Goal: Information Seeking & Learning: Get advice/opinions

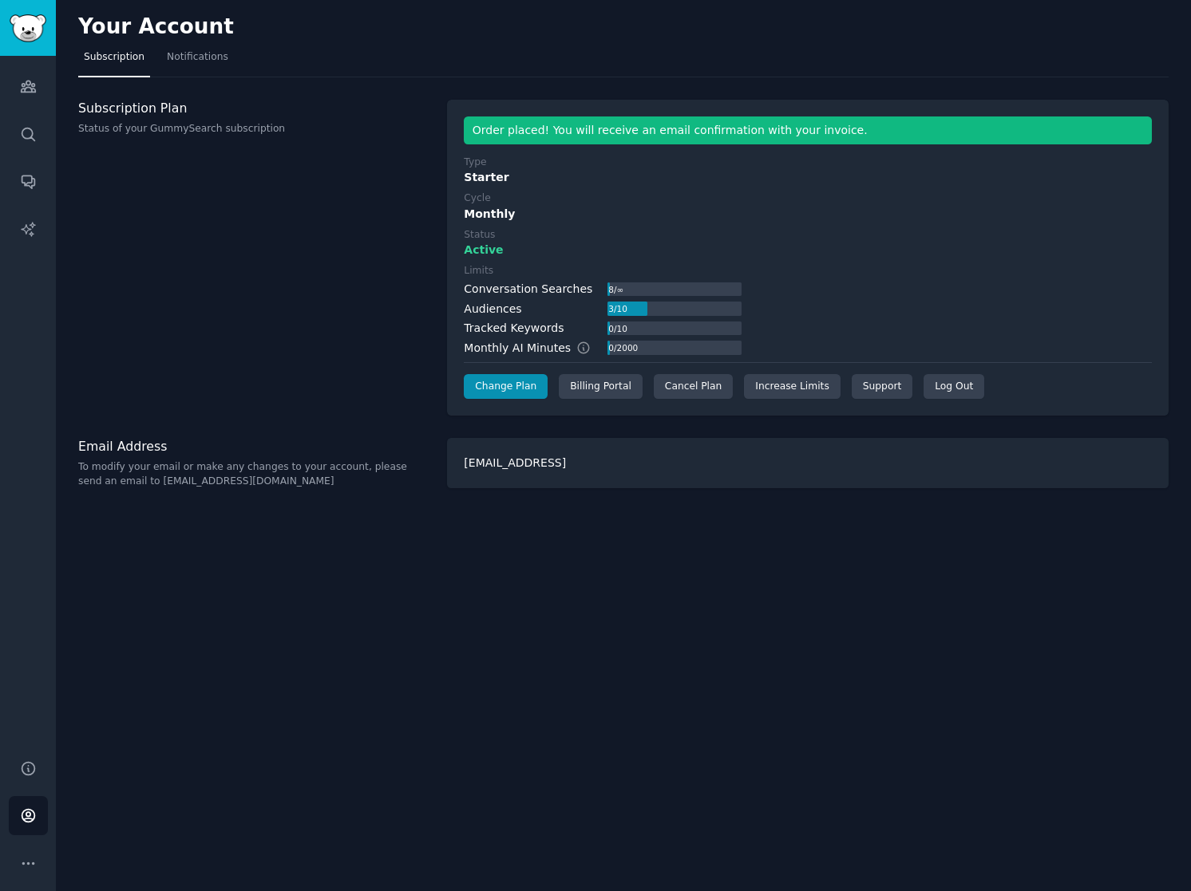
click at [604, 127] on div "Order placed! You will receive an email confirmation with your invoice." at bounding box center [808, 131] width 688 height 28
click at [890, 214] on div "Monthly" at bounding box center [808, 214] width 688 height 17
click at [20, 129] on icon "Sidebar" at bounding box center [28, 134] width 17 height 17
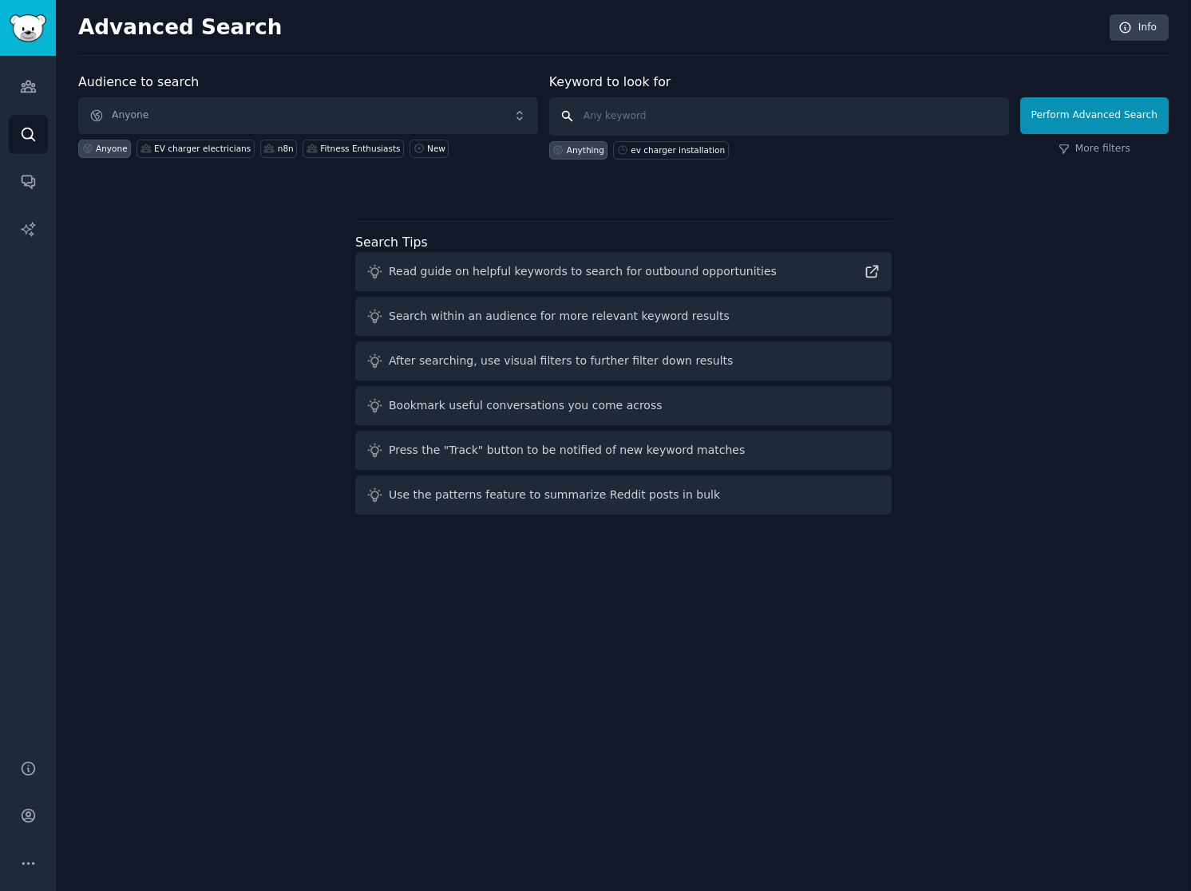
click at [611, 117] on input "text" at bounding box center [779, 116] width 460 height 38
click at [27, 194] on link "Conversations" at bounding box center [28, 181] width 39 height 39
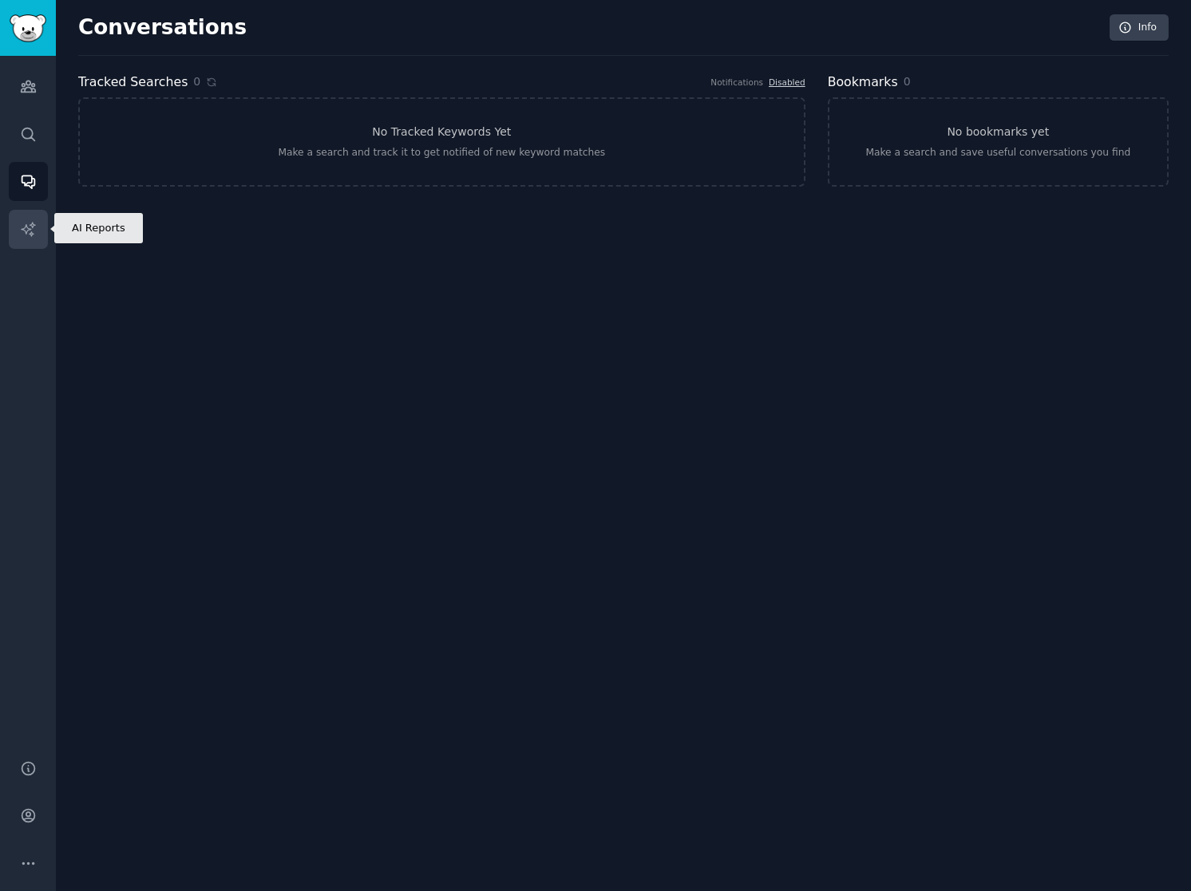
click at [18, 235] on link "AI Reports" at bounding box center [28, 229] width 39 height 39
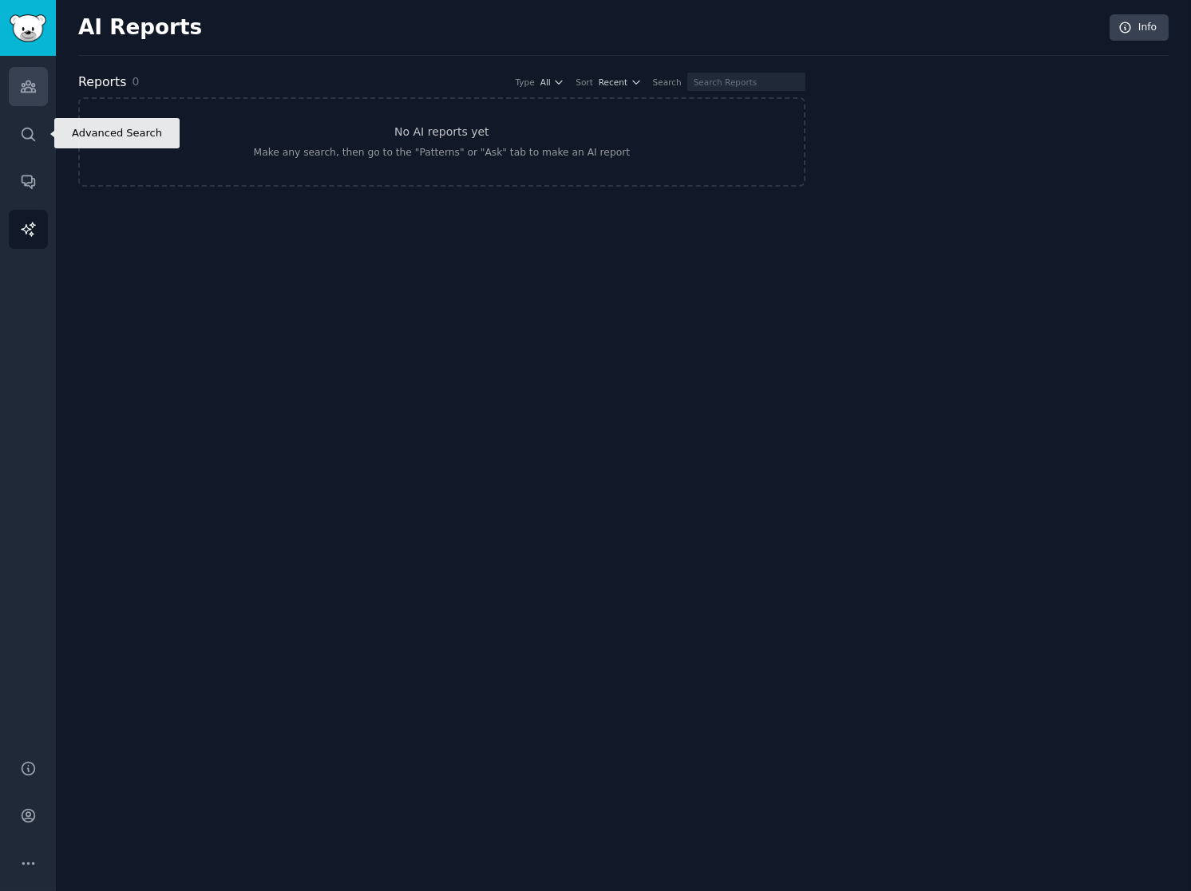
click at [32, 86] on icon "Sidebar" at bounding box center [28, 86] width 17 height 17
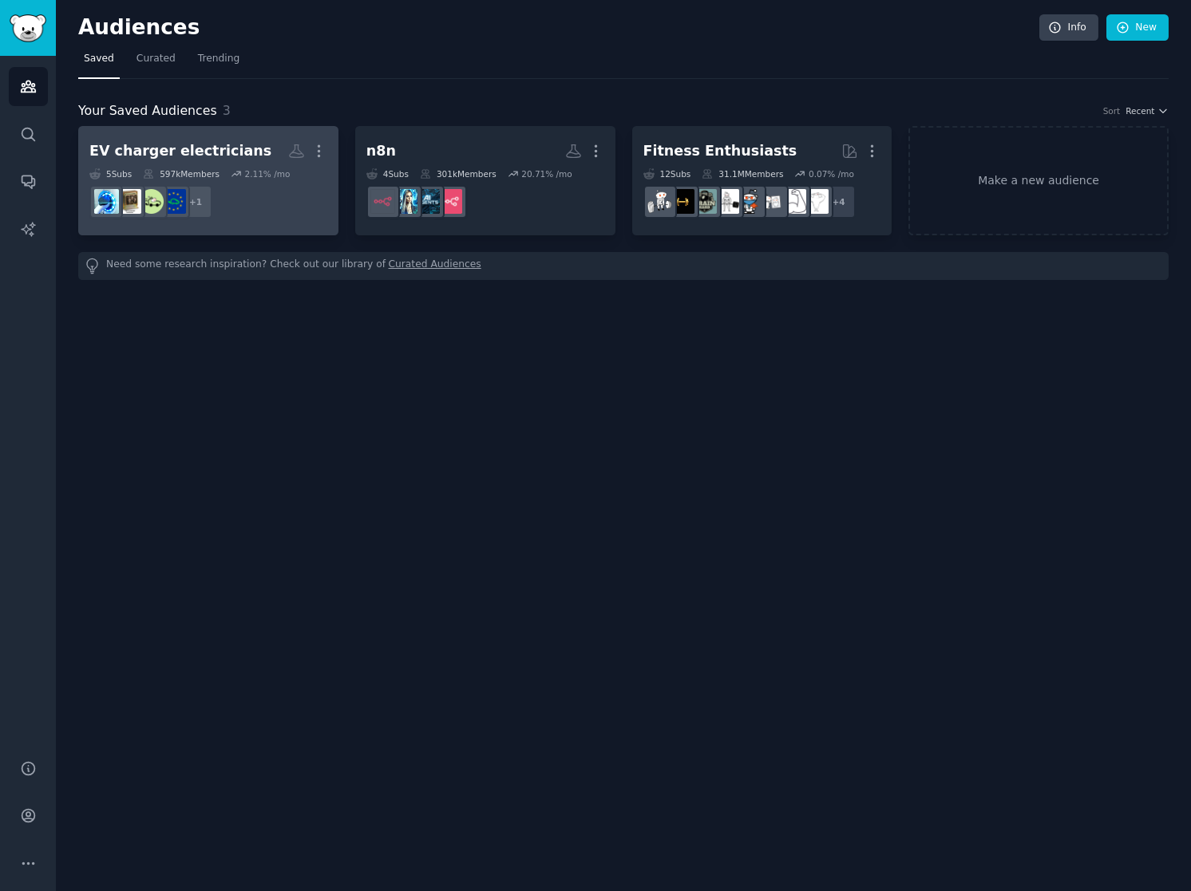
click at [249, 180] on dd "+ 1" at bounding box center [208, 202] width 238 height 45
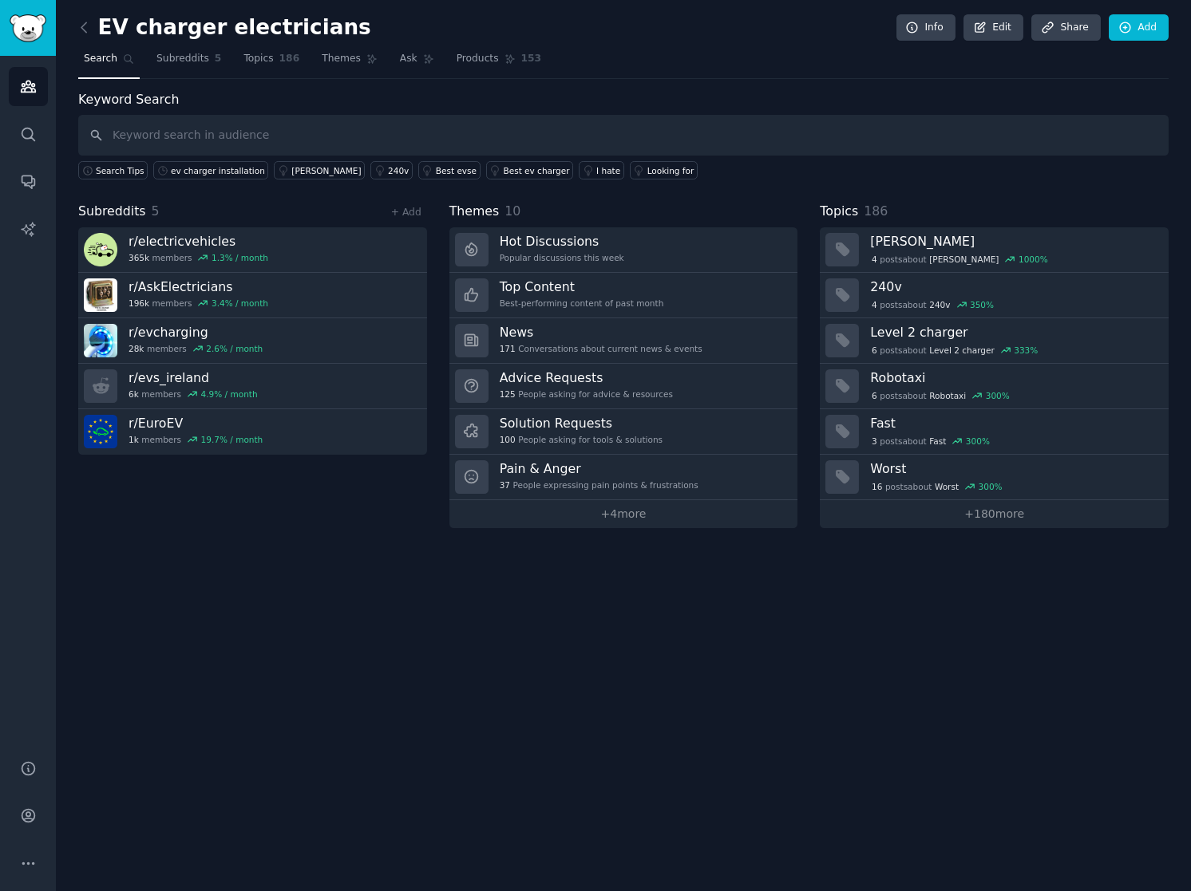
click at [235, 123] on input "text" at bounding box center [623, 135] width 1090 height 41
click at [212, 168] on div "ev charger installation" at bounding box center [218, 170] width 94 height 11
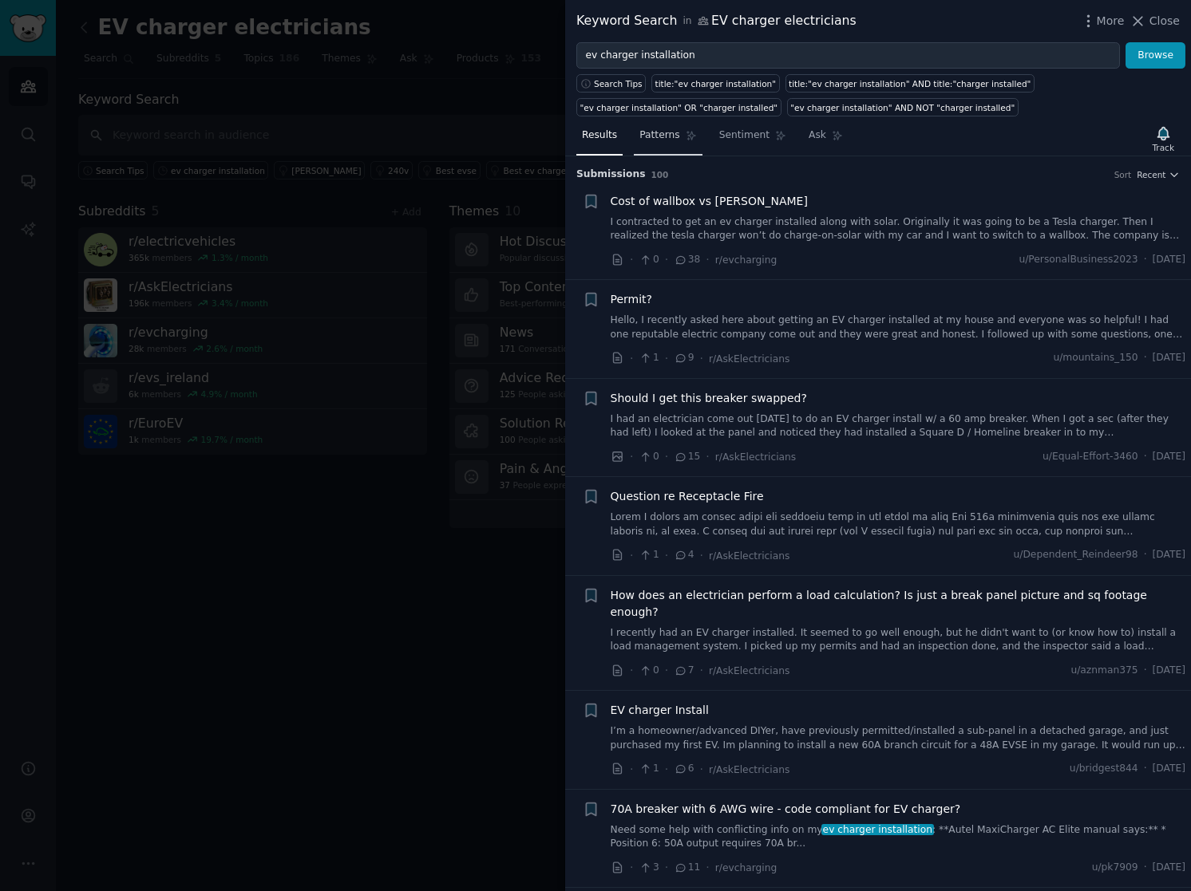
click at [666, 130] on span "Patterns" at bounding box center [659, 135] width 40 height 14
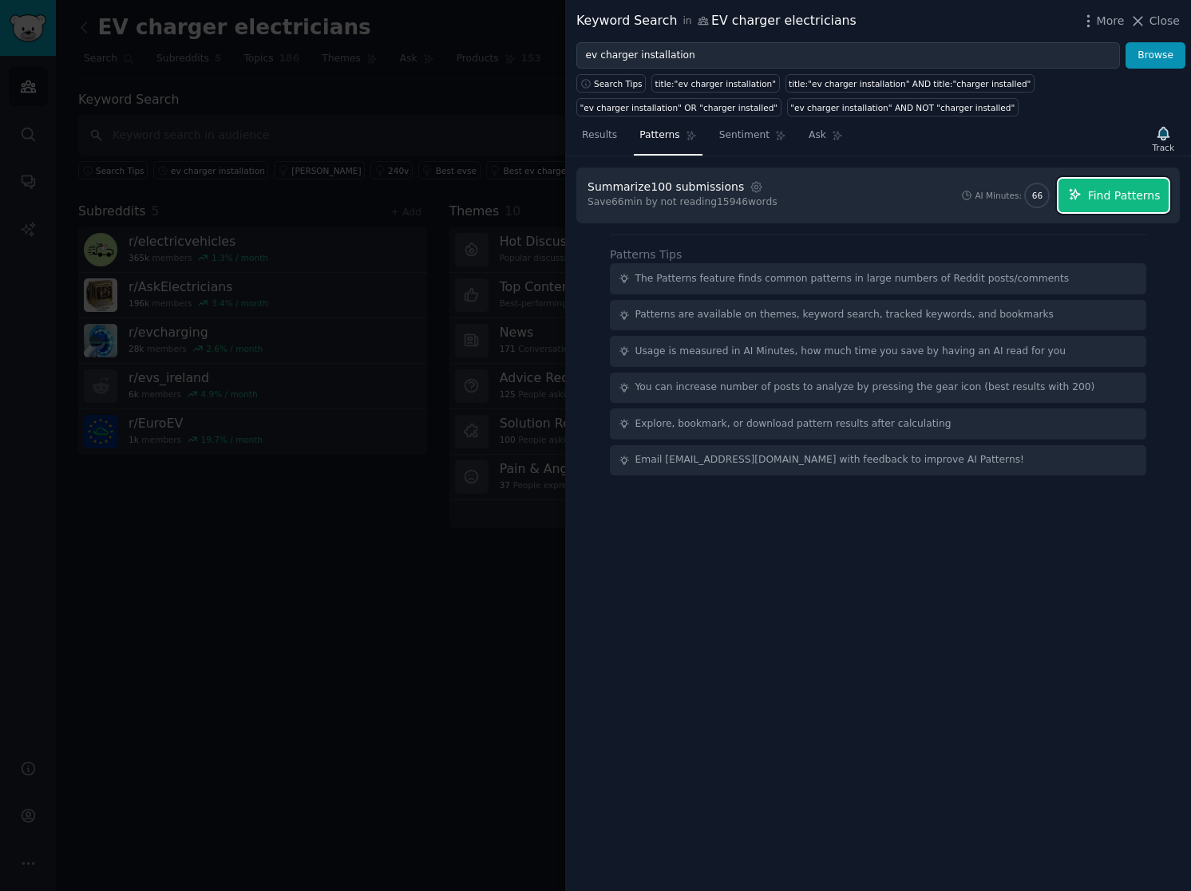
click at [1111, 188] on span "Find Patterns" at bounding box center [1124, 196] width 73 height 17
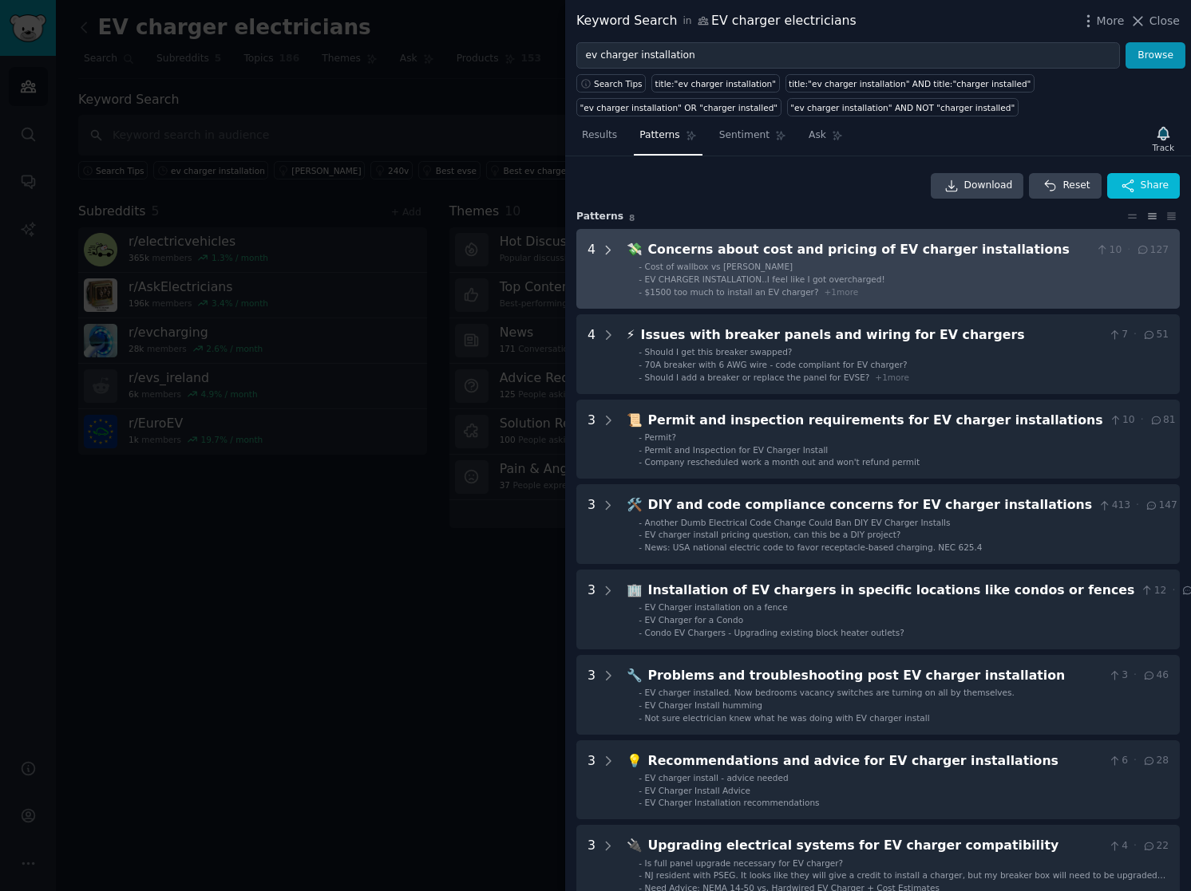
click at [614, 243] on icon at bounding box center [608, 250] width 14 height 14
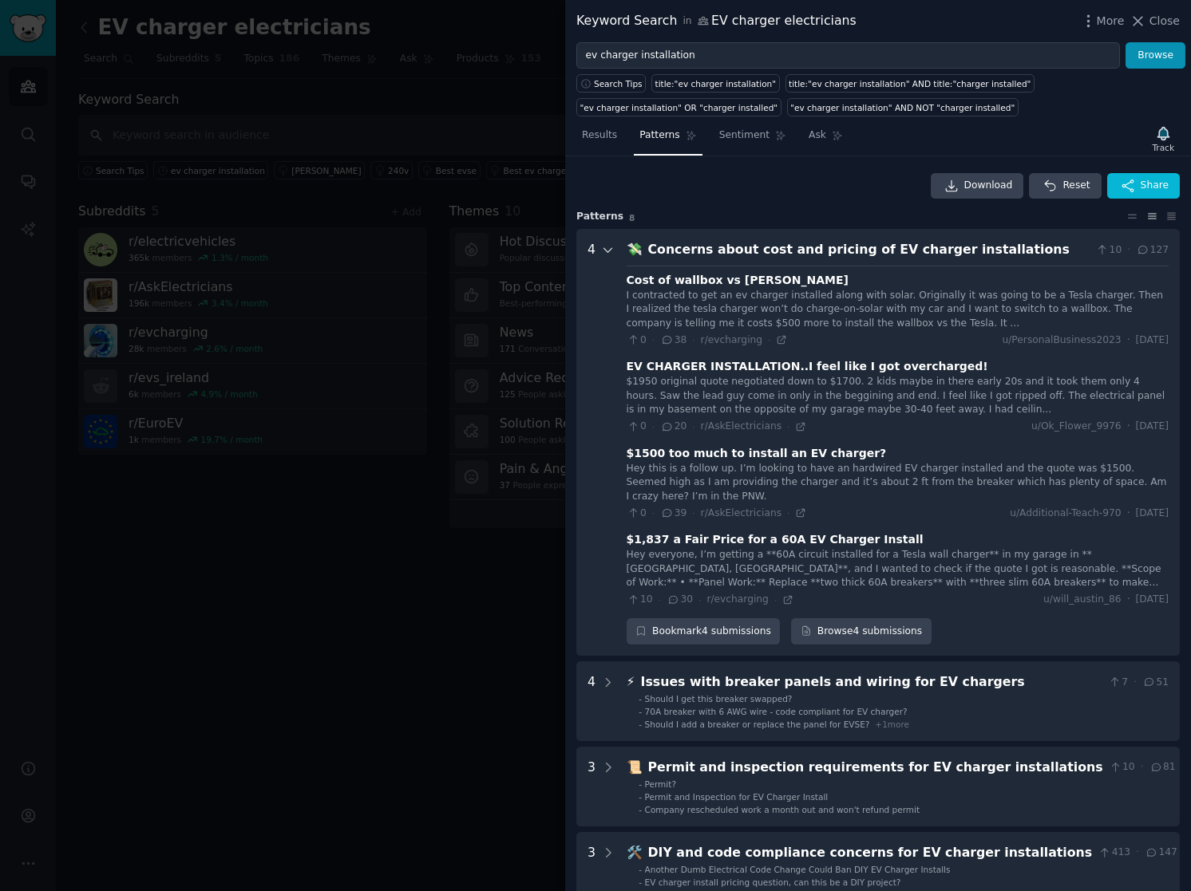
scroll to position [73, 0]
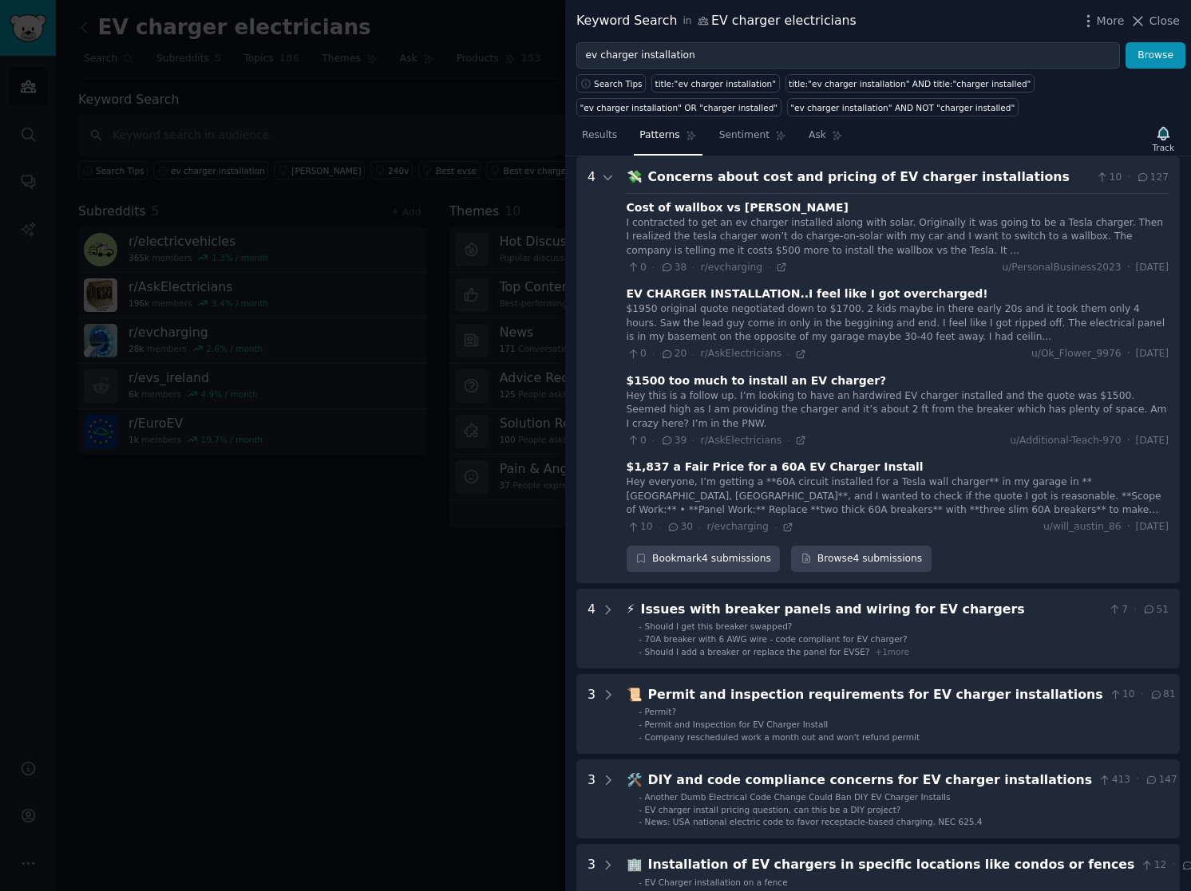
click at [850, 233] on div "I contracted to get an ev charger installed along with solar. Originally it was…" at bounding box center [898, 237] width 542 height 42
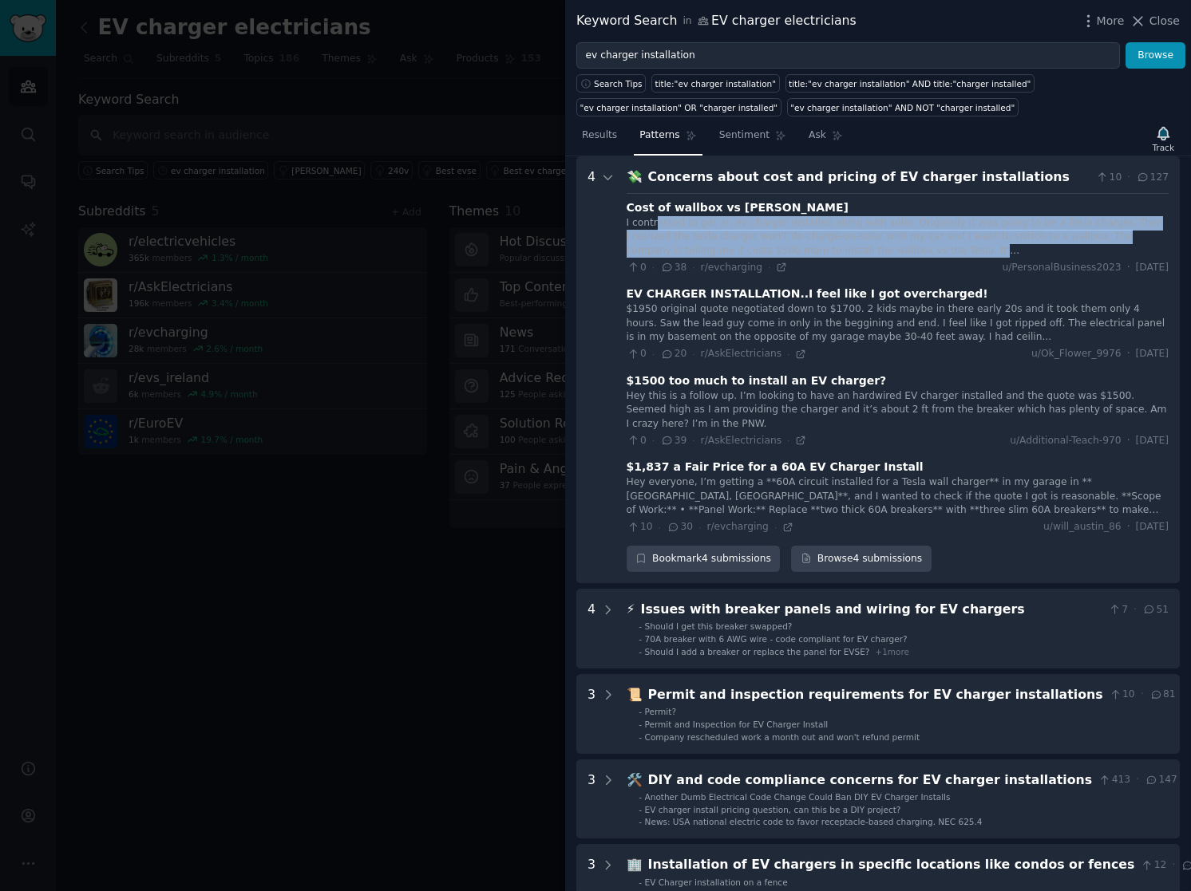
drag, startPoint x: 804, startPoint y: 249, endPoint x: 654, endPoint y: 219, distance: 153.9
click at [654, 219] on div "I contracted to get an ev charger installed along with solar. Originally it was…" at bounding box center [898, 237] width 542 height 42
click at [832, 231] on div "I contracted to get an ev charger installed along with solar. Originally it was…" at bounding box center [898, 237] width 542 height 42
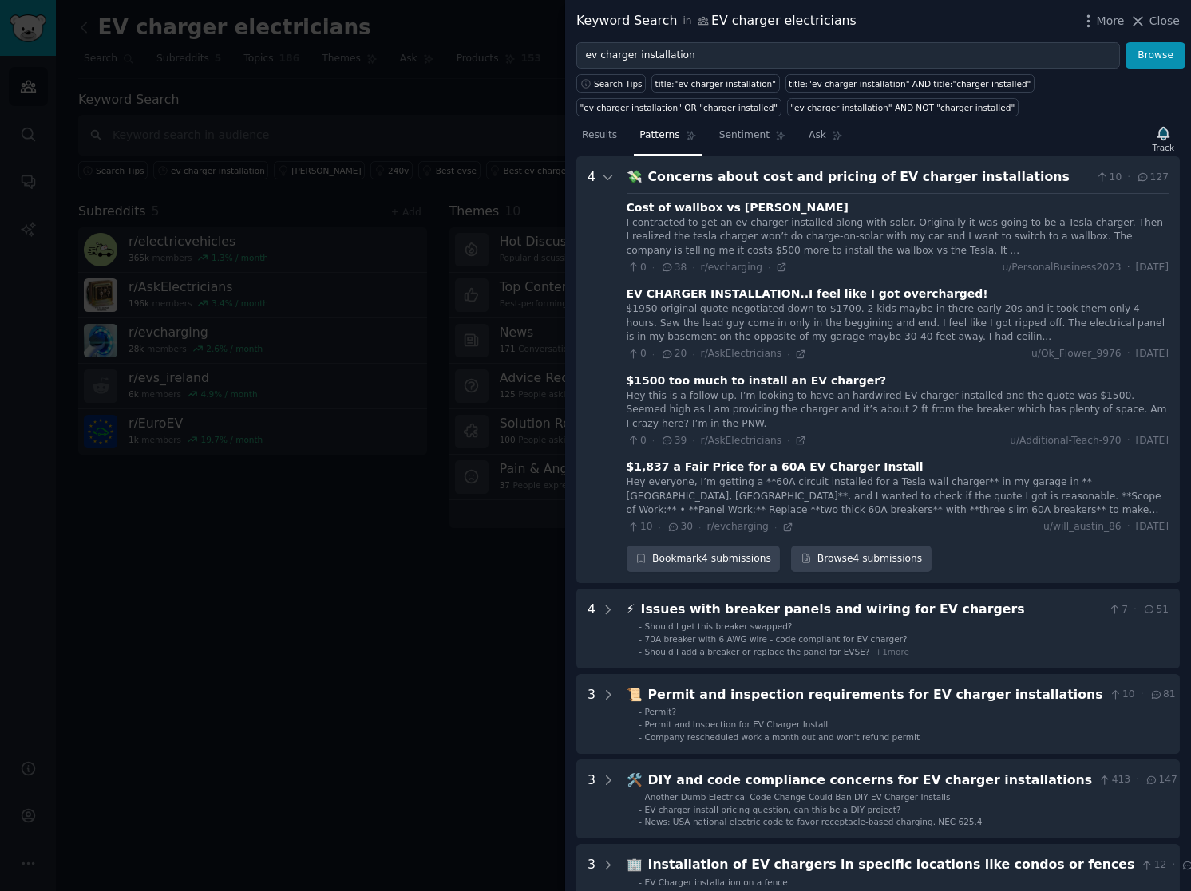
click at [967, 239] on div "I contracted to get an ev charger installed along with solar. Originally it was…" at bounding box center [898, 237] width 542 height 42
click at [776, 267] on icon at bounding box center [781, 267] width 11 height 11
click at [786, 318] on div "$1950 original quote negotiated down to $1700. 2 kids maybe in there early 20s …" at bounding box center [898, 323] width 542 height 42
click at [529, 548] on div at bounding box center [595, 445] width 1191 height 891
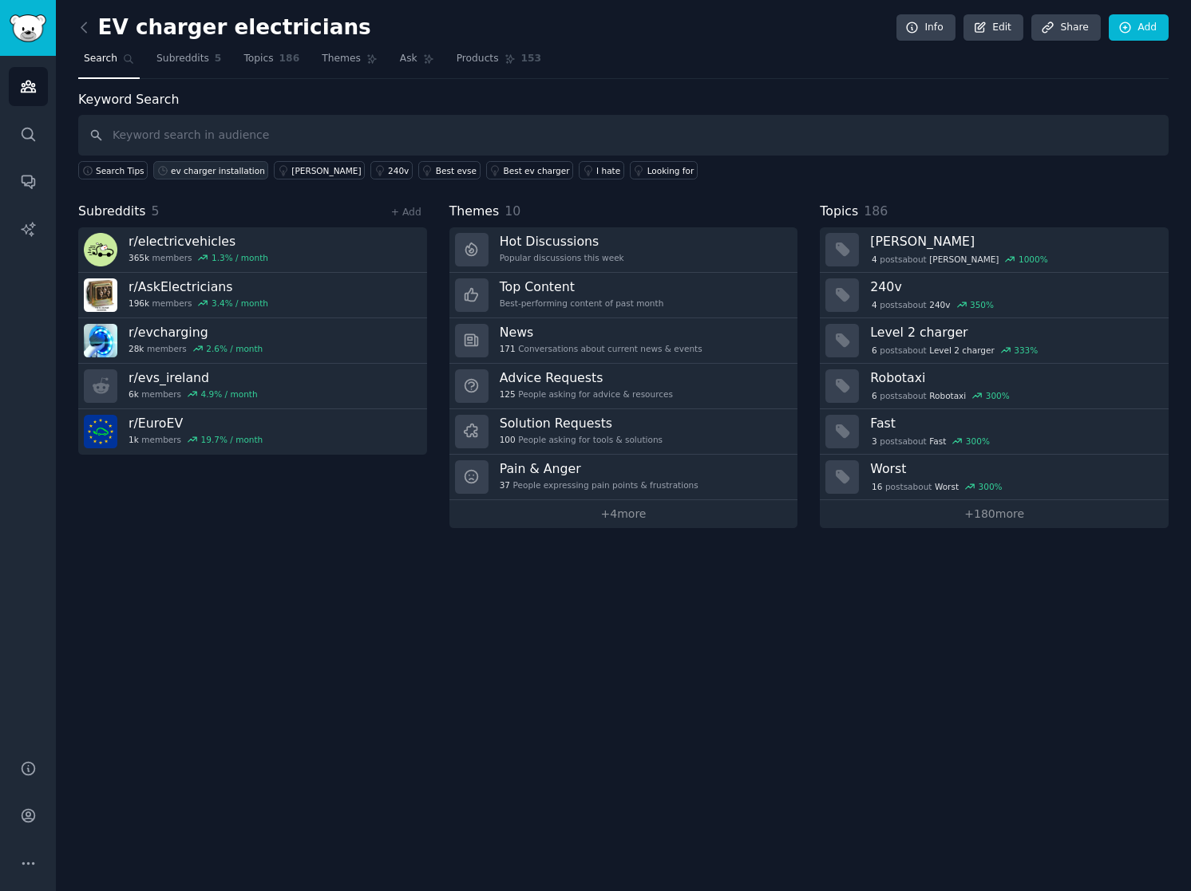
click at [215, 165] on div "ev charger installation" at bounding box center [218, 170] width 94 height 11
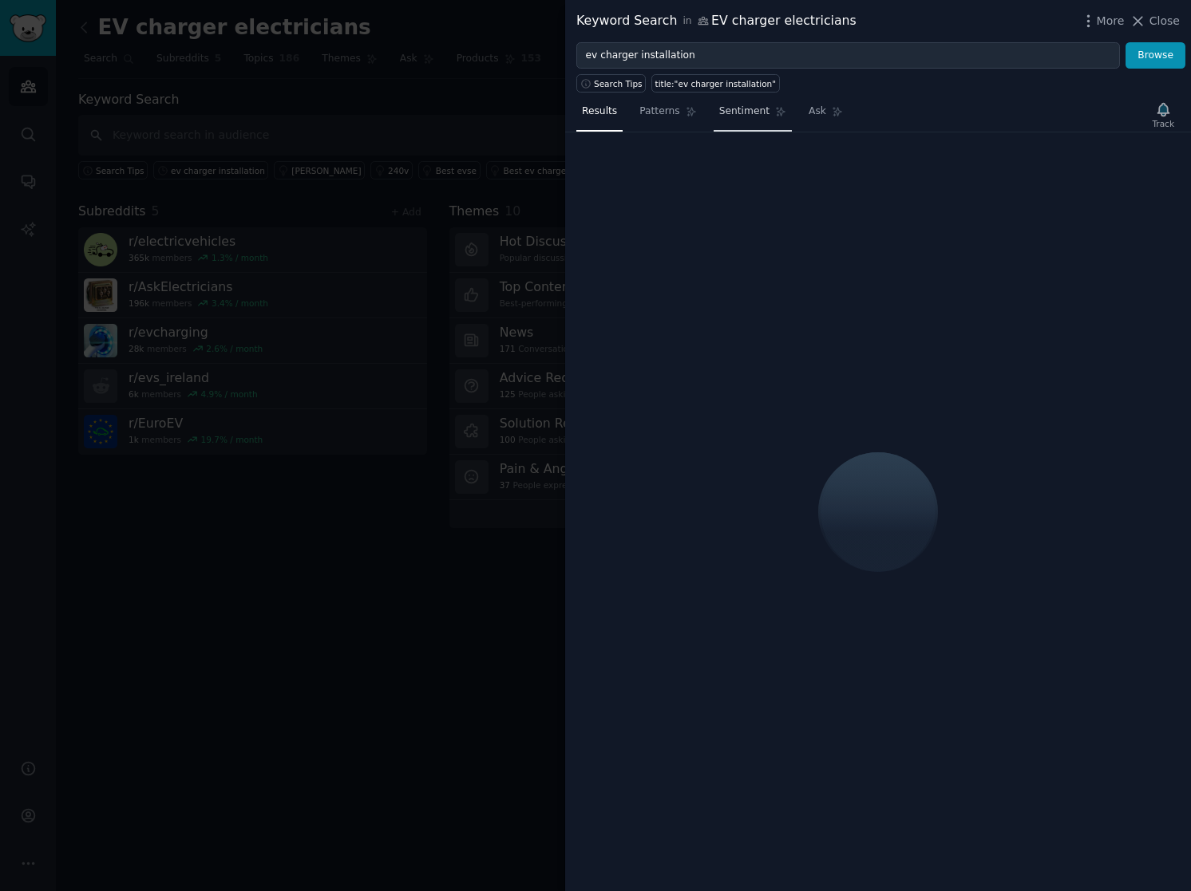
click at [737, 107] on span "Sentiment" at bounding box center [744, 112] width 50 height 14
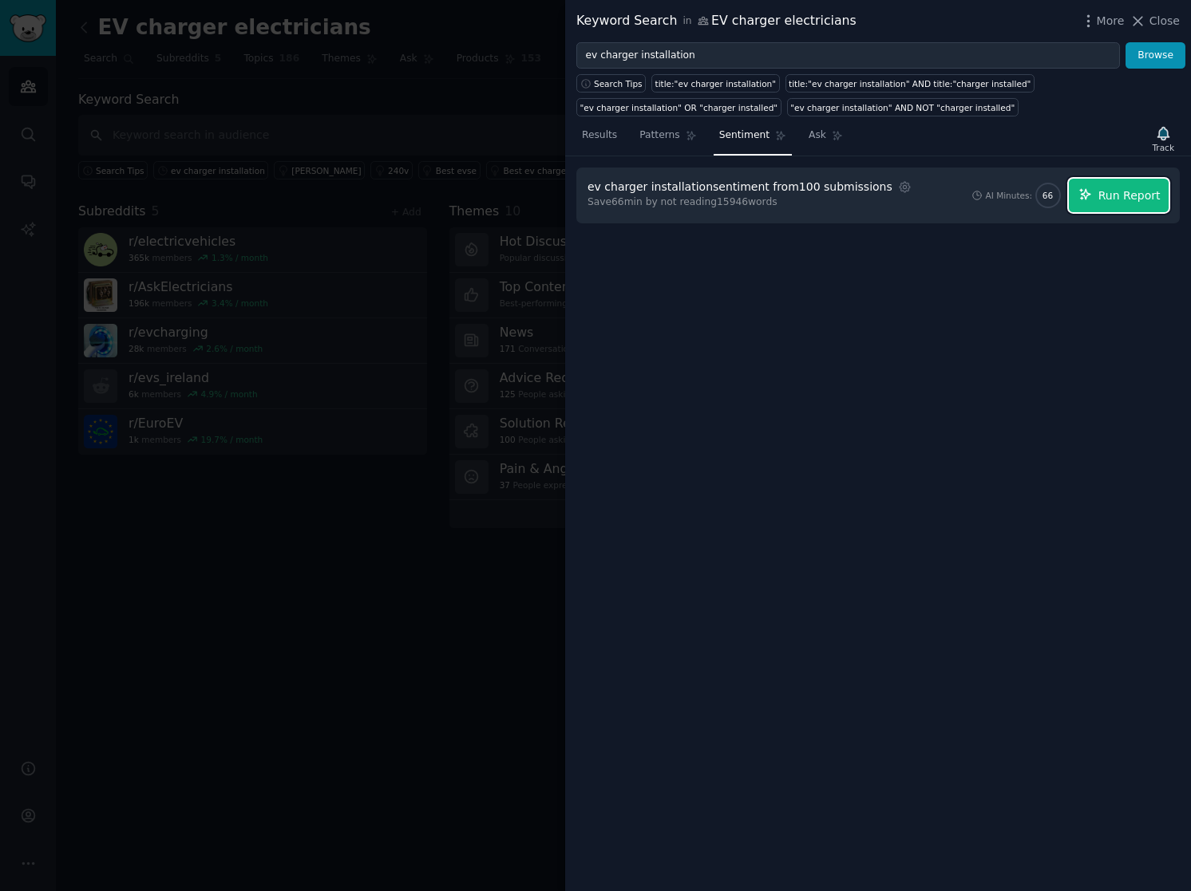
click at [1093, 192] on icon "button" at bounding box center [1085, 195] width 14 height 14
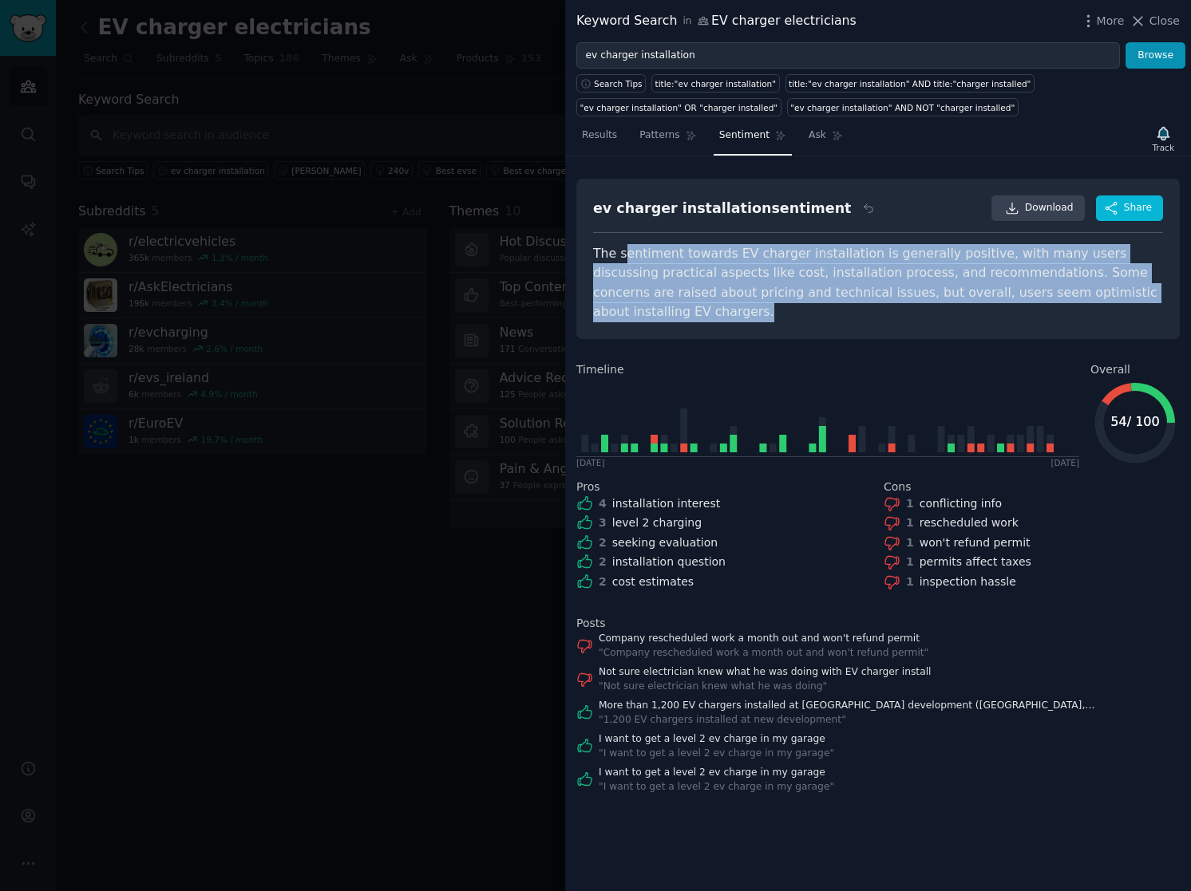
drag, startPoint x: 1152, startPoint y: 293, endPoint x: 624, endPoint y: 241, distance: 530.9
click at [624, 241] on div "ev charger installation sentiment Download Share The sentiment towards EV charg…" at bounding box center [877, 259] width 603 height 160
click at [901, 265] on div "The sentiment towards EV charger installation is generally positive, with many …" at bounding box center [878, 283] width 570 height 78
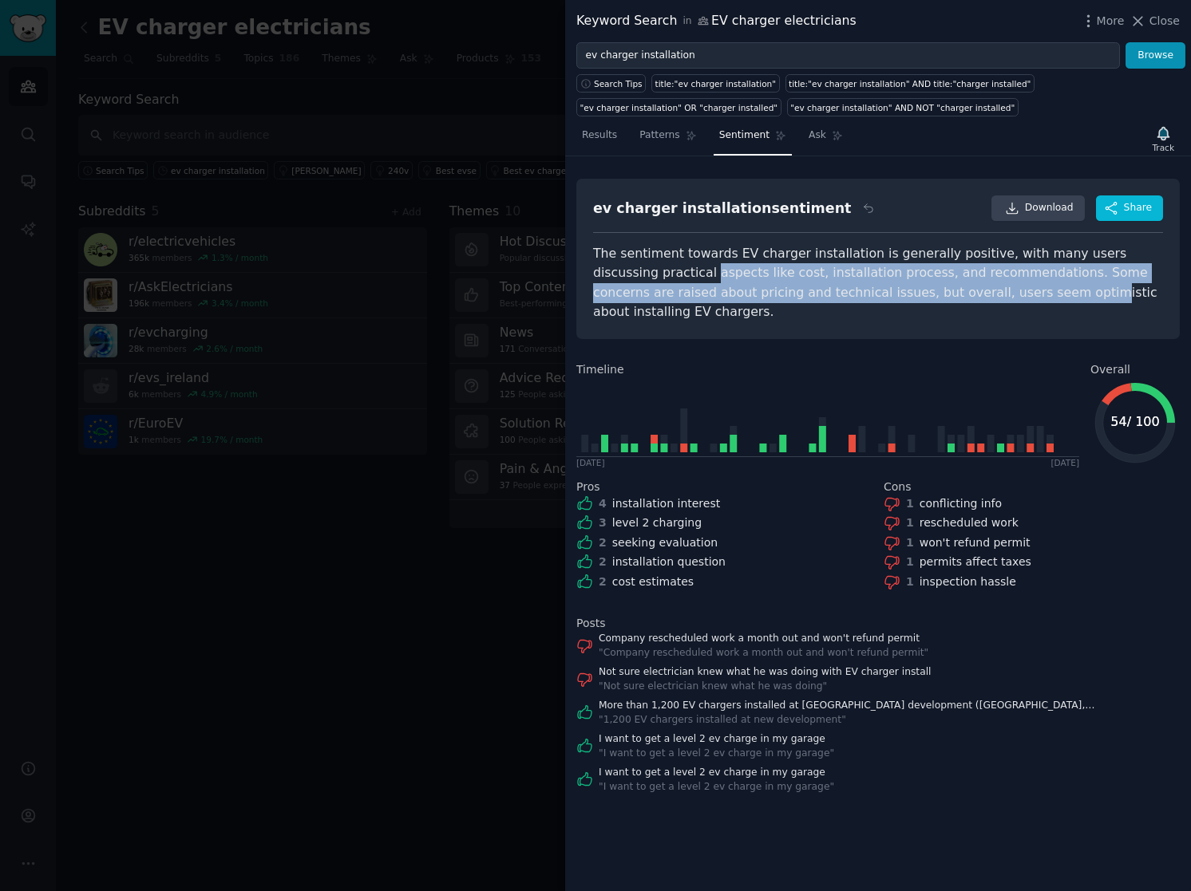
drag, startPoint x: 644, startPoint y: 272, endPoint x: 955, endPoint y: 289, distance: 311.7
click at [955, 289] on div "The sentiment towards EV charger installation is generally positive, with many …" at bounding box center [878, 283] width 570 height 78
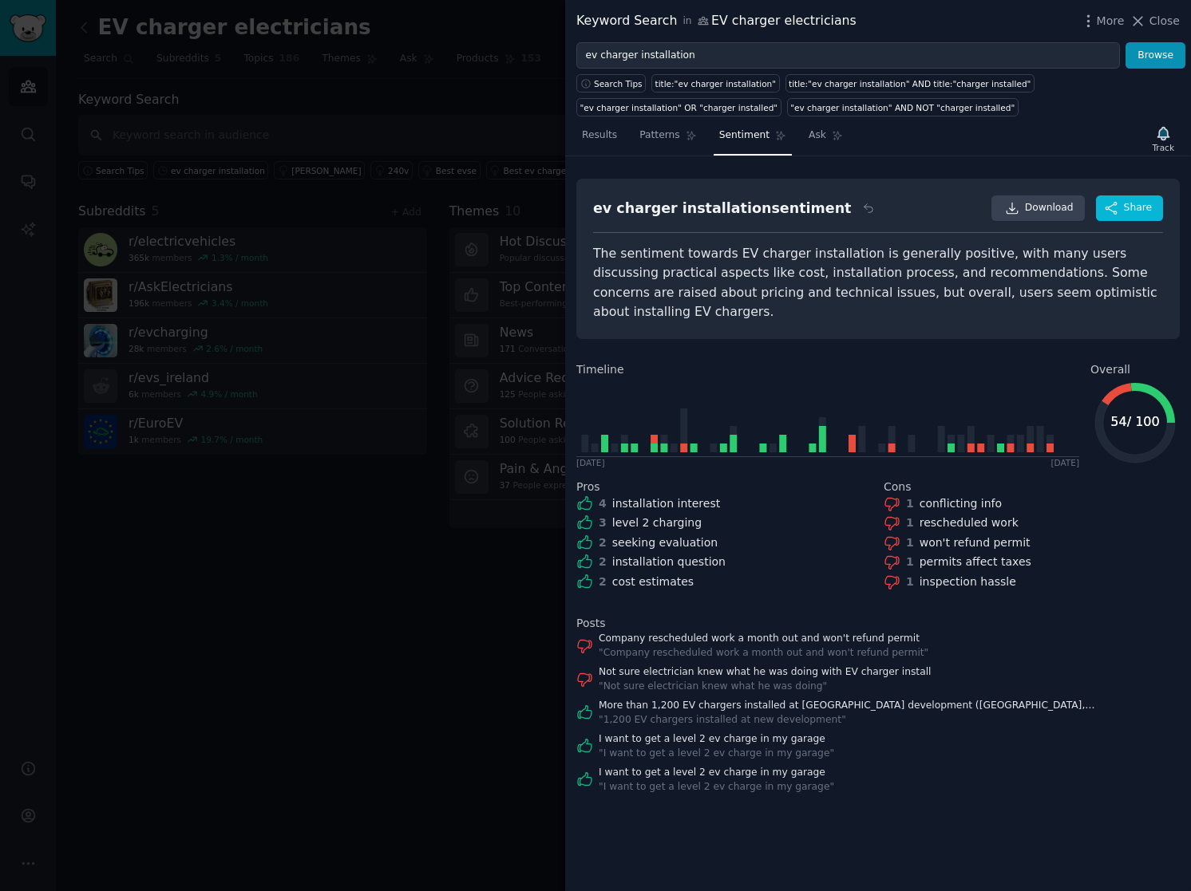
click at [1021, 292] on div "The sentiment towards EV charger installation is generally positive, with many …" at bounding box center [878, 283] width 570 height 78
click at [752, 733] on link "I want to get a level 2 ev charge in my garage" at bounding box center [716, 740] width 235 height 14
click at [658, 133] on span "Patterns" at bounding box center [659, 135] width 40 height 14
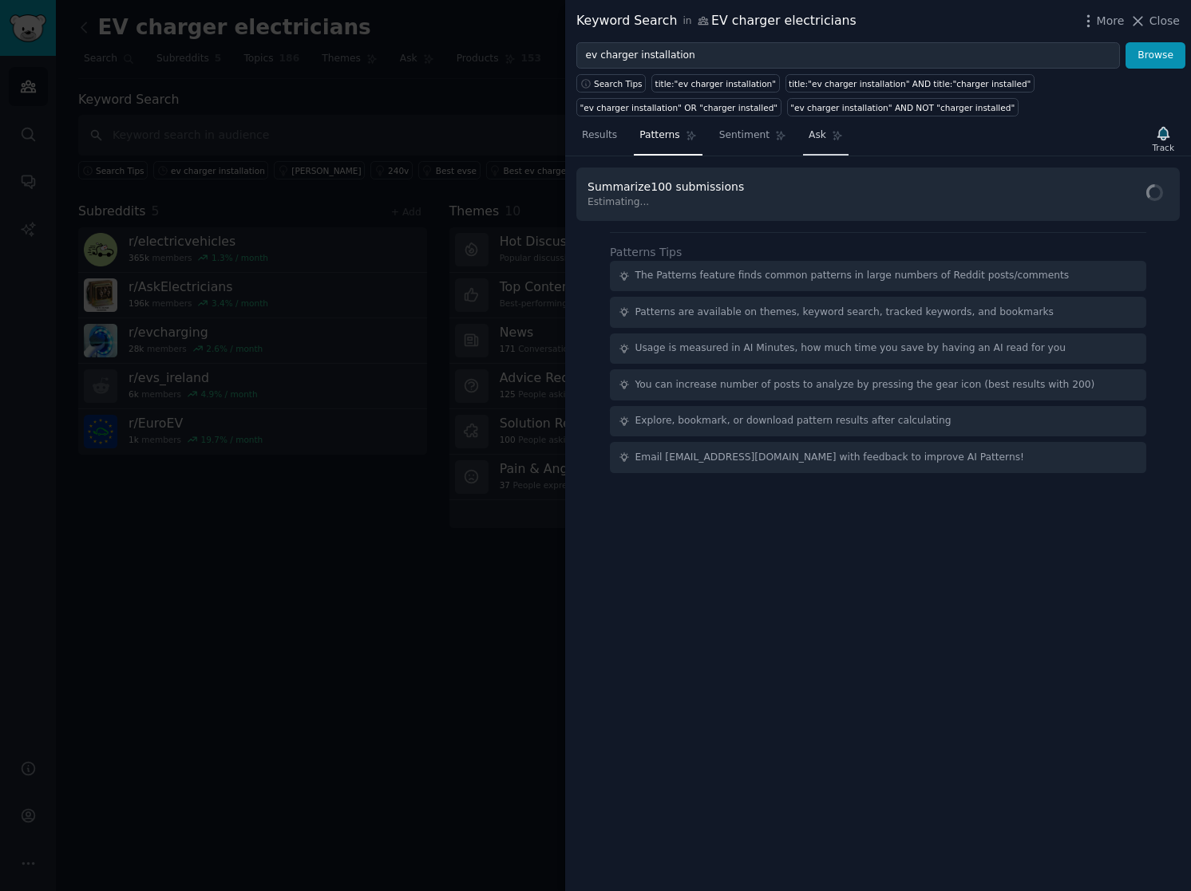
click at [808, 137] on span "Ask" at bounding box center [817, 135] width 18 height 14
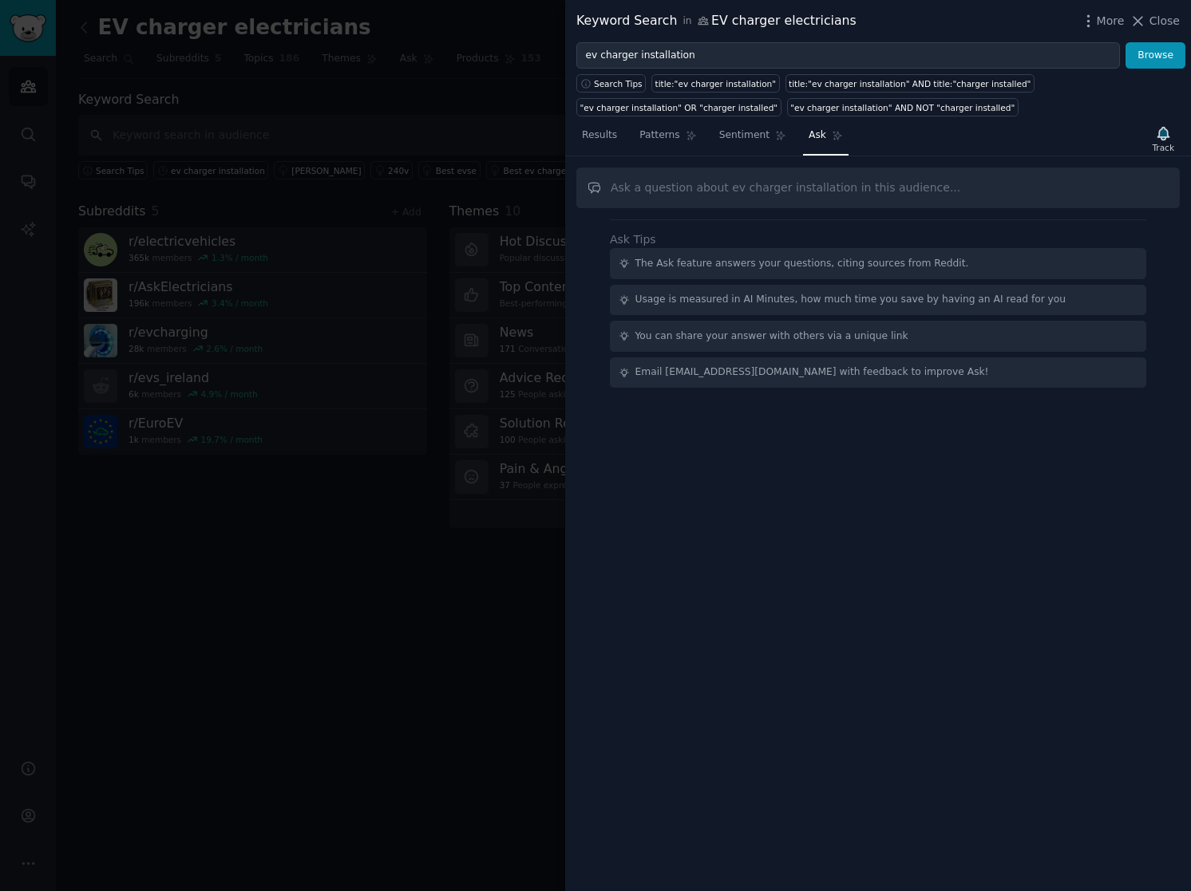
click at [717, 181] on input "text" at bounding box center [877, 188] width 603 height 41
click at [796, 200] on input "text" at bounding box center [877, 188] width 603 height 41
type input "do we need an ev specialist to install my charger or any normal electrician?"
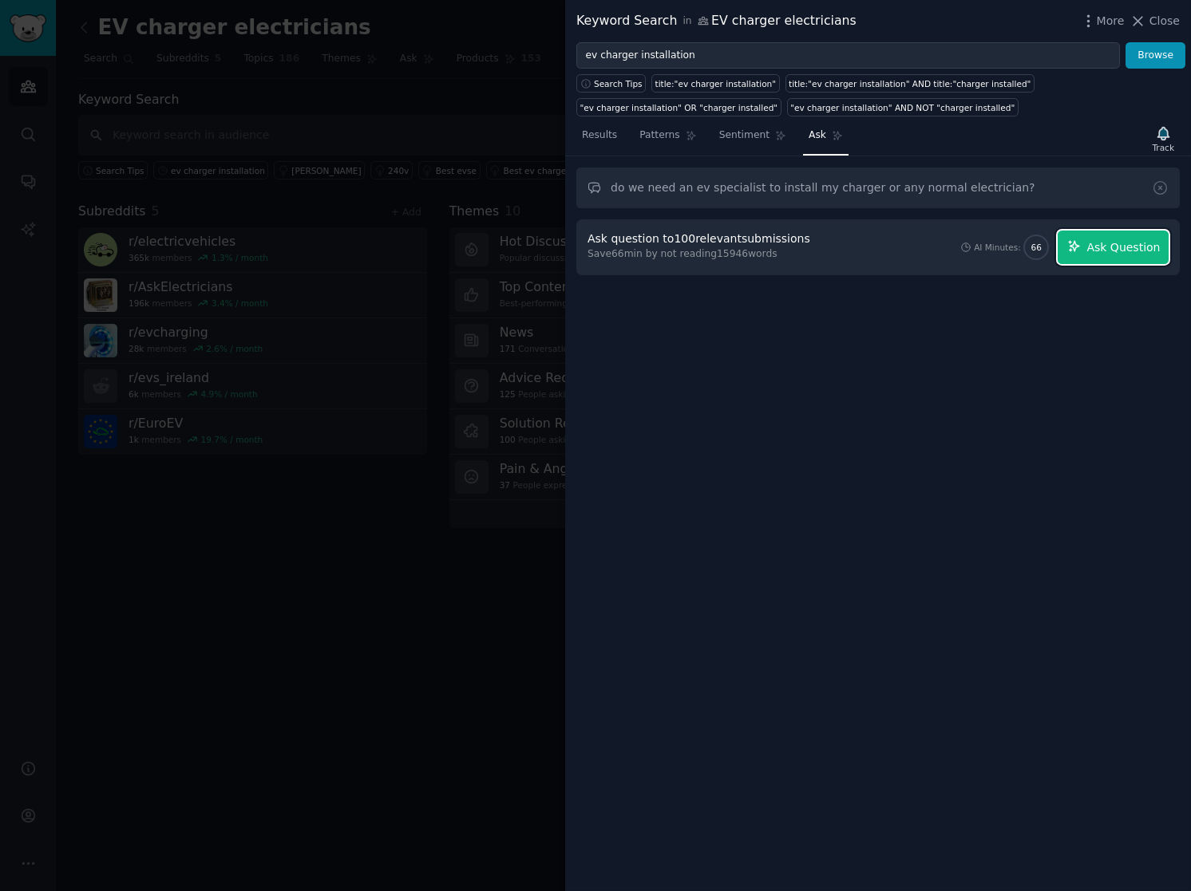
click at [1097, 255] on button "Ask Question" at bounding box center [1112, 248] width 111 height 34
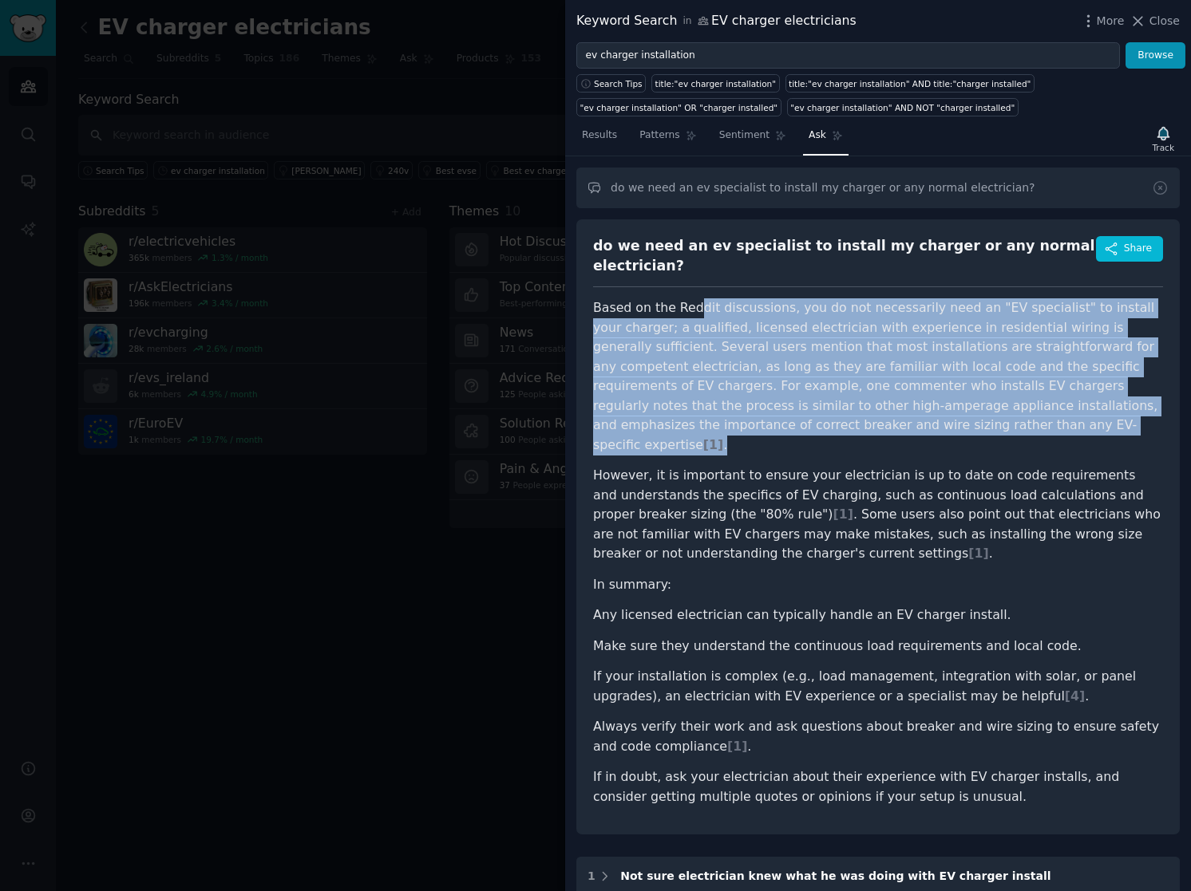
drag, startPoint x: 692, startPoint y: 288, endPoint x: 911, endPoint y: 418, distance: 254.5
click at [911, 418] on p "Based on the Reddit discussions, you do not necessarily need an "EV specialist"…" at bounding box center [878, 376] width 570 height 156
click at [828, 414] on p "Based on the Reddit discussions, you do not necessarily need an "EV specialist"…" at bounding box center [878, 376] width 570 height 156
drag, startPoint x: 846, startPoint y: 409, endPoint x: 647, endPoint y: 295, distance: 229.2
click at [647, 298] on p "Based on the Reddit discussions, you do not necessarily need an "EV specialist"…" at bounding box center [878, 376] width 570 height 156
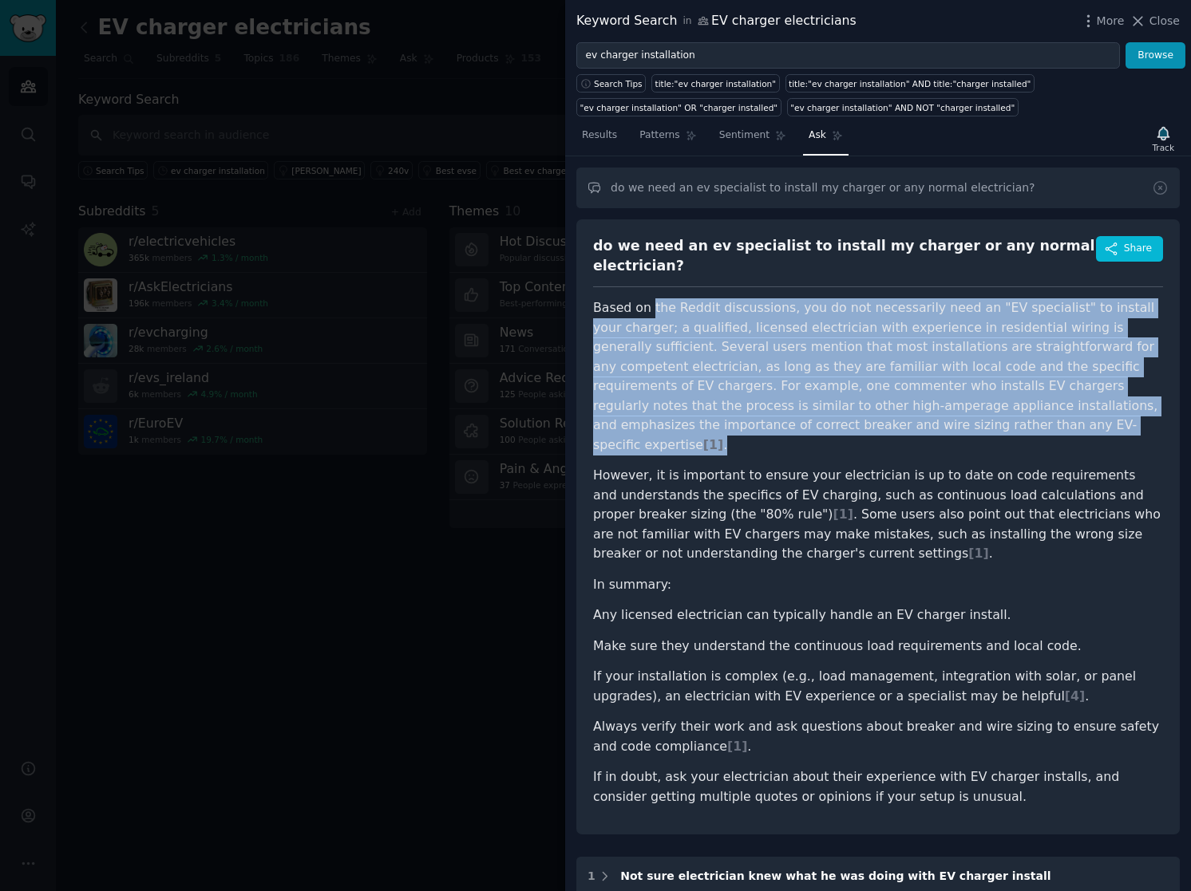
click at [830, 371] on p "Based on the Reddit discussions, you do not necessarily need an "EV specialist"…" at bounding box center [878, 376] width 570 height 156
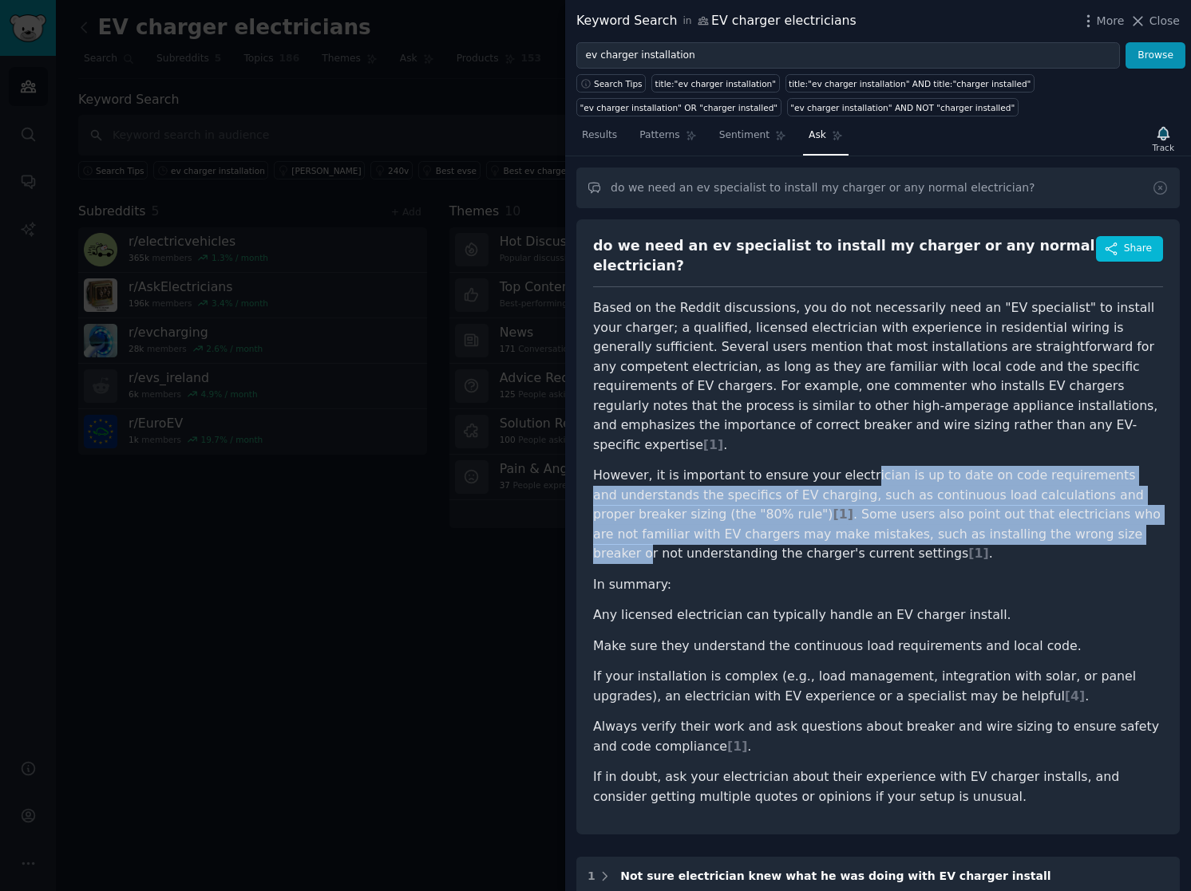
drag, startPoint x: 842, startPoint y: 445, endPoint x: 998, endPoint y: 505, distance: 167.5
click at [998, 505] on p "However, it is important to ensure your electrician is up to date on code requi…" at bounding box center [878, 515] width 570 height 98
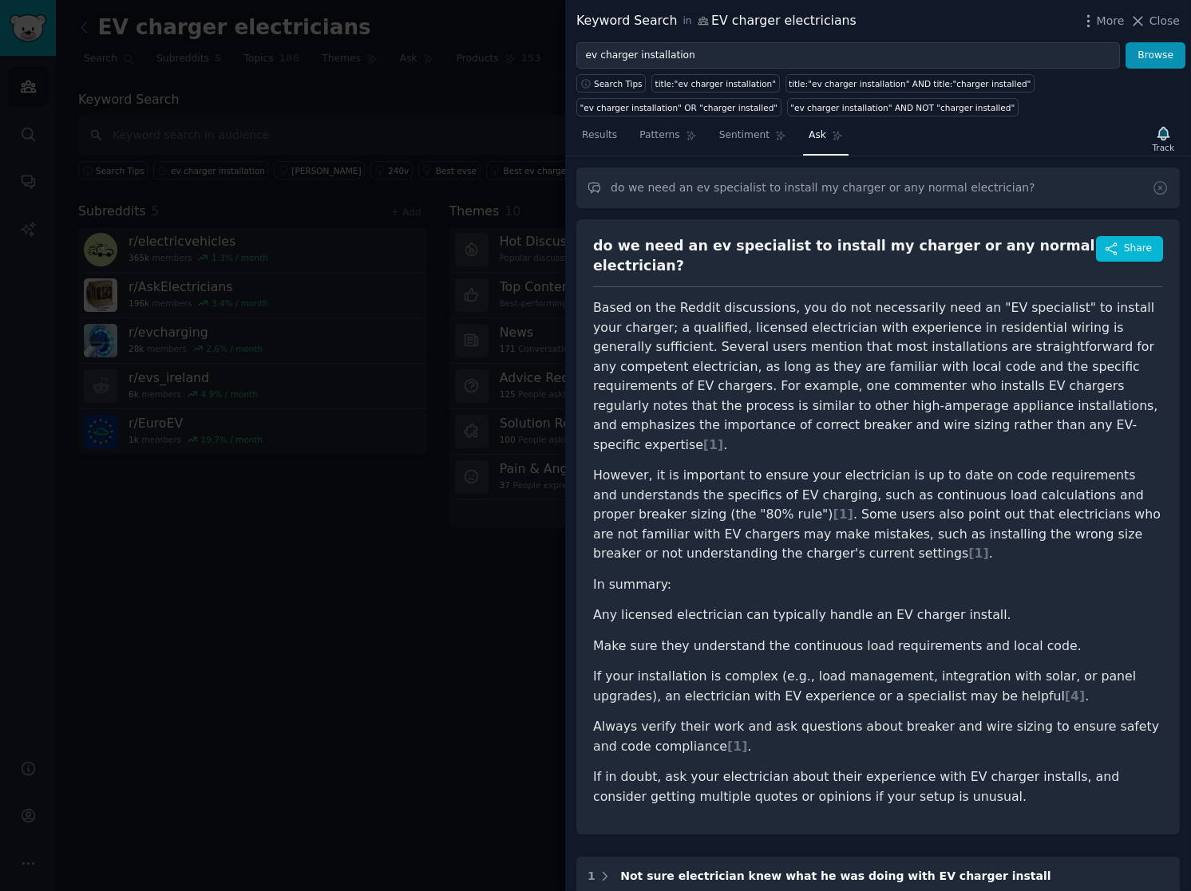
click at [951, 521] on p "However, it is important to ensure your electrician is up to date on code requi…" at bounding box center [878, 515] width 570 height 98
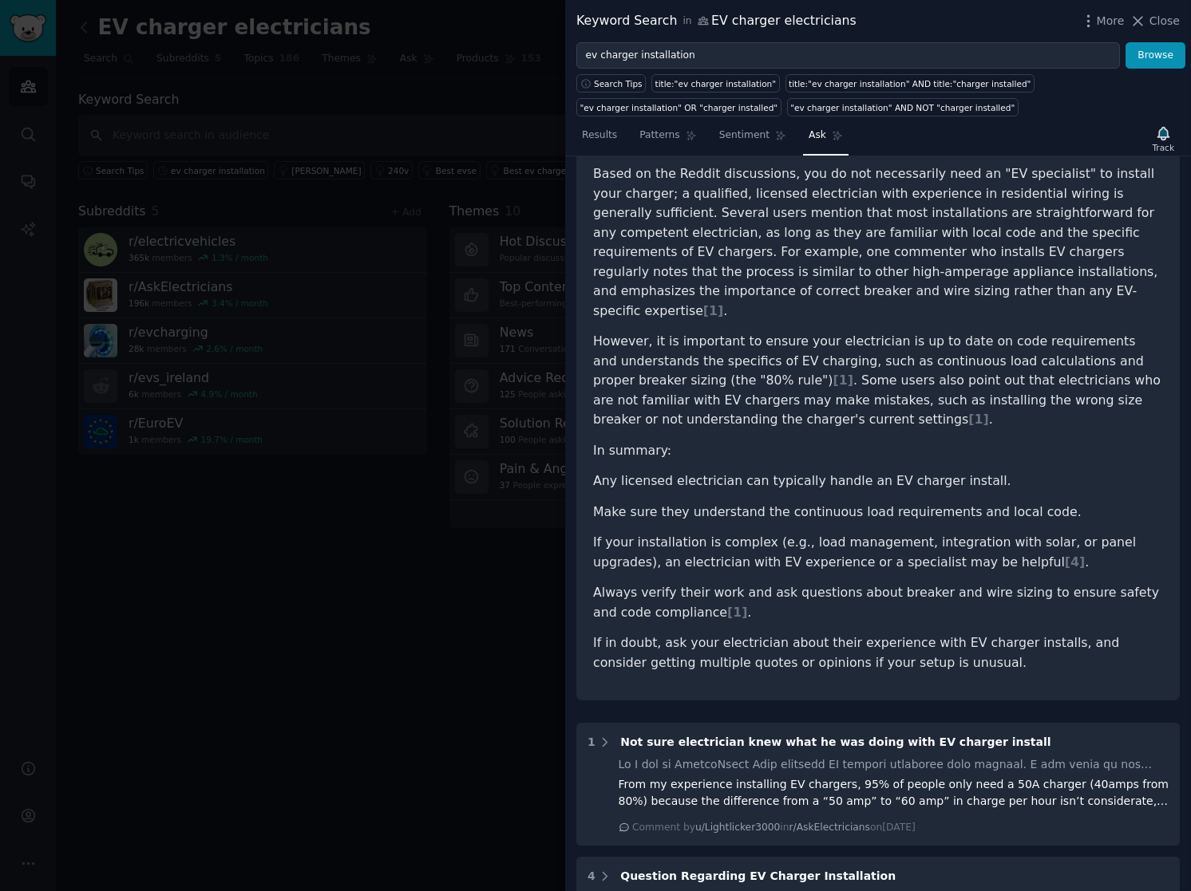
scroll to position [143, 0]
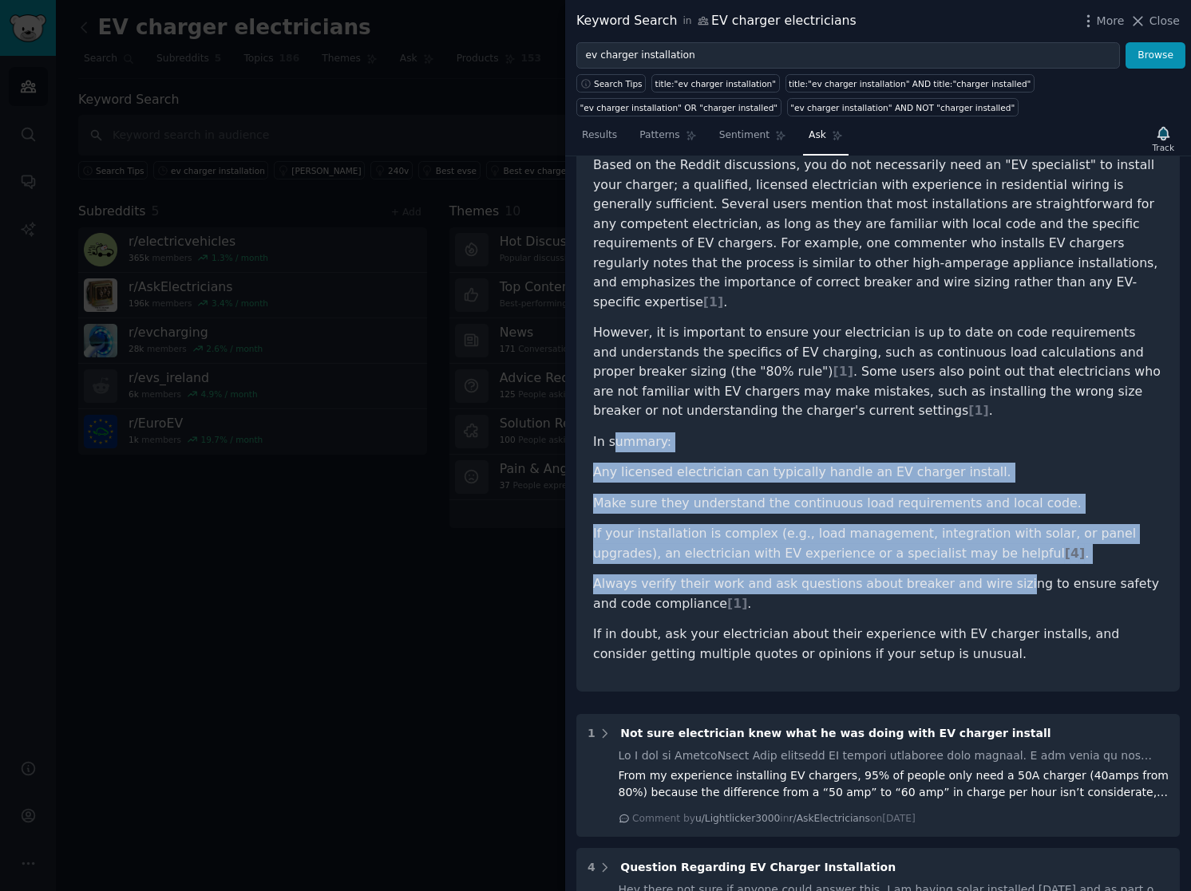
drag, startPoint x: 614, startPoint y: 406, endPoint x: 982, endPoint y: 534, distance: 389.5
click at [982, 534] on article "Based on the Reddit discussions, you do not necessarily need an "EV specialist"…" at bounding box center [878, 410] width 570 height 508
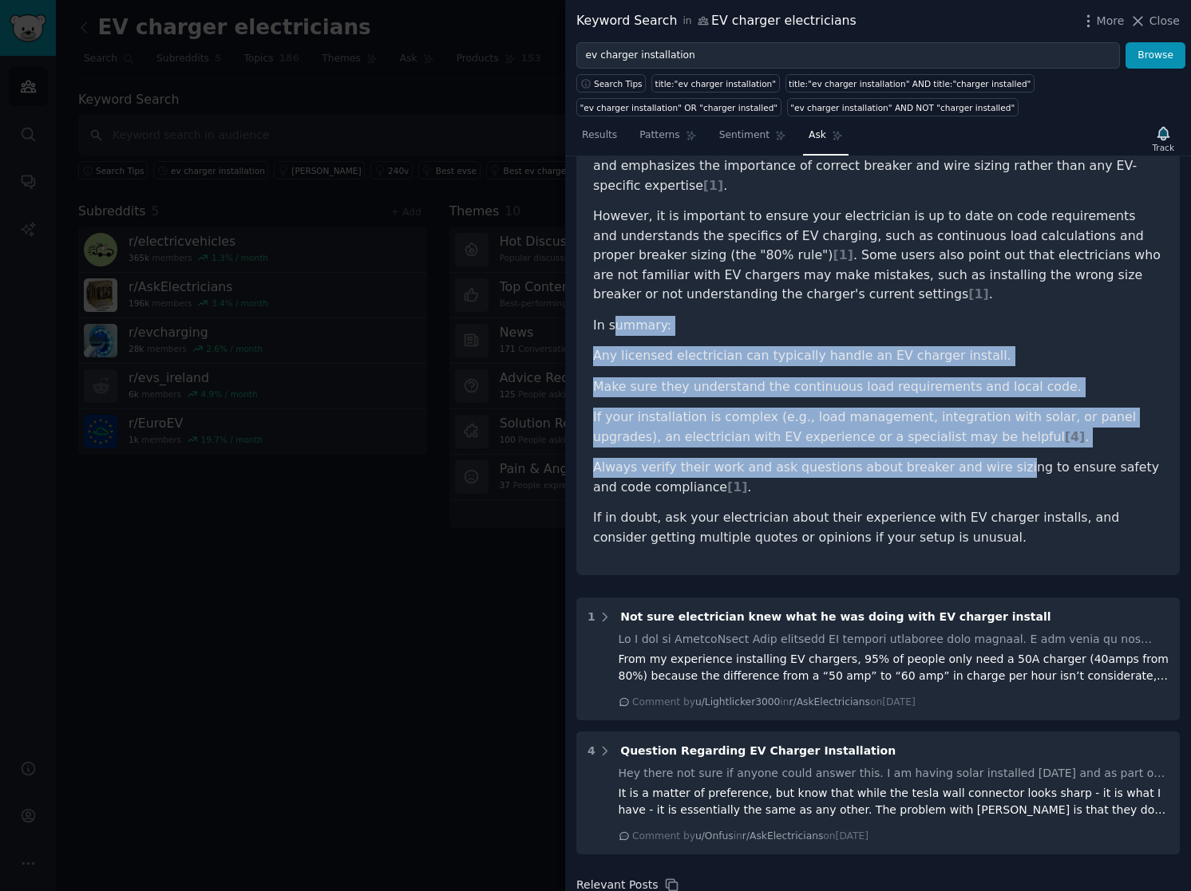
scroll to position [345, 0]
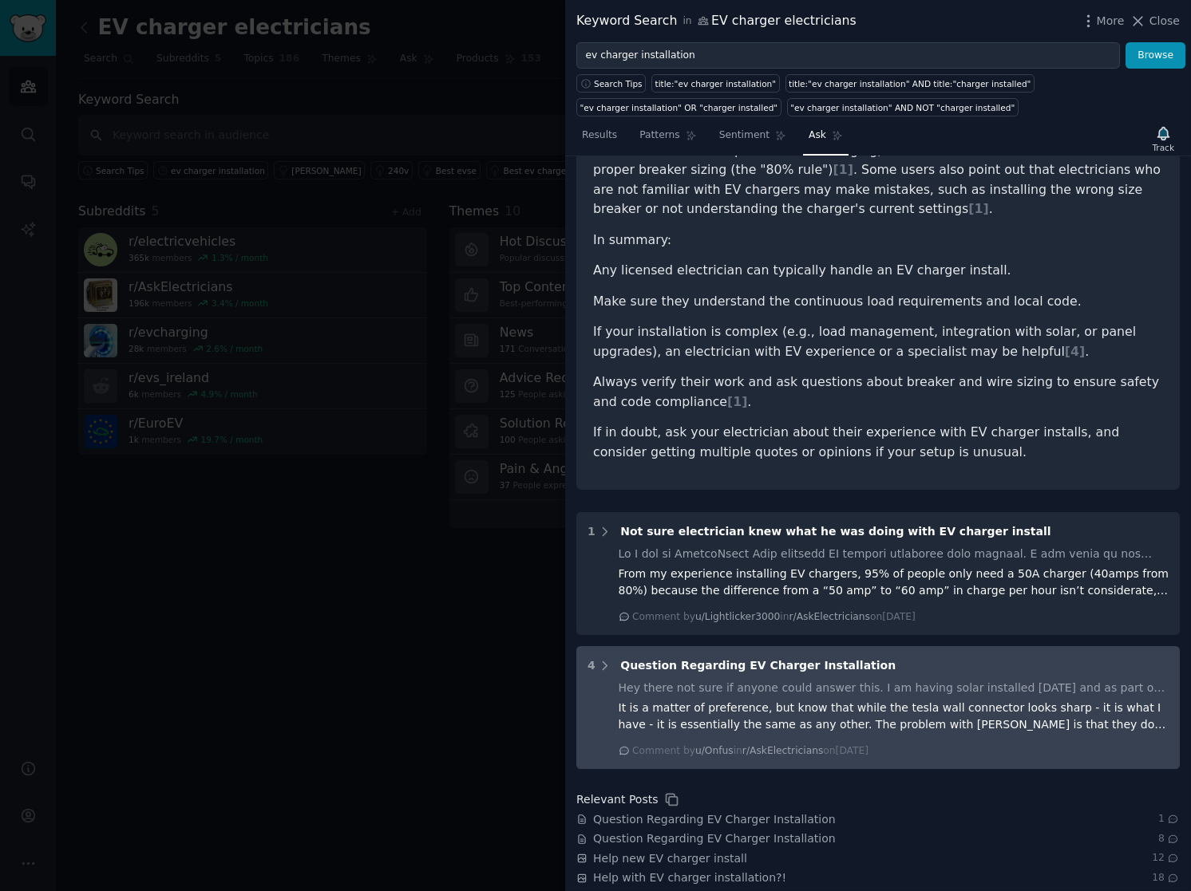
click at [773, 658] on div "Question Regarding EV Charger Installation" at bounding box center [757, 666] width 275 height 17
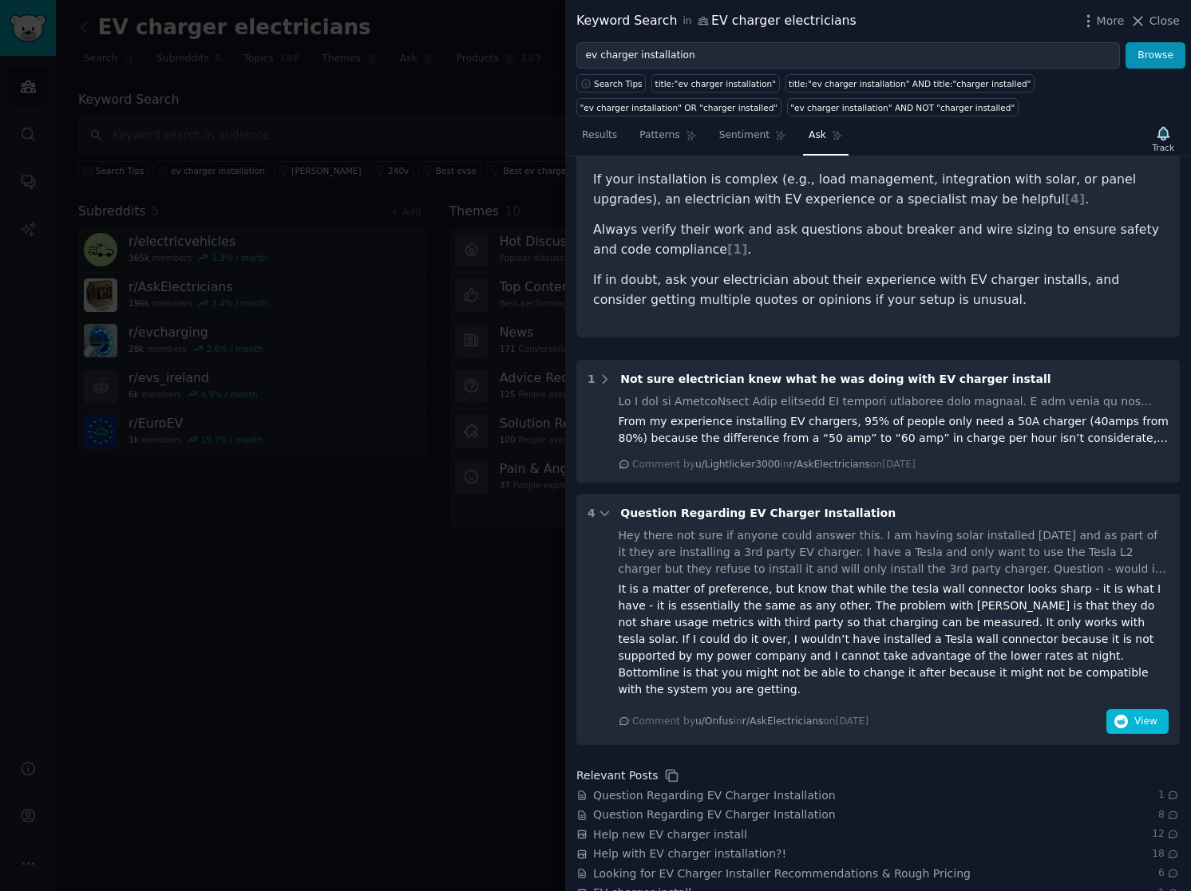
scroll to position [544, 0]
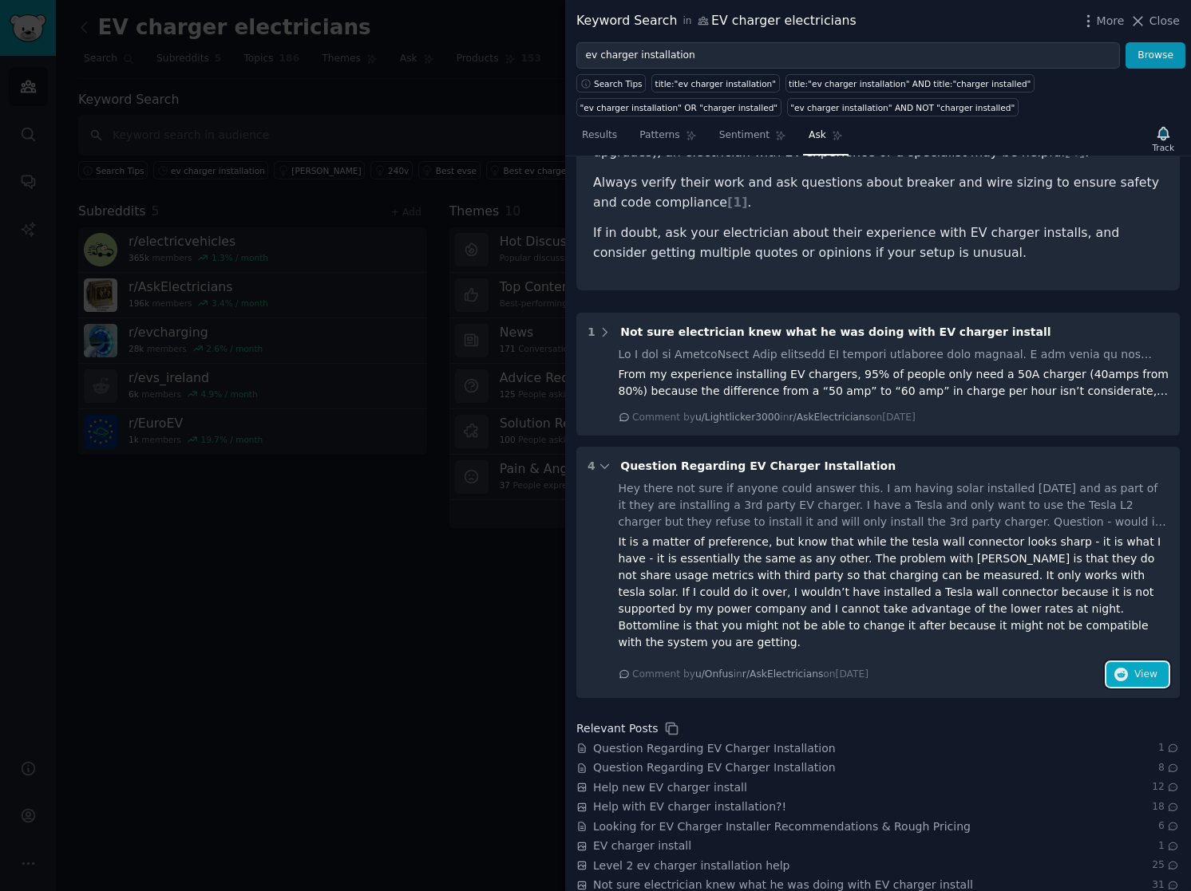
click at [1118, 662] on button "View" at bounding box center [1137, 675] width 62 height 26
click at [423, 624] on div at bounding box center [595, 445] width 1191 height 891
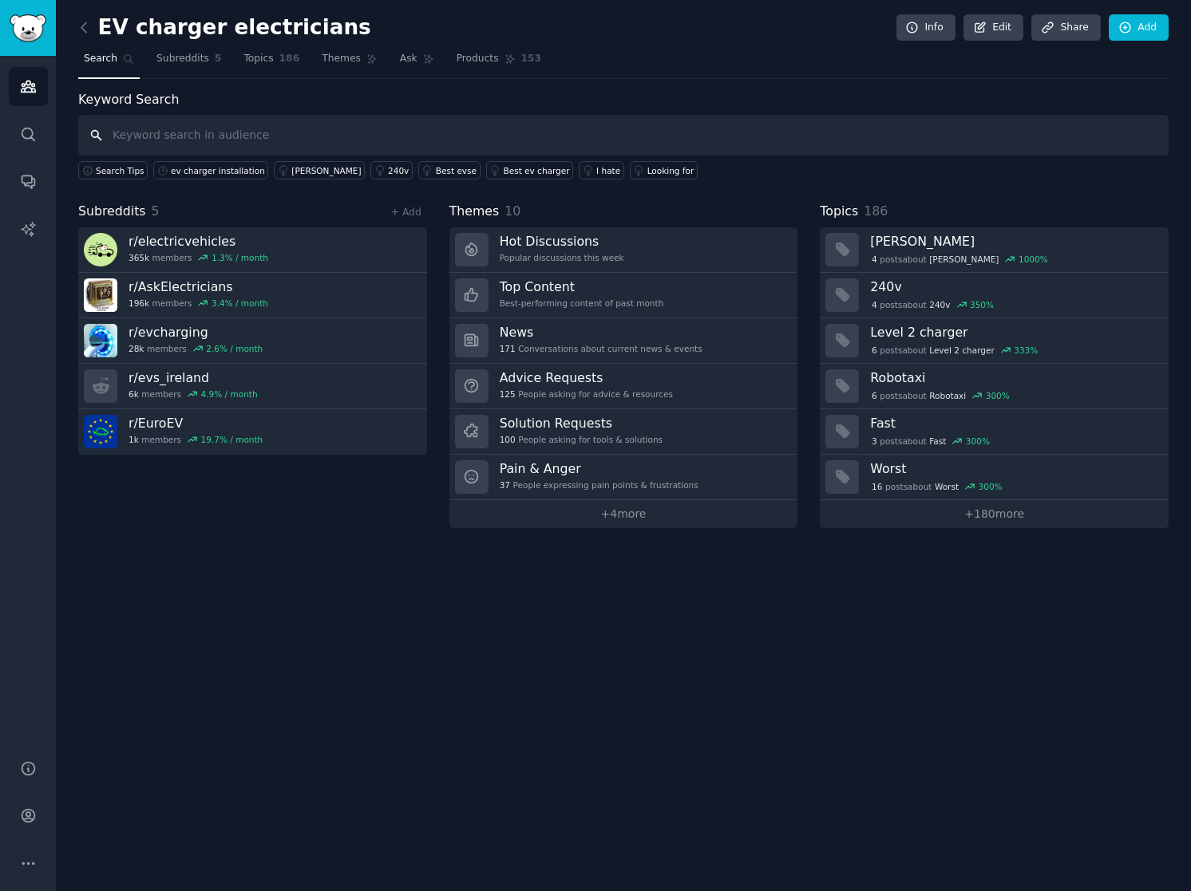
click at [188, 134] on input "text" at bounding box center [623, 135] width 1090 height 41
click at [384, 123] on input "text" at bounding box center [623, 135] width 1090 height 41
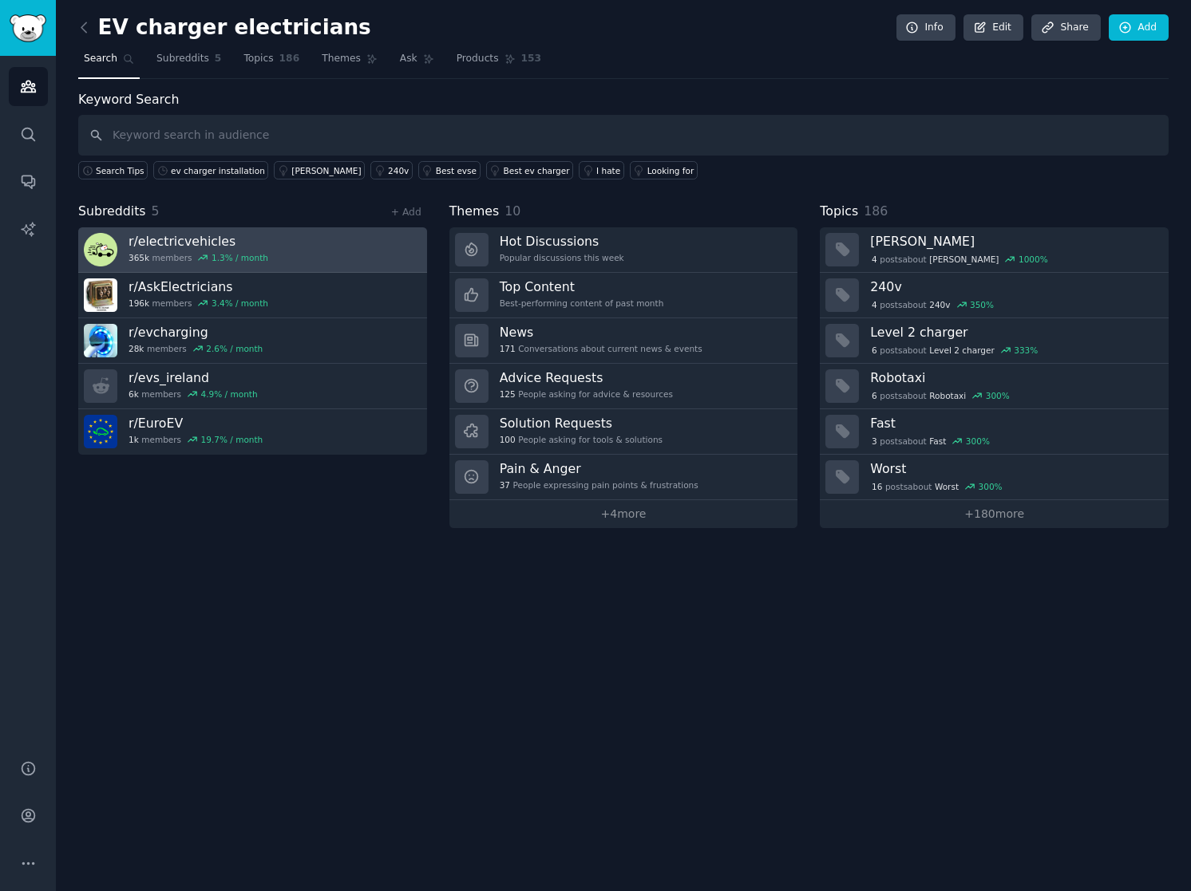
click at [207, 235] on h3 "r/ electricvehicles" at bounding box center [198, 241] width 140 height 17
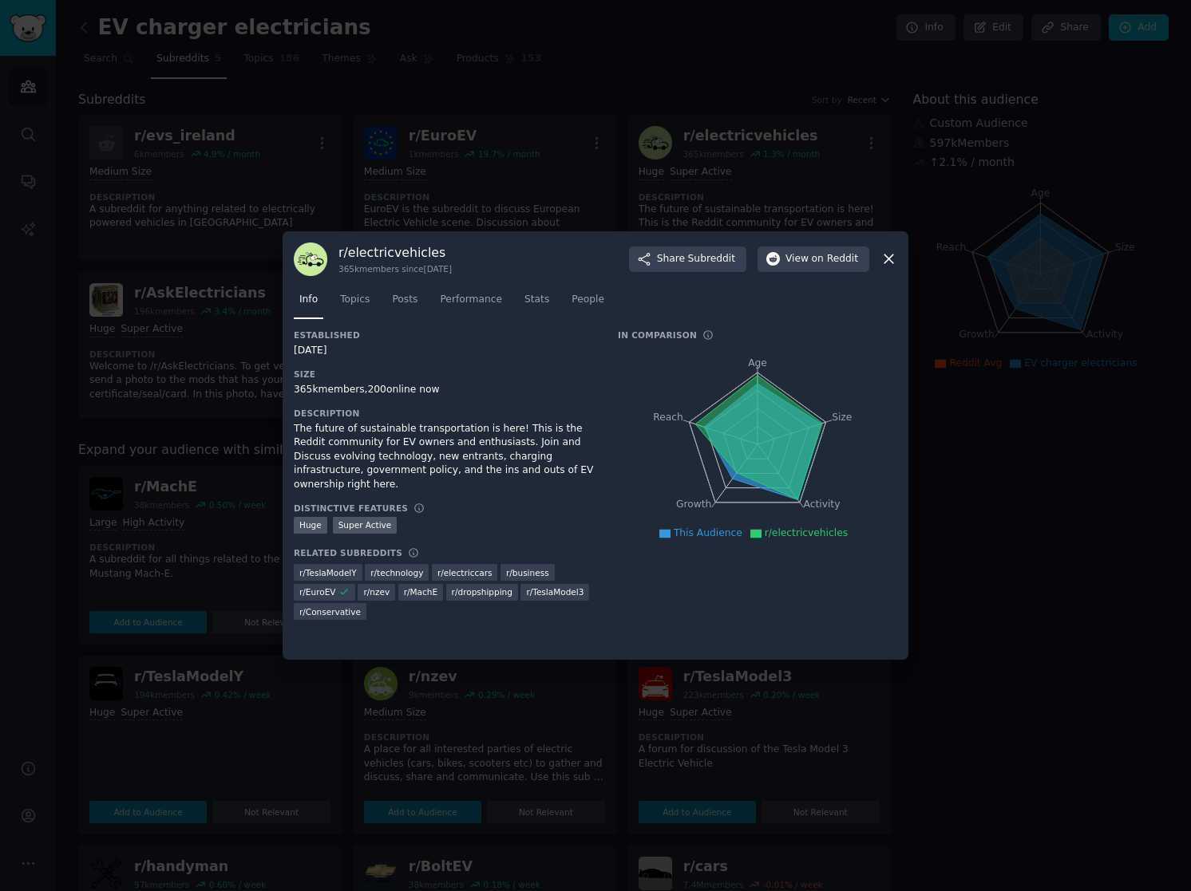
click at [465, 123] on div at bounding box center [595, 445] width 1191 height 891
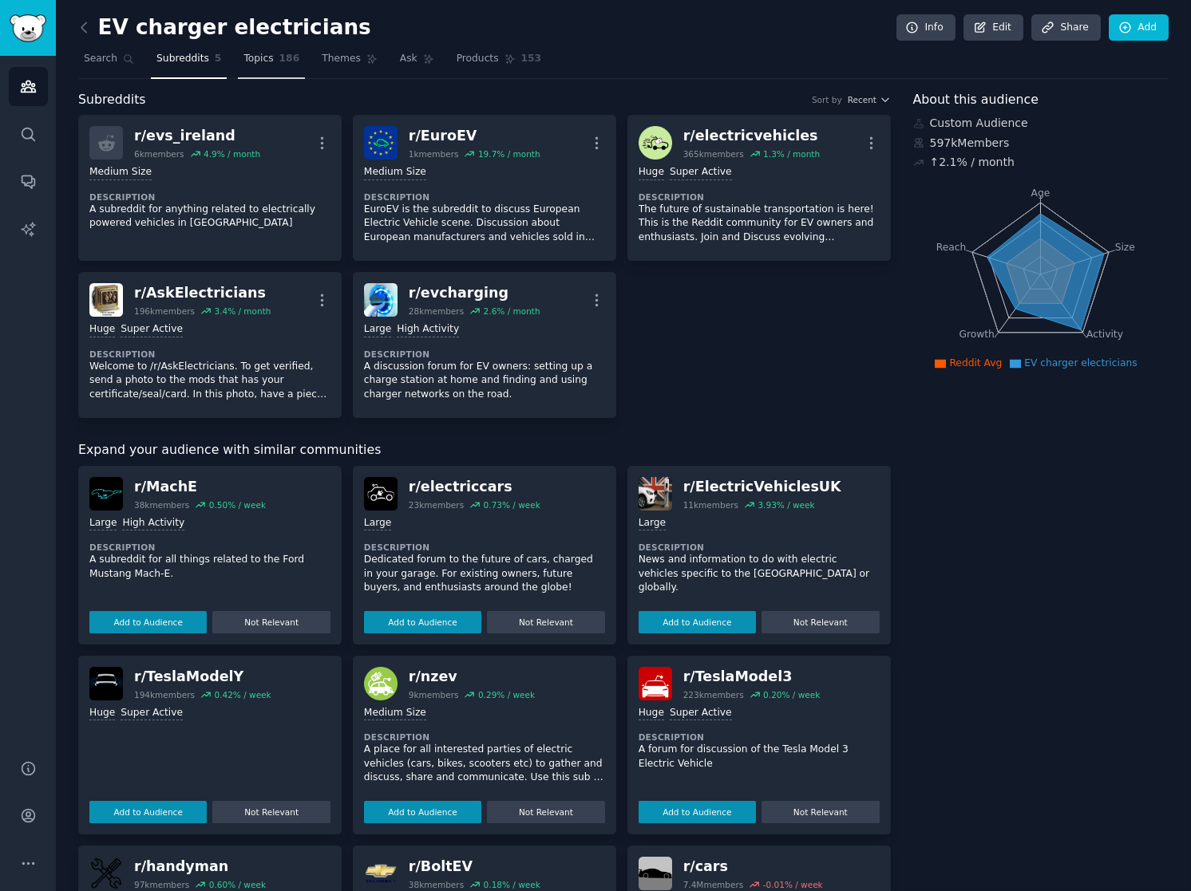
click at [279, 61] on span "186" at bounding box center [289, 59] width 21 height 14
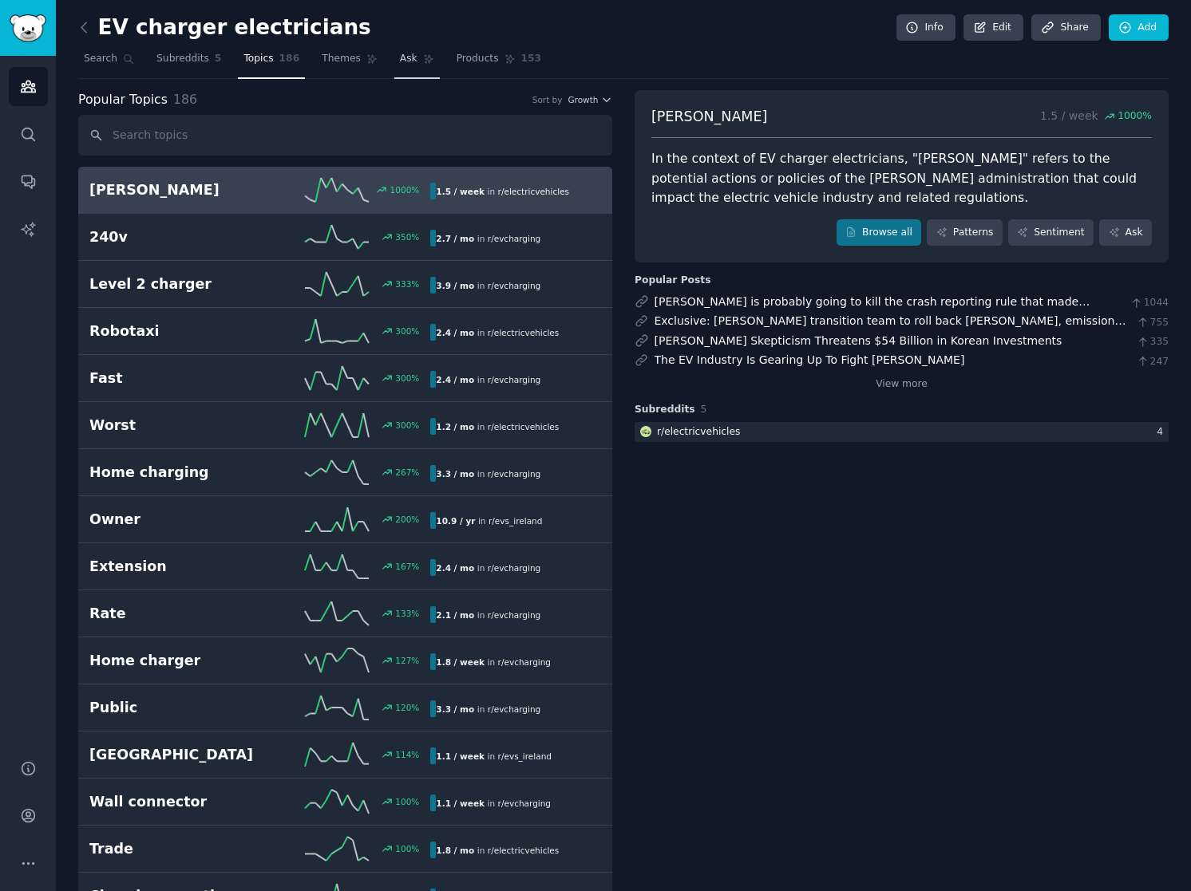
click at [394, 57] on link "Ask" at bounding box center [416, 62] width 45 height 33
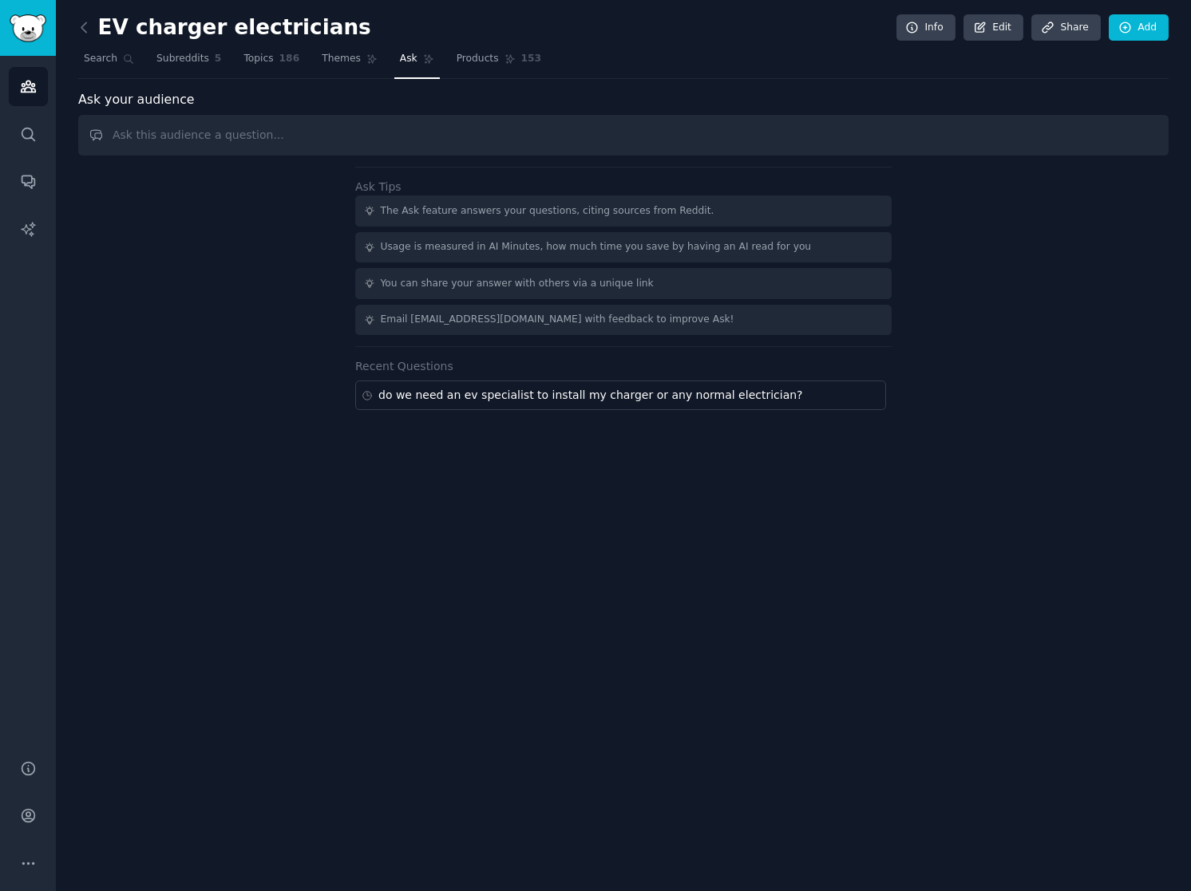
click at [424, 136] on input "text" at bounding box center [623, 135] width 1090 height 41
type input "How do you pick which ev charger and electrician to use at home?"
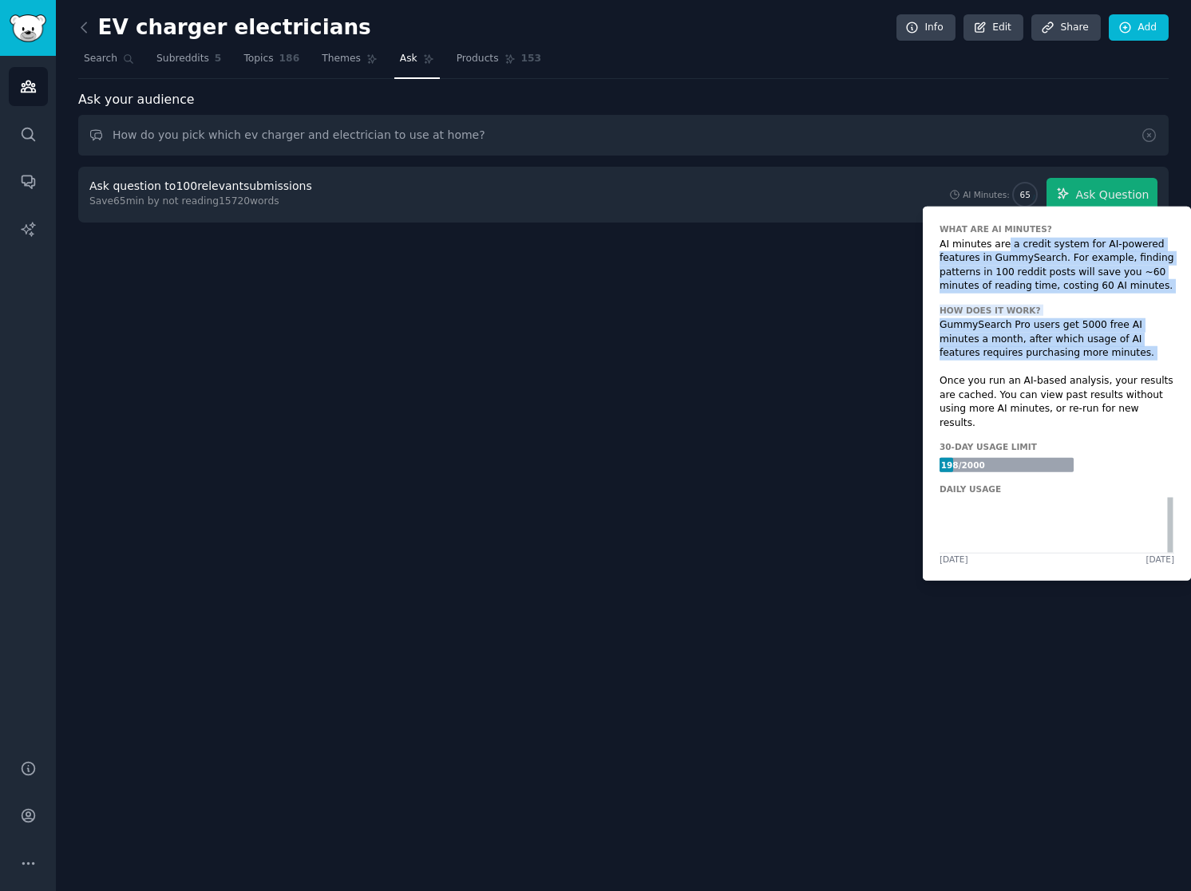
drag, startPoint x: 1002, startPoint y: 242, endPoint x: 1006, endPoint y: 365, distance: 123.0
click at [1006, 365] on div "What are AI Minutes? AI minutes are a credit system for AI-powered features in …" at bounding box center [1057, 394] width 268 height 374
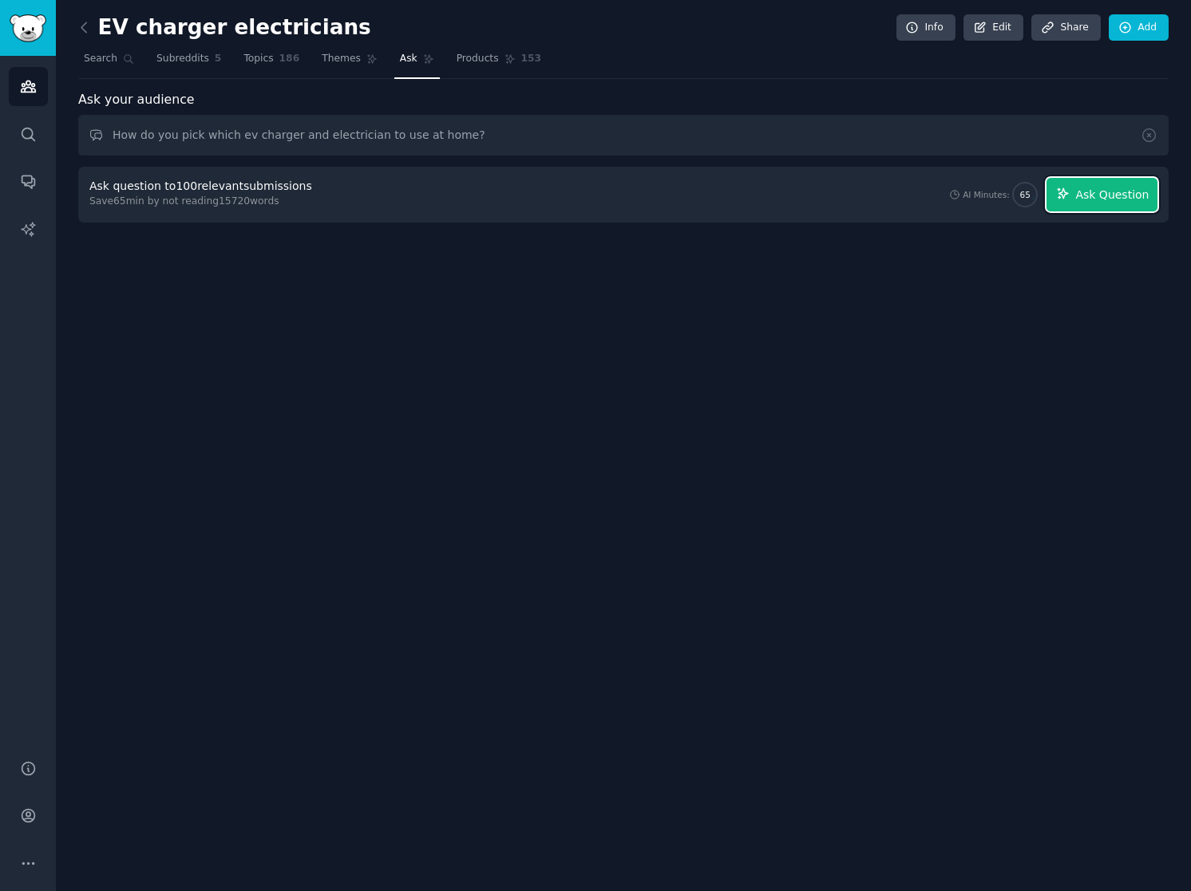
click at [1068, 193] on icon "button" at bounding box center [1062, 193] width 10 height 10
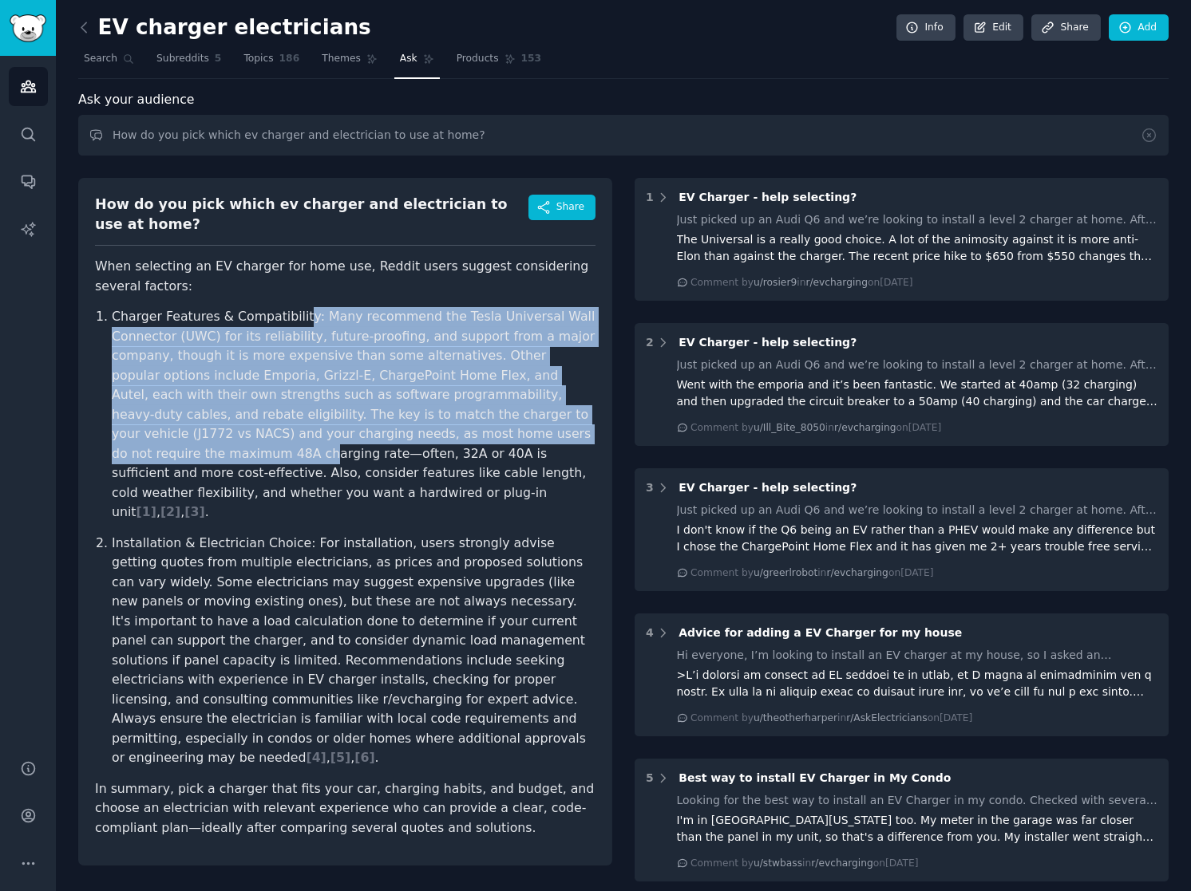
drag, startPoint x: 291, startPoint y: 300, endPoint x: 410, endPoint y: 410, distance: 162.1
click at [410, 410] on p "Charger Features & Compatibility: Many recommend the Tesla Universal Wall Conne…" at bounding box center [354, 414] width 484 height 215
click at [429, 361] on p "Charger Features & Compatibility: Many recommend the Tesla Universal Wall Conne…" at bounding box center [354, 414] width 484 height 215
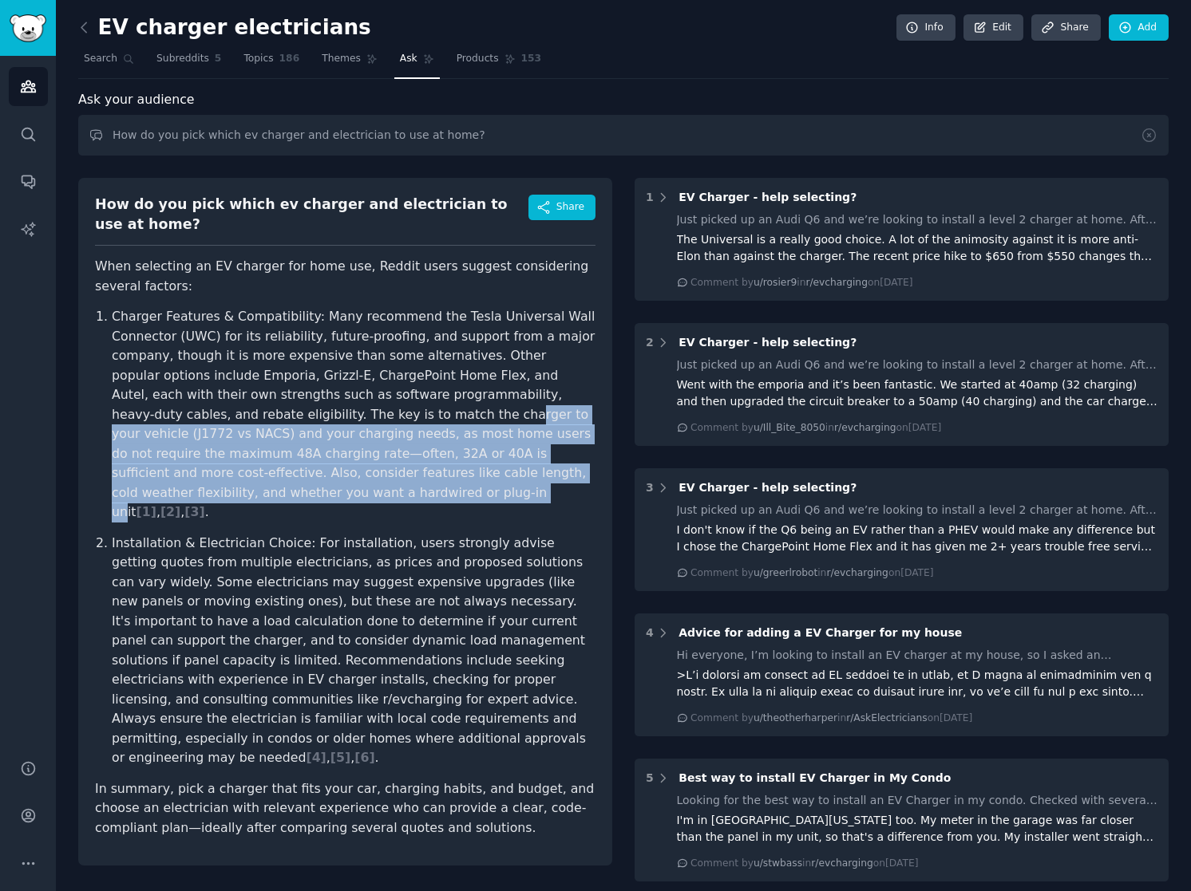
drag, startPoint x: 204, startPoint y: 402, endPoint x: 477, endPoint y: 450, distance: 277.1
click at [477, 450] on p "Charger Features & Compatibility: Many recommend the Tesla Universal Wall Conne…" at bounding box center [354, 414] width 484 height 215
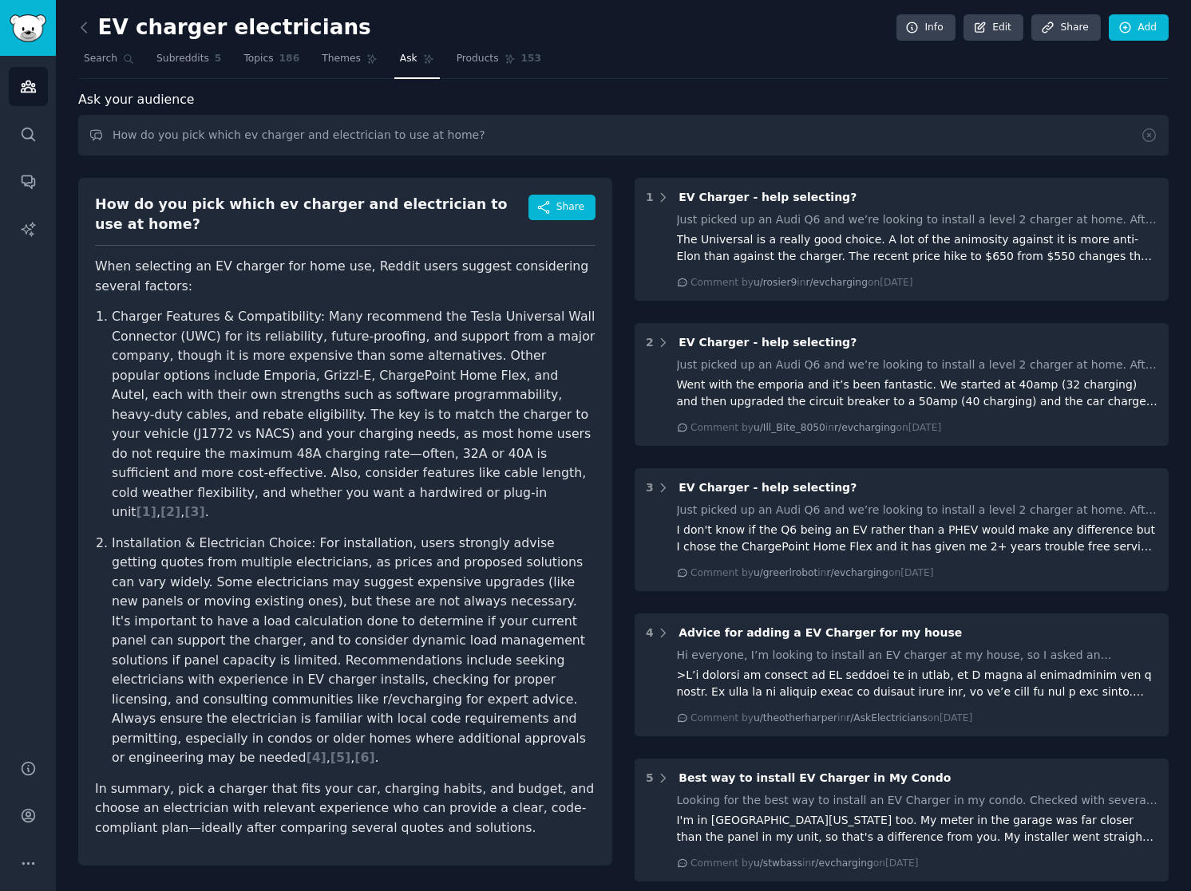
click at [409, 350] on p "Charger Features & Compatibility: Many recommend the Tesla Universal Wall Conne…" at bounding box center [354, 414] width 484 height 215
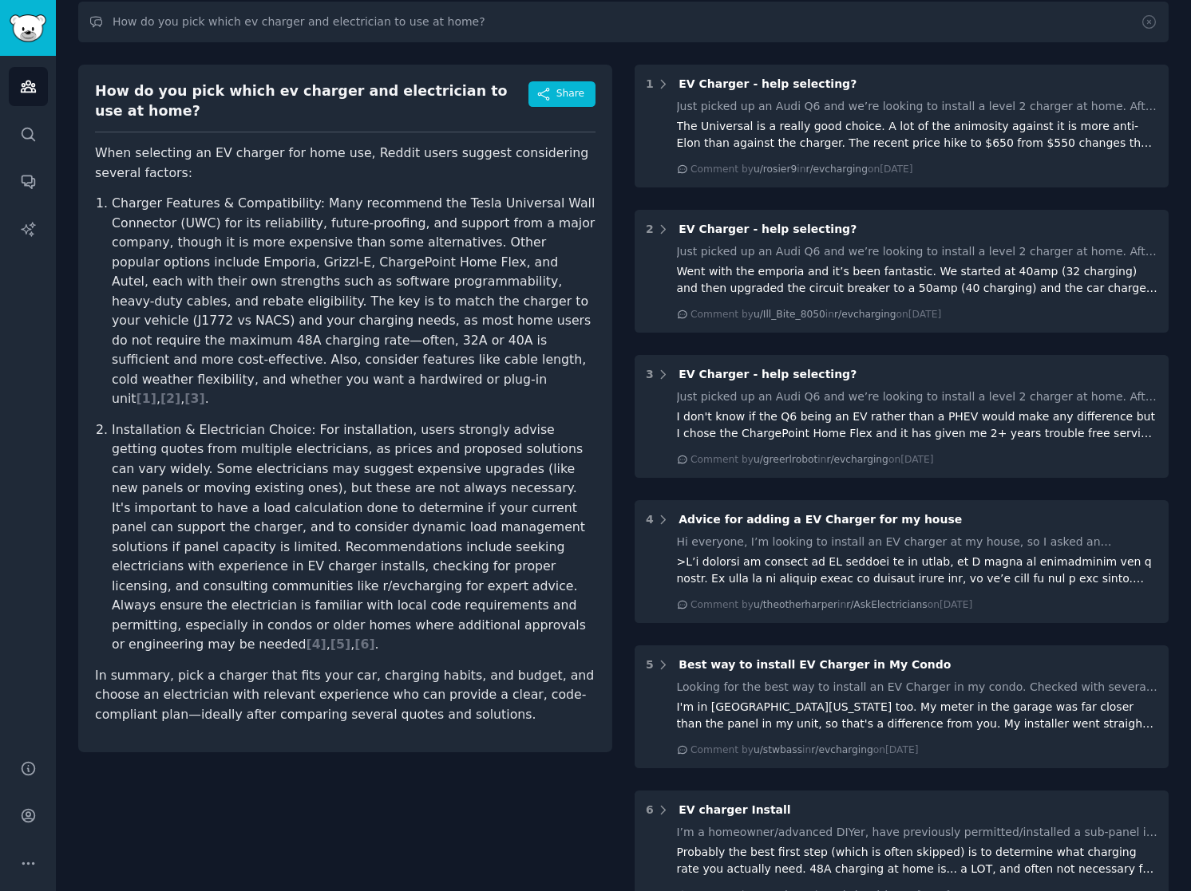
scroll to position [115, 0]
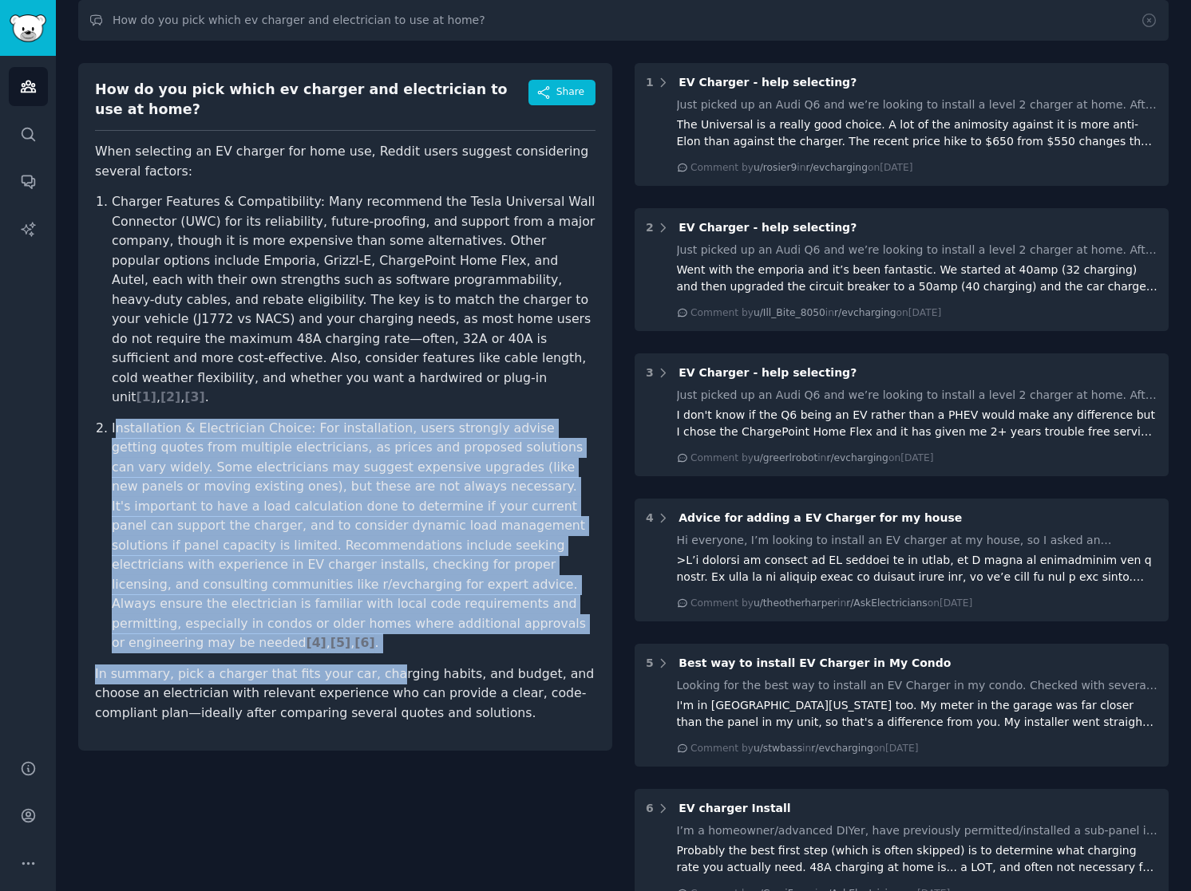
drag, startPoint x: 117, startPoint y: 376, endPoint x: 363, endPoint y: 588, distance: 324.8
click at [363, 588] on article "When selecting an EV charger for home use, Reddit users suggest considering sev…" at bounding box center [345, 432] width 500 height 581
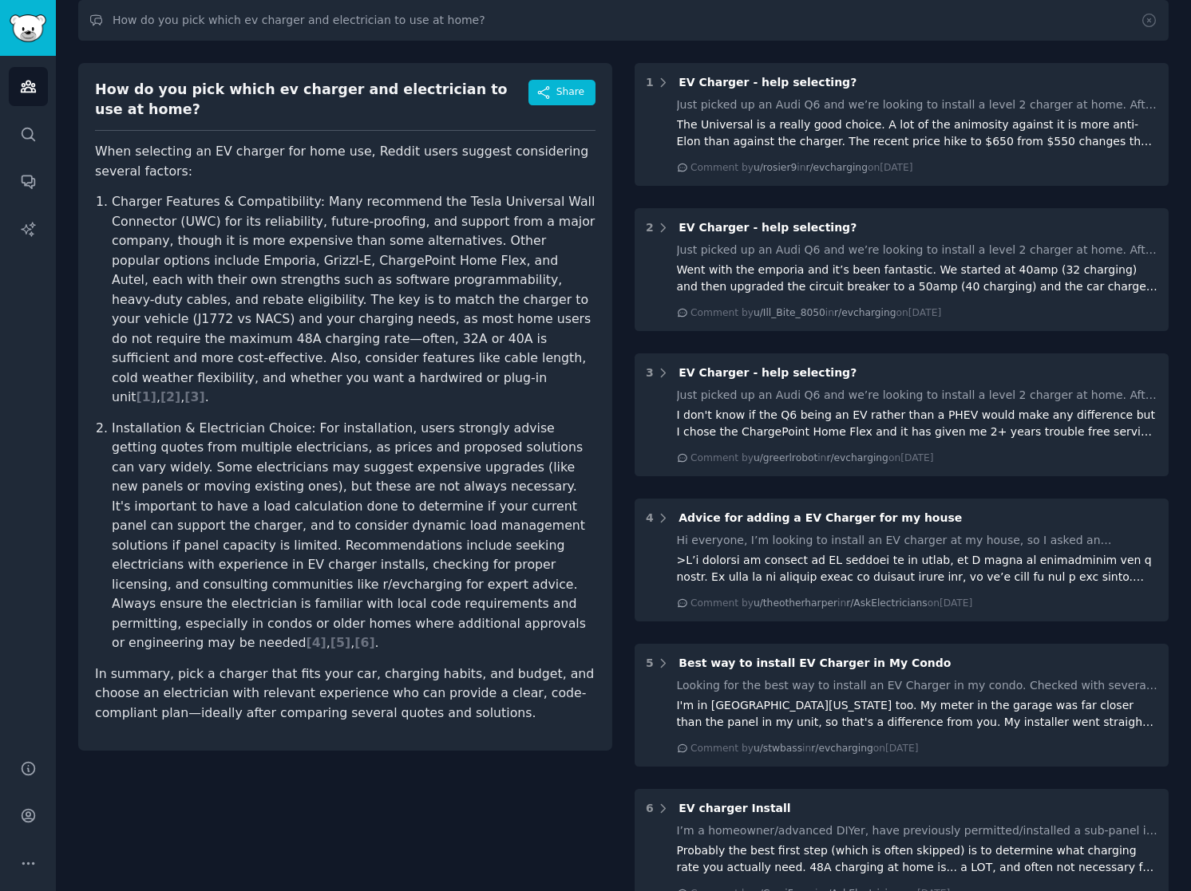
click at [455, 665] on p "In summary, pick a charger that fits your car, charging habits, and budget, and…" at bounding box center [345, 694] width 500 height 59
click at [978, 30] on input "How do you pick which ev charger and electrician to use at home?" at bounding box center [623, 20] width 1090 height 41
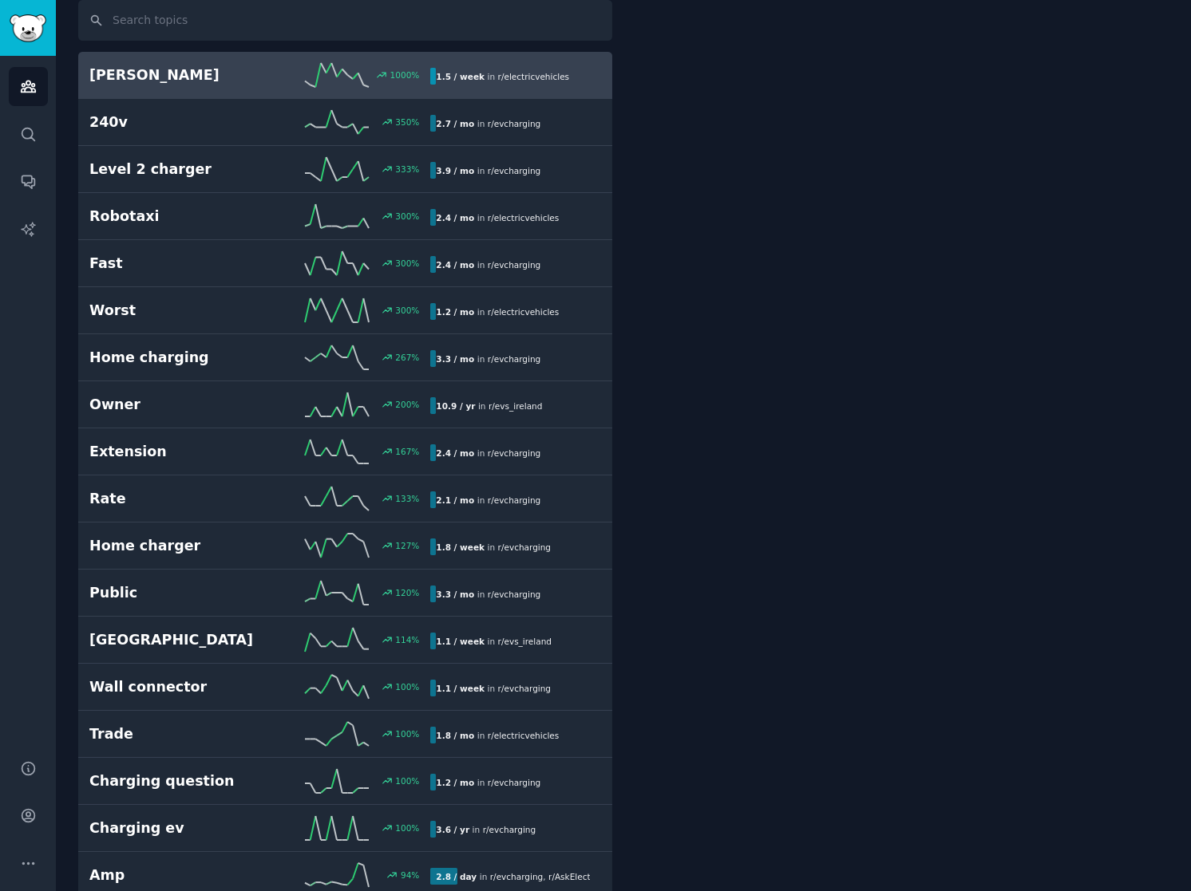
scroll to position [114, 0]
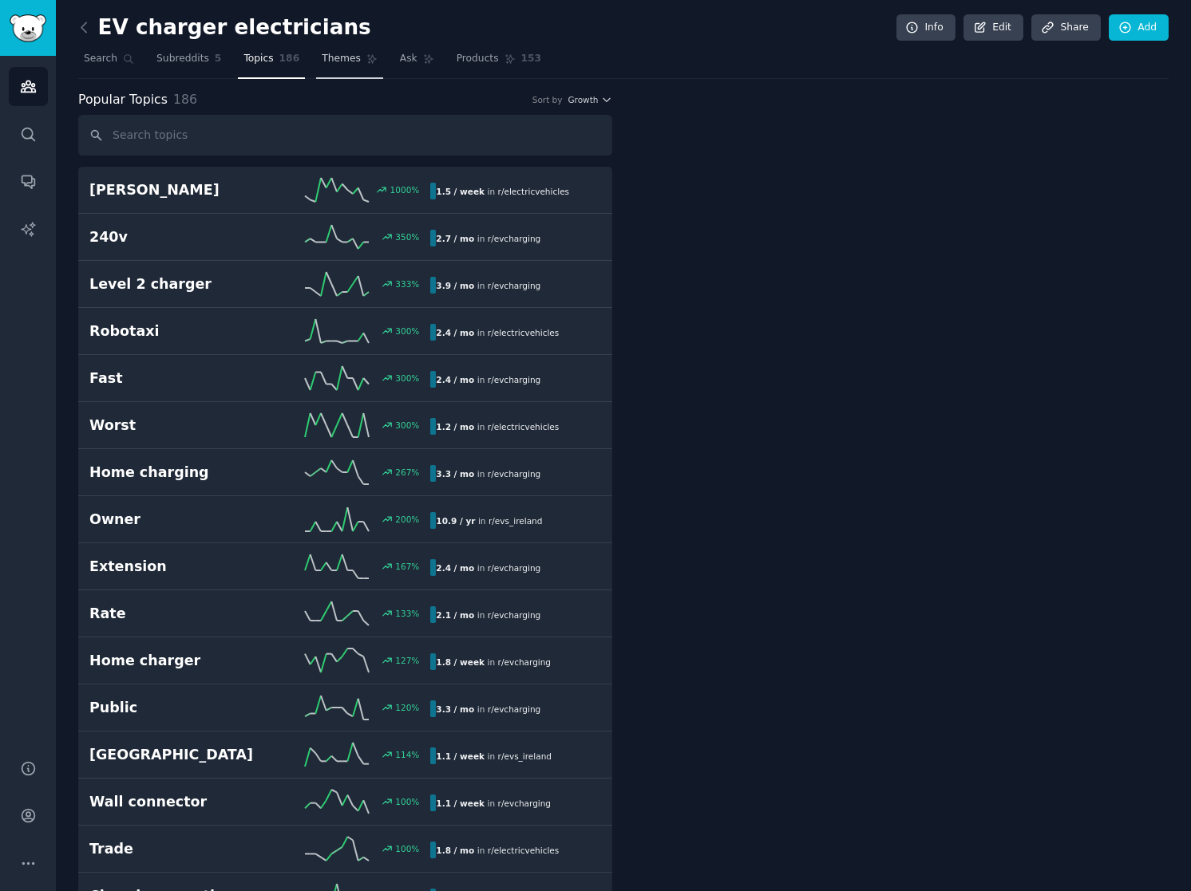
click at [330, 58] on span "Themes" at bounding box center [341, 59] width 39 height 14
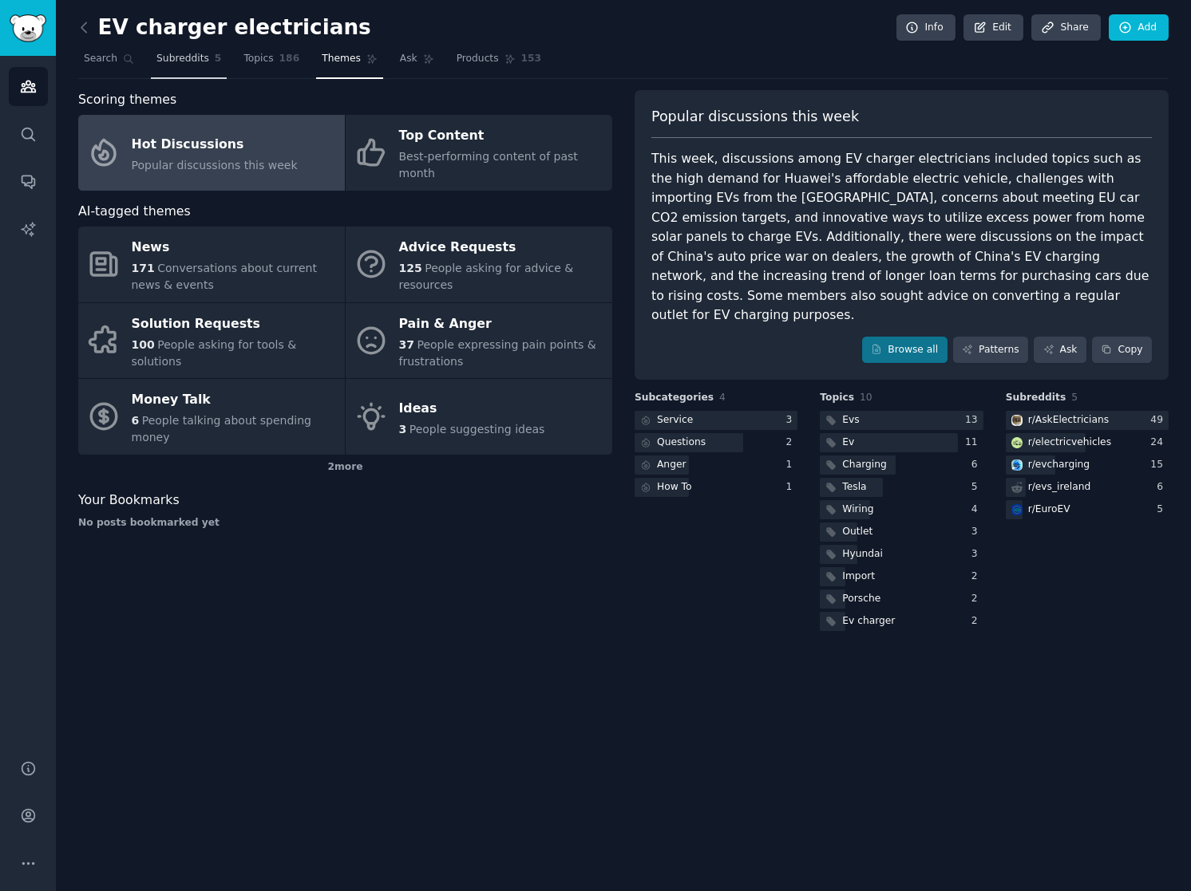
click at [179, 53] on span "Subreddits" at bounding box center [182, 59] width 53 height 14
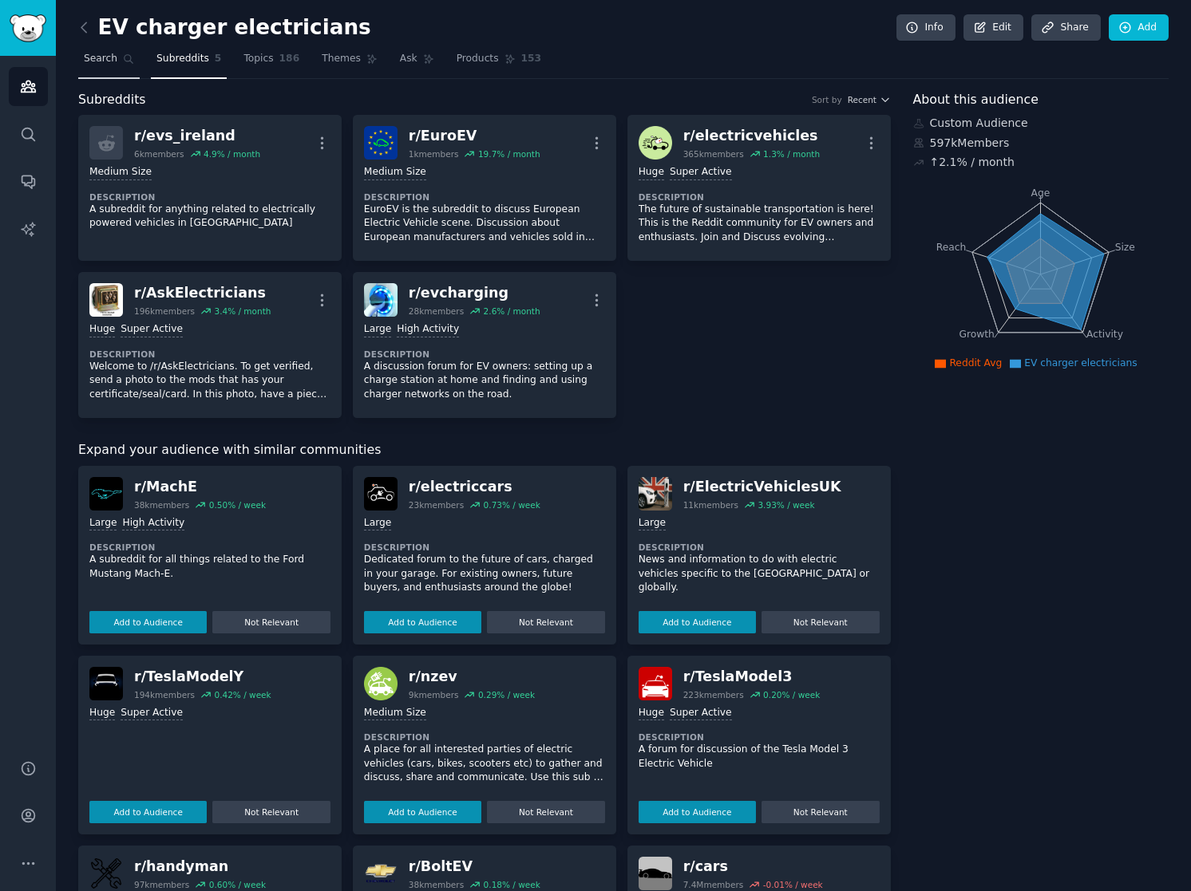
click at [109, 46] on link "Search" at bounding box center [108, 62] width 61 height 33
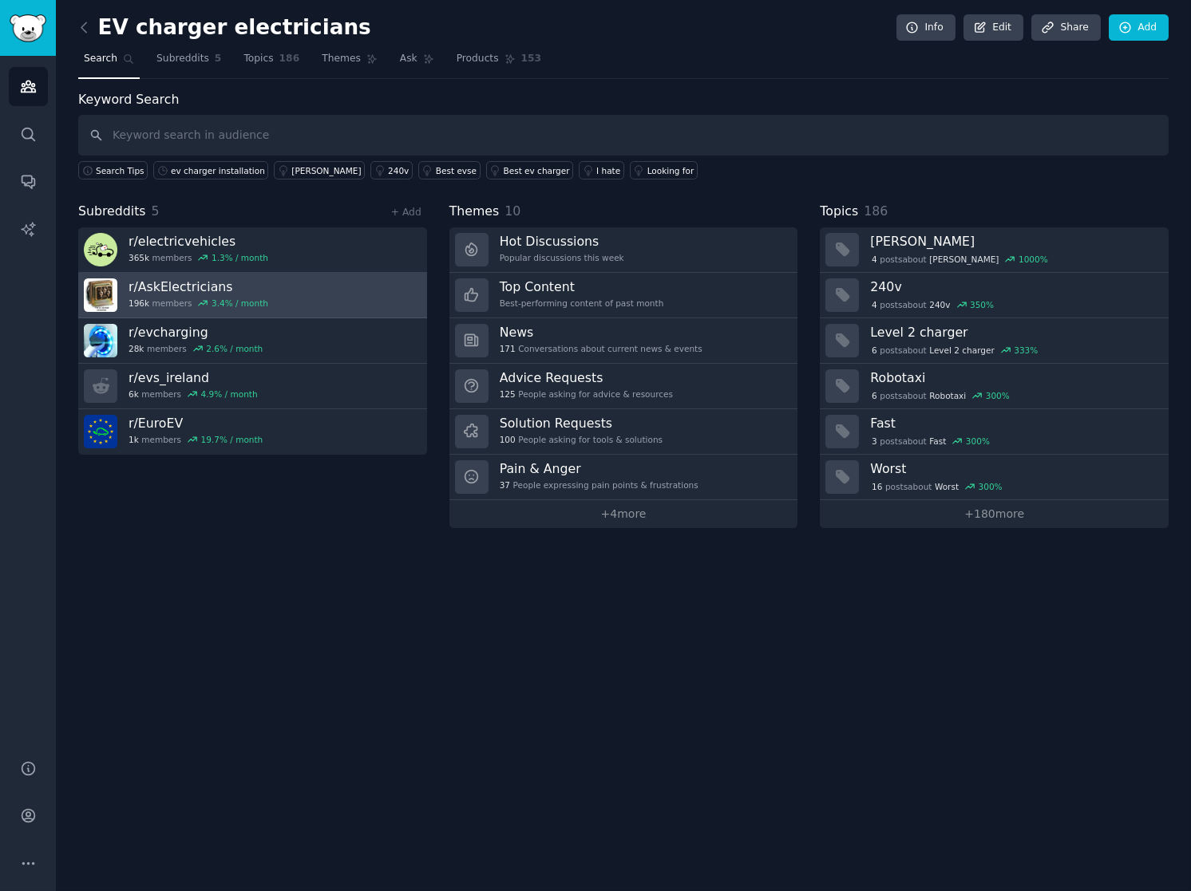
click at [284, 294] on link "r/ AskElectricians 196k members 3.4 % / month" at bounding box center [252, 295] width 349 height 45
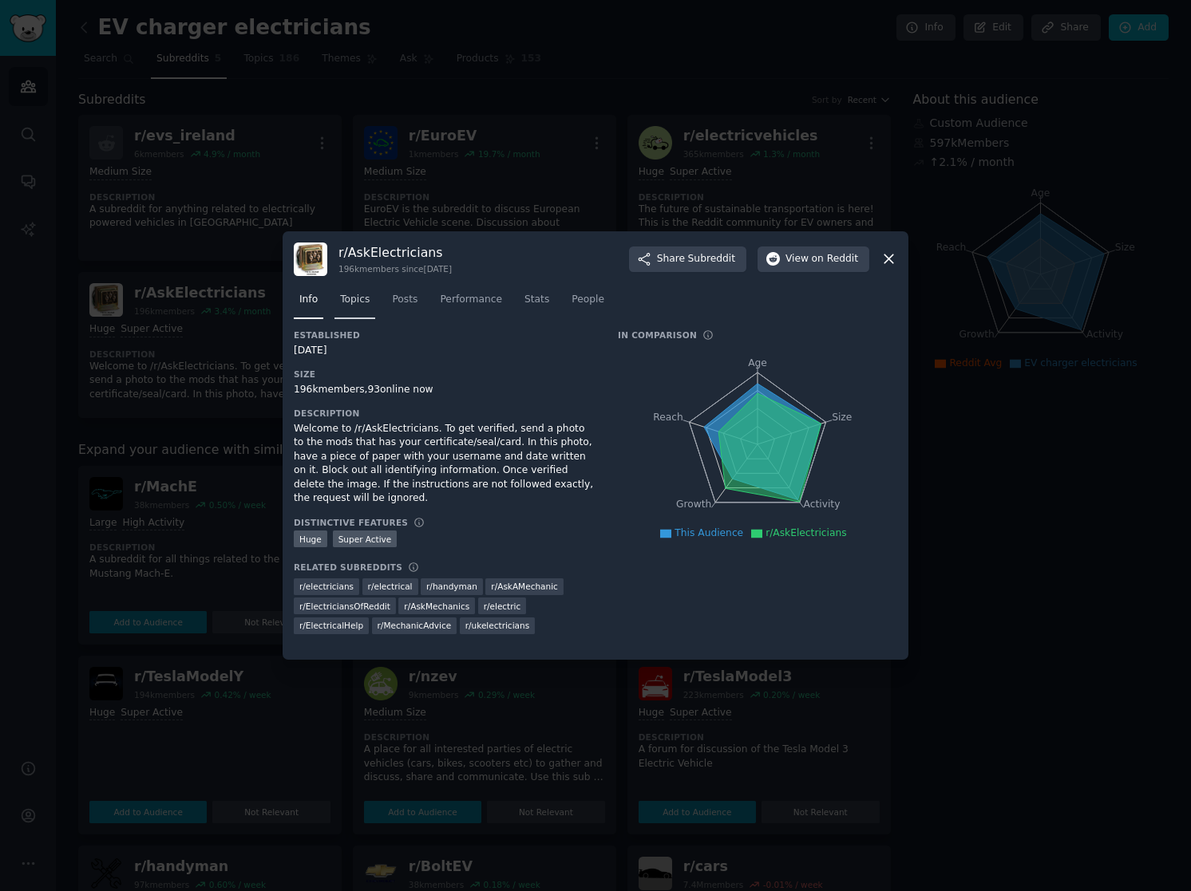
click at [358, 306] on span "Topics" at bounding box center [355, 300] width 30 height 14
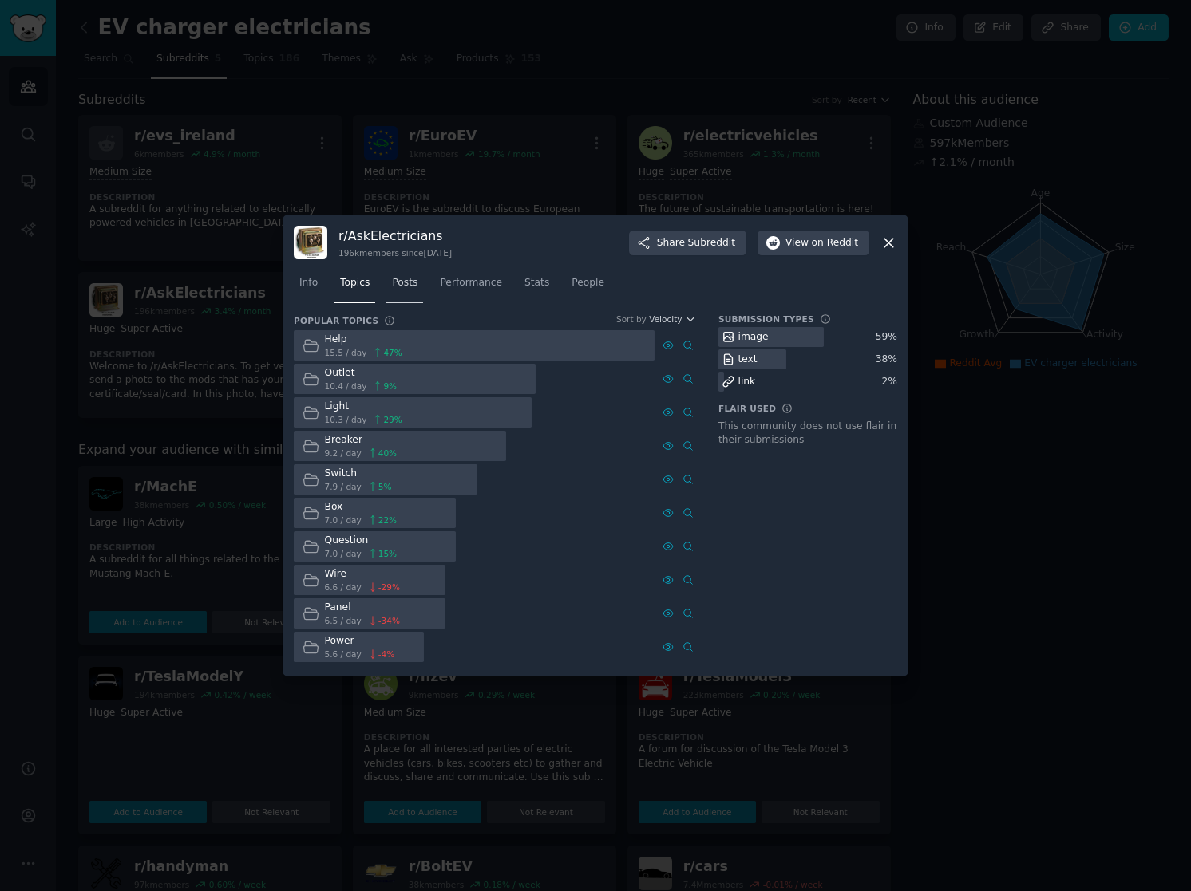
click at [400, 282] on span "Posts" at bounding box center [405, 283] width 26 height 14
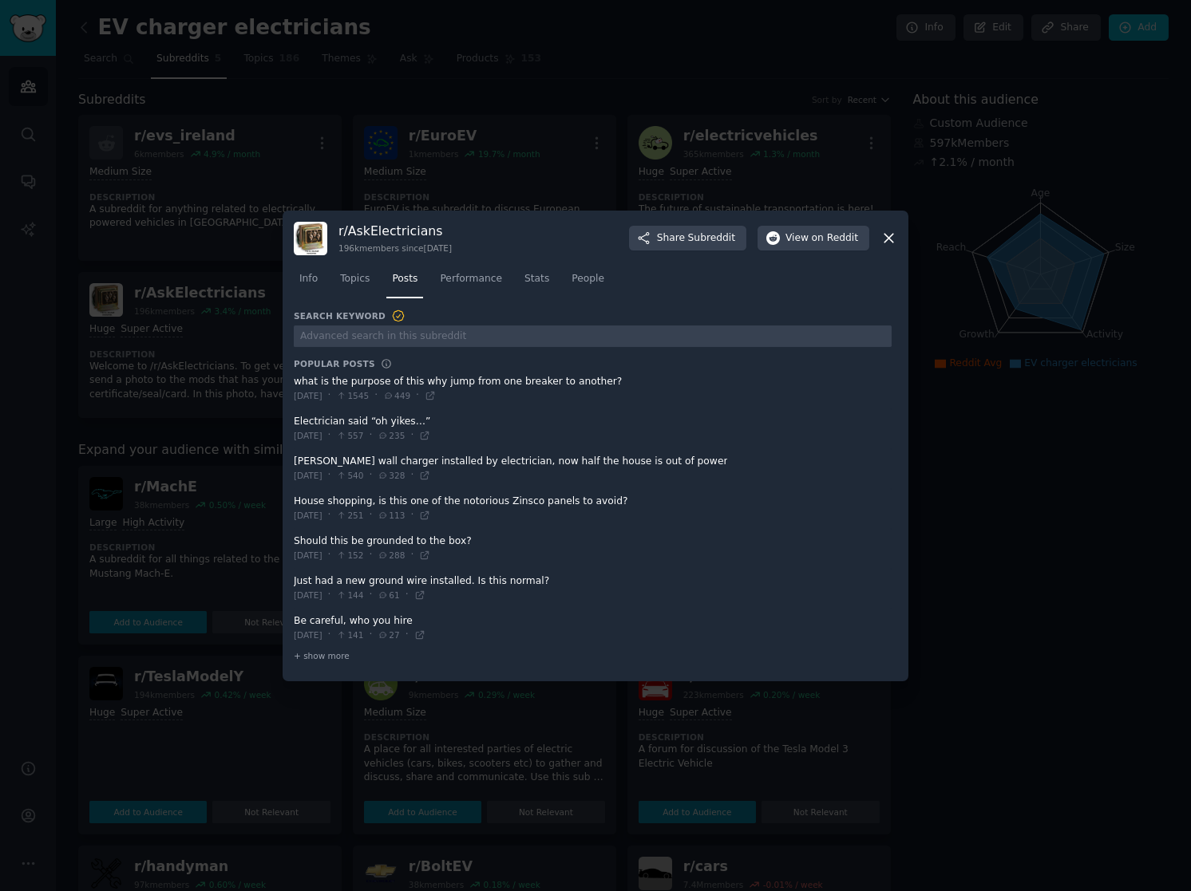
click at [430, 105] on div at bounding box center [595, 445] width 1191 height 891
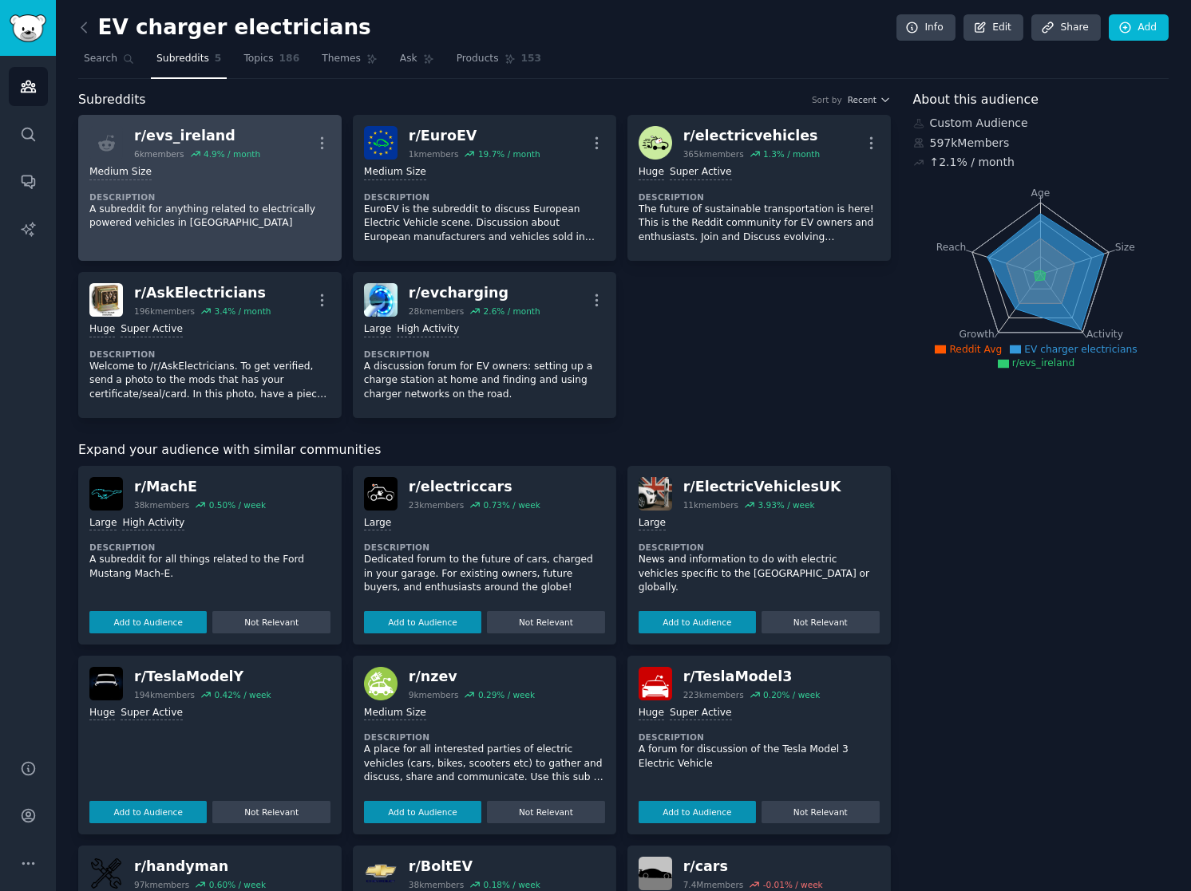
click at [164, 211] on p "A subreddit for anything related to electrically powered vehicles in [GEOGRAPHI…" at bounding box center [209, 217] width 241 height 28
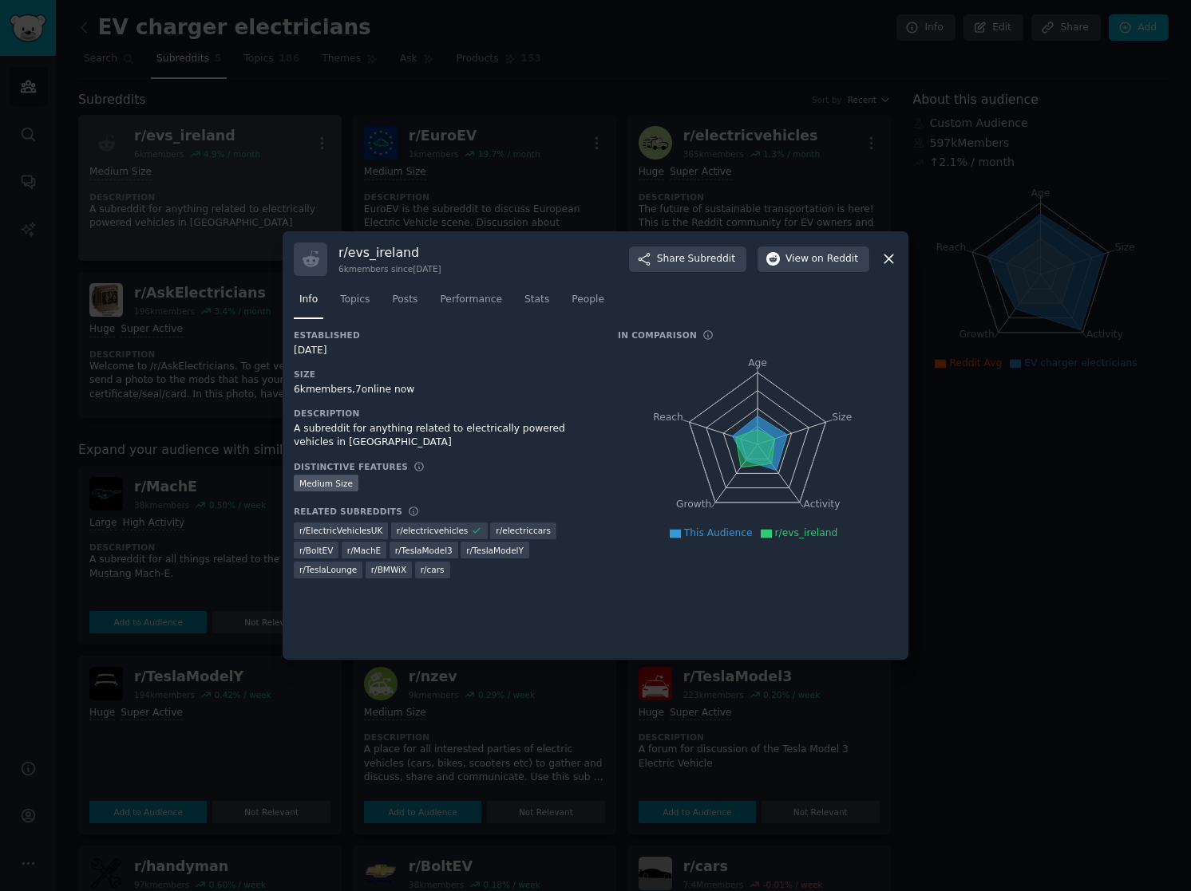
click at [252, 180] on div at bounding box center [595, 445] width 1191 height 891
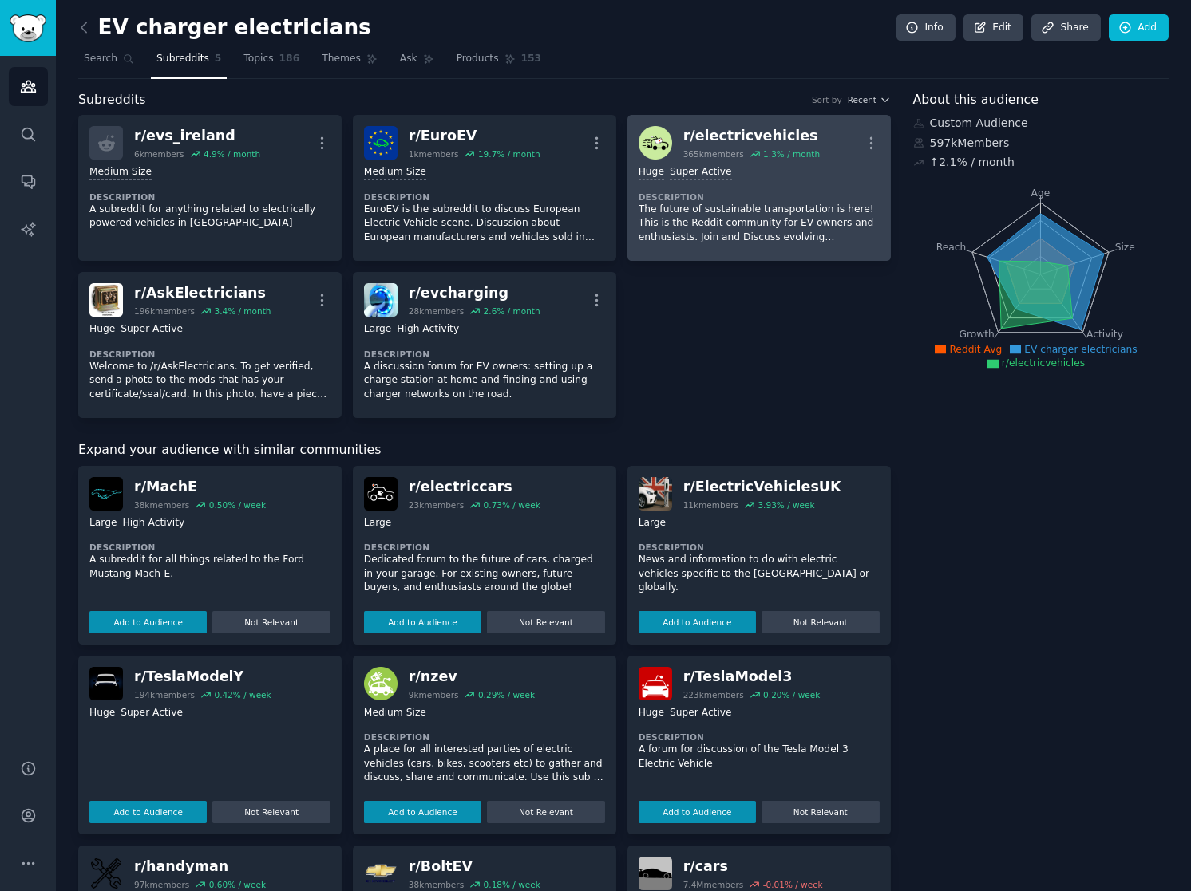
click at [762, 210] on p "The future of sustainable transportation is here! This is the Reddit community …" at bounding box center [758, 224] width 241 height 42
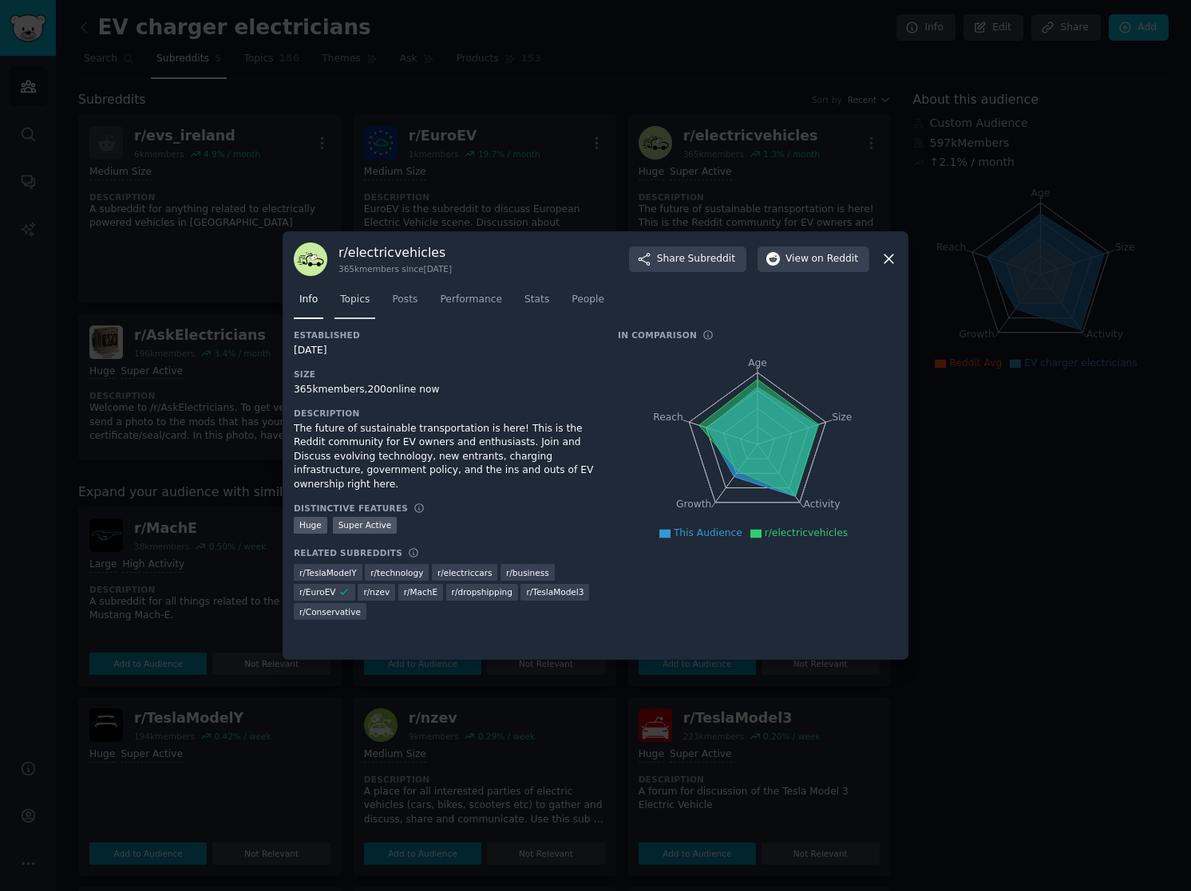
click at [355, 293] on span "Topics" at bounding box center [355, 300] width 30 height 14
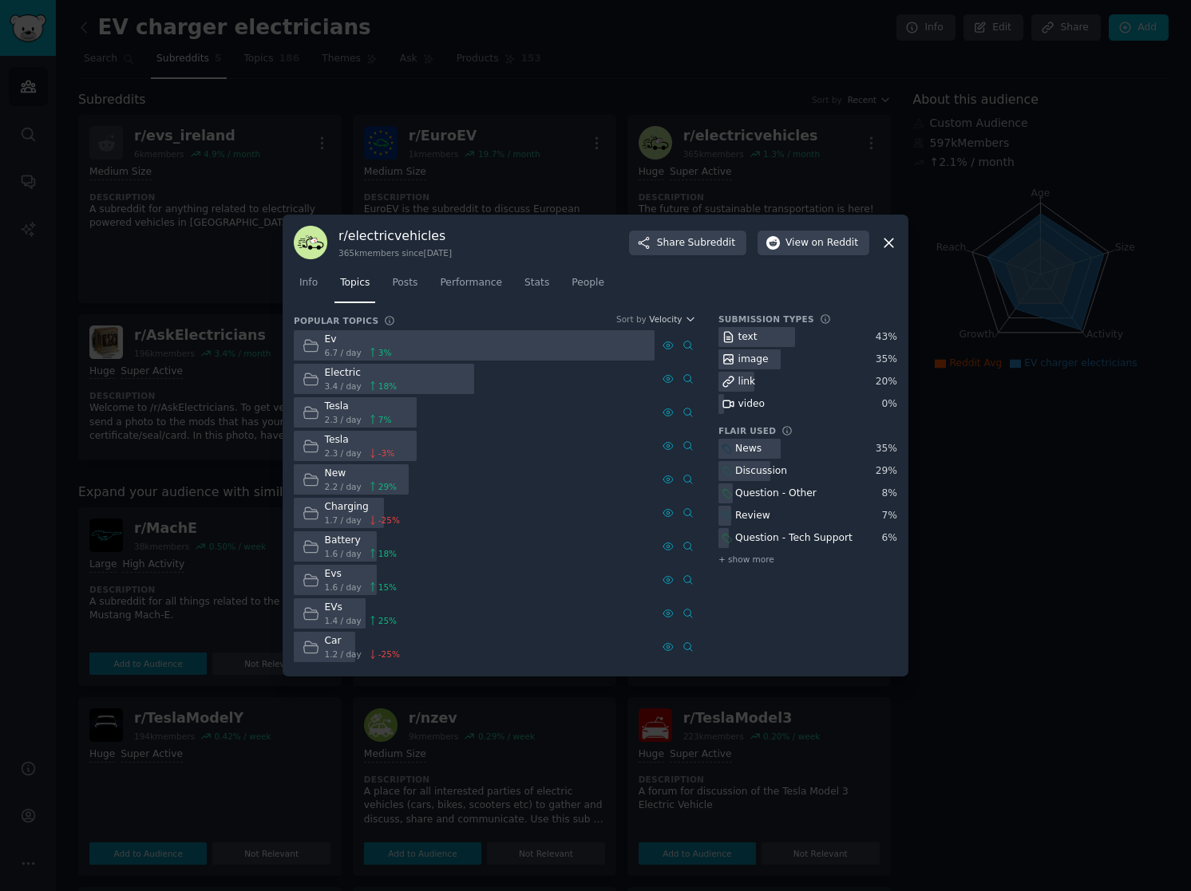
click at [344, 520] on span "1.7 / day" at bounding box center [343, 520] width 37 height 11
click at [357, 511] on div "Charging" at bounding box center [362, 507] width 75 height 14
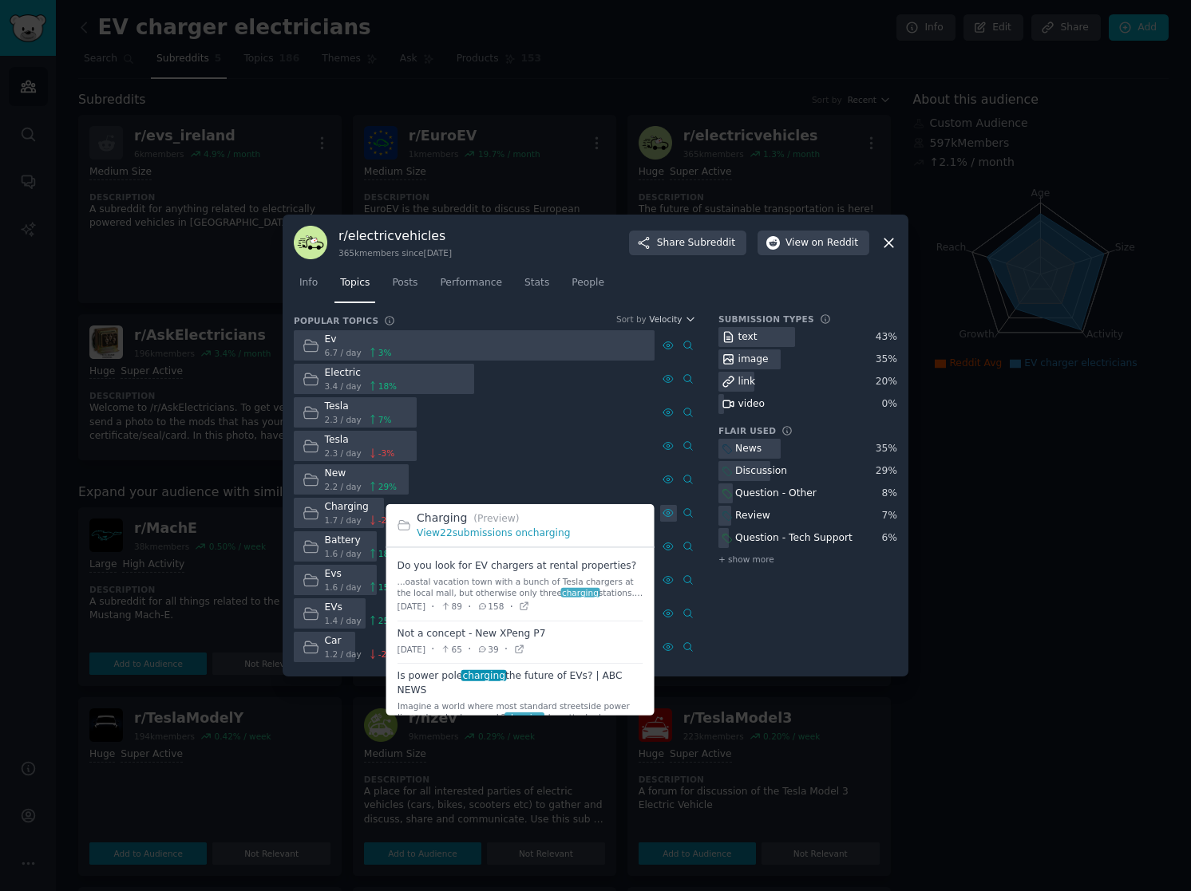
click at [665, 512] on icon at bounding box center [667, 513] width 11 height 11
click at [545, 532] on link "View 22 submissions on charging" at bounding box center [493, 533] width 153 height 11
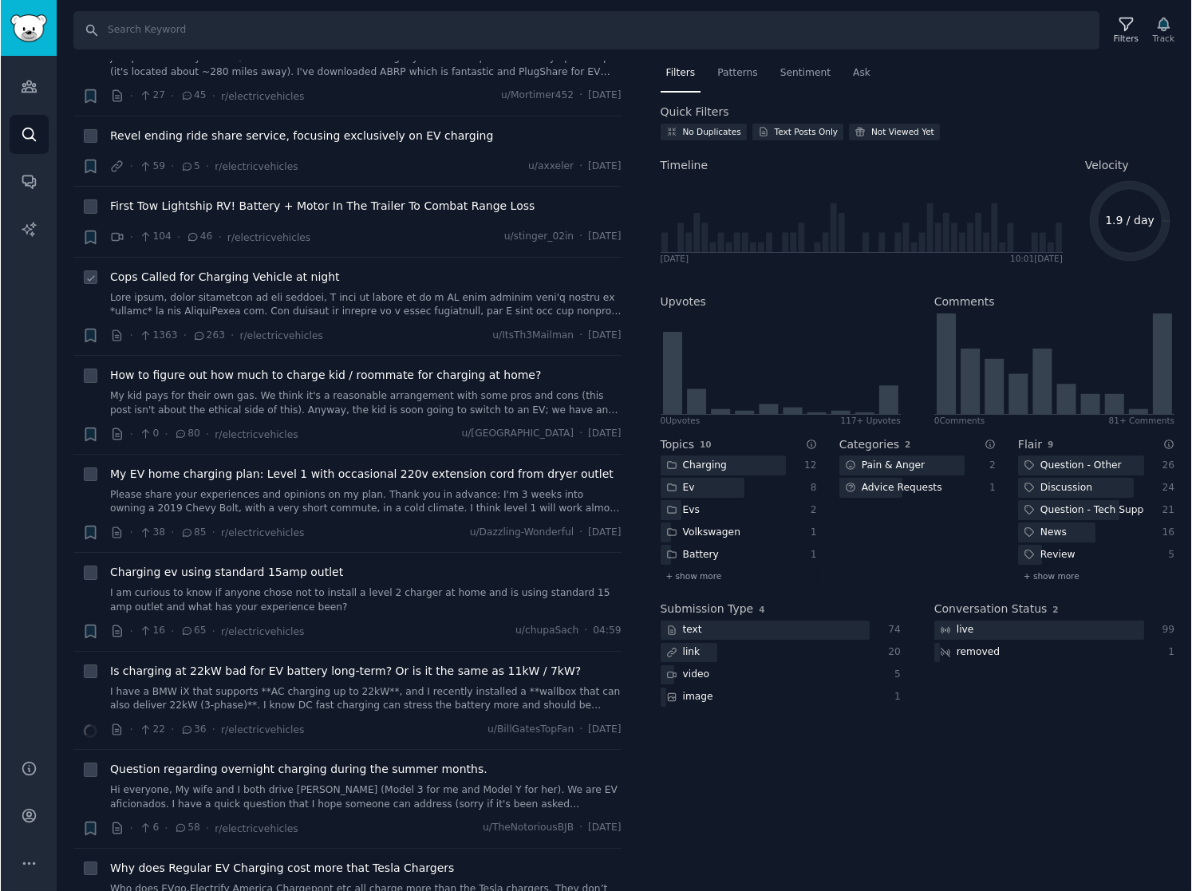
scroll to position [259, 0]
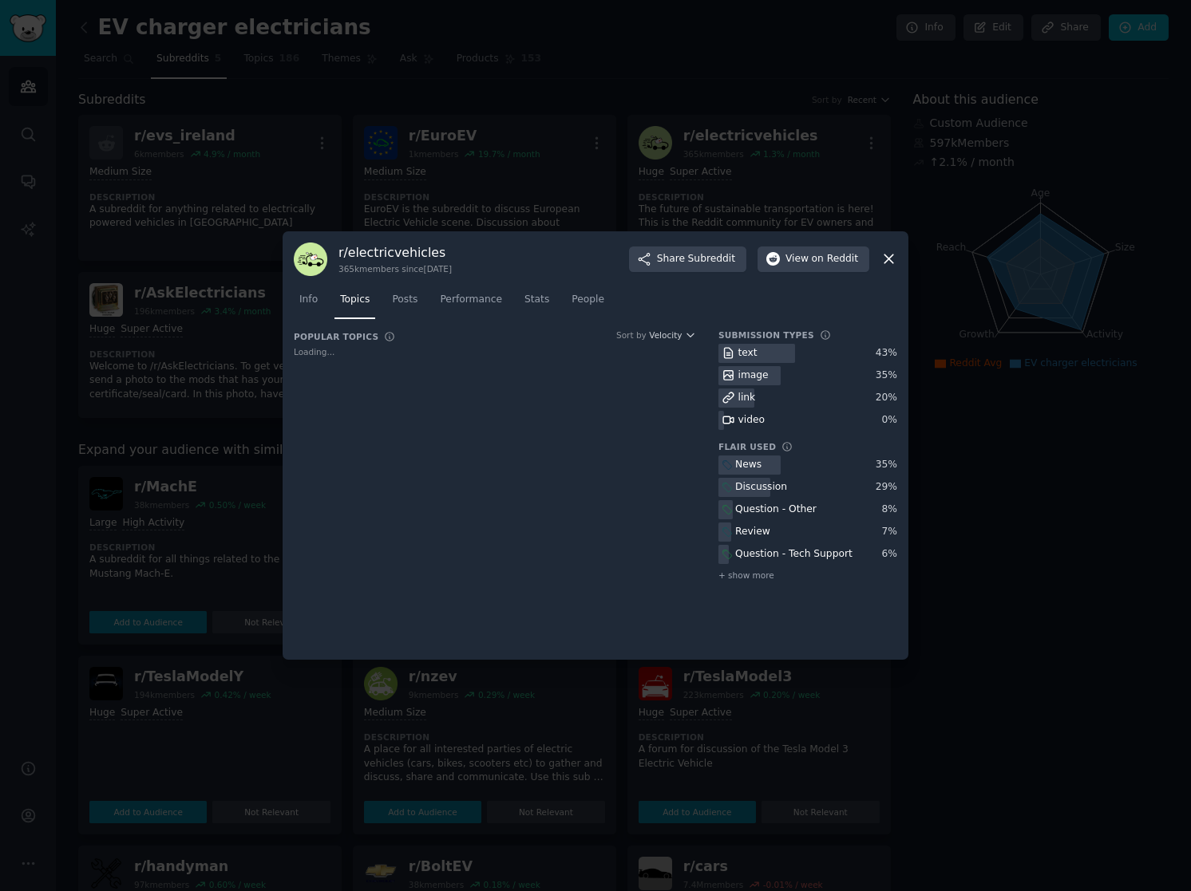
click at [273, 207] on div at bounding box center [595, 445] width 1191 height 891
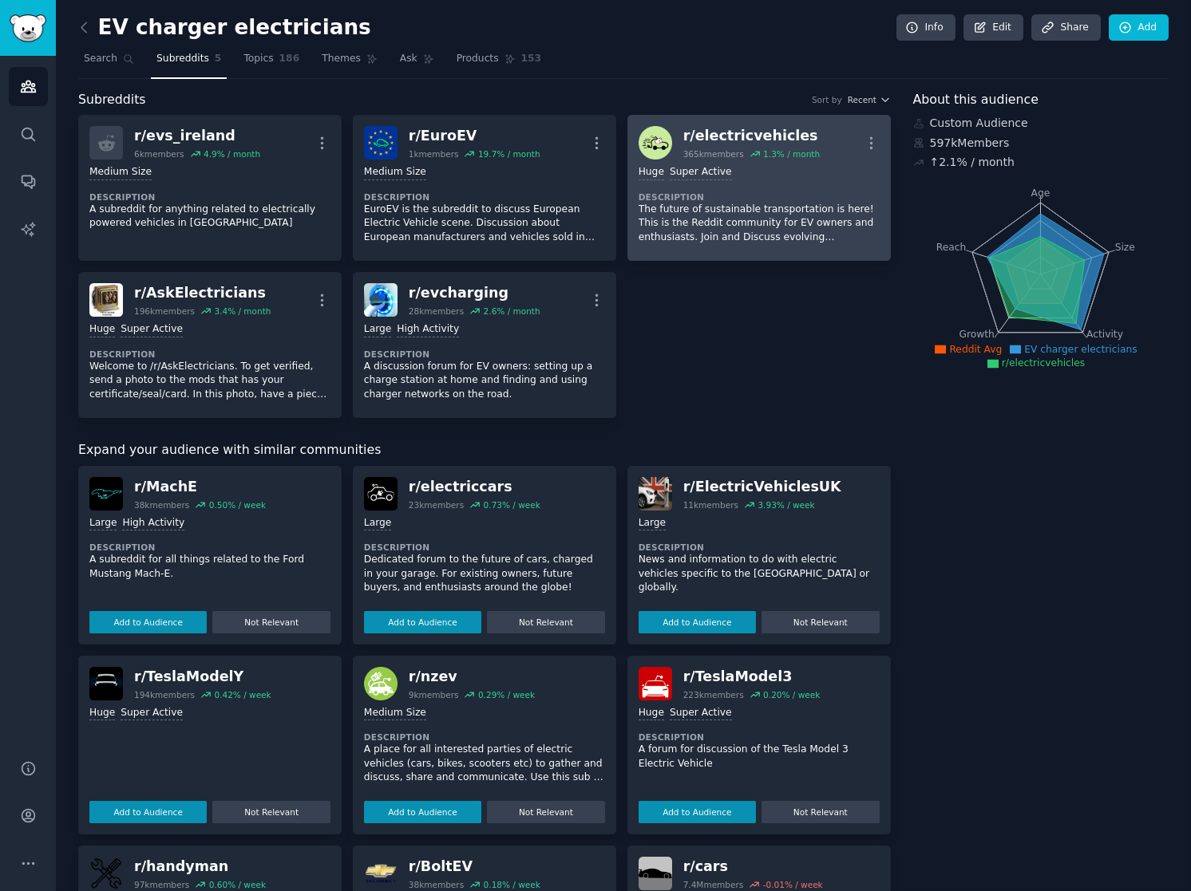
click at [811, 204] on p "The future of sustainable transportation is here! This is the Reddit community …" at bounding box center [758, 224] width 241 height 42
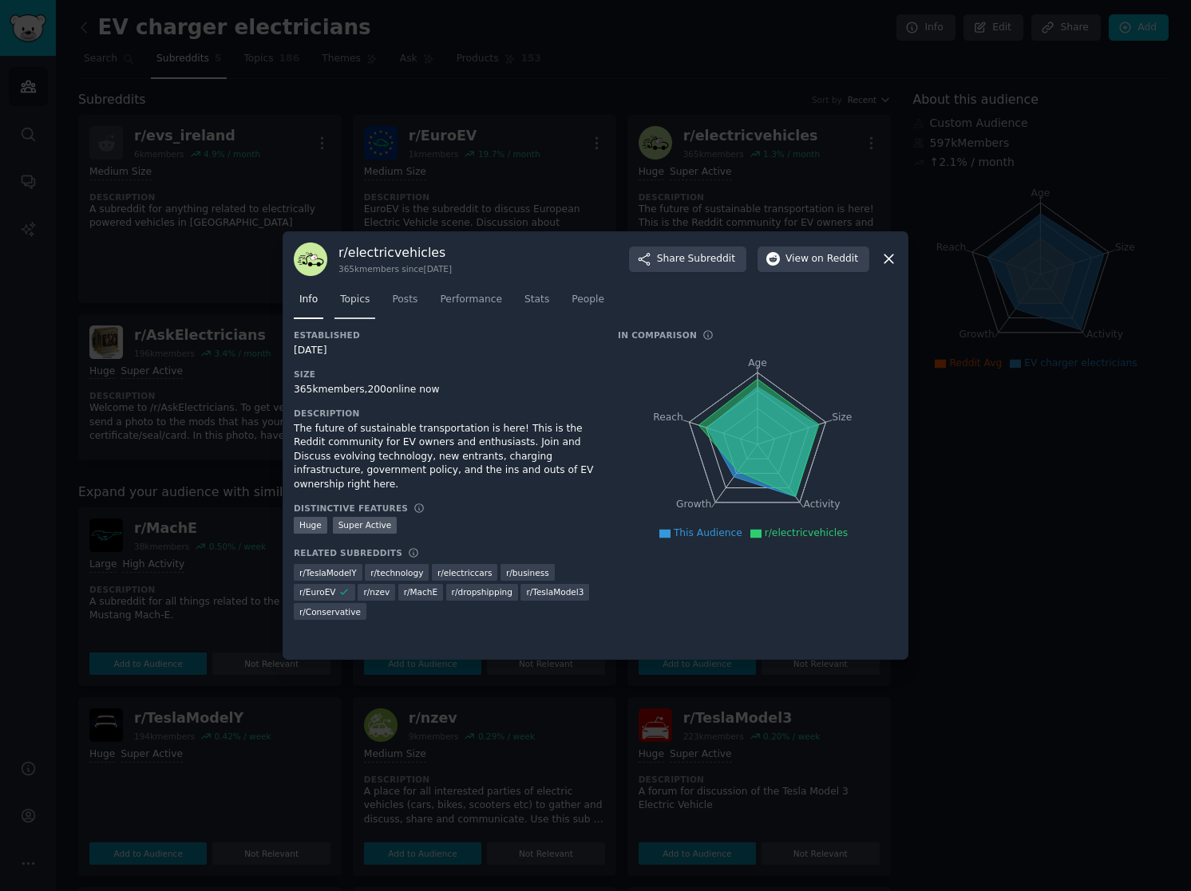
click at [352, 299] on span "Topics" at bounding box center [355, 300] width 30 height 14
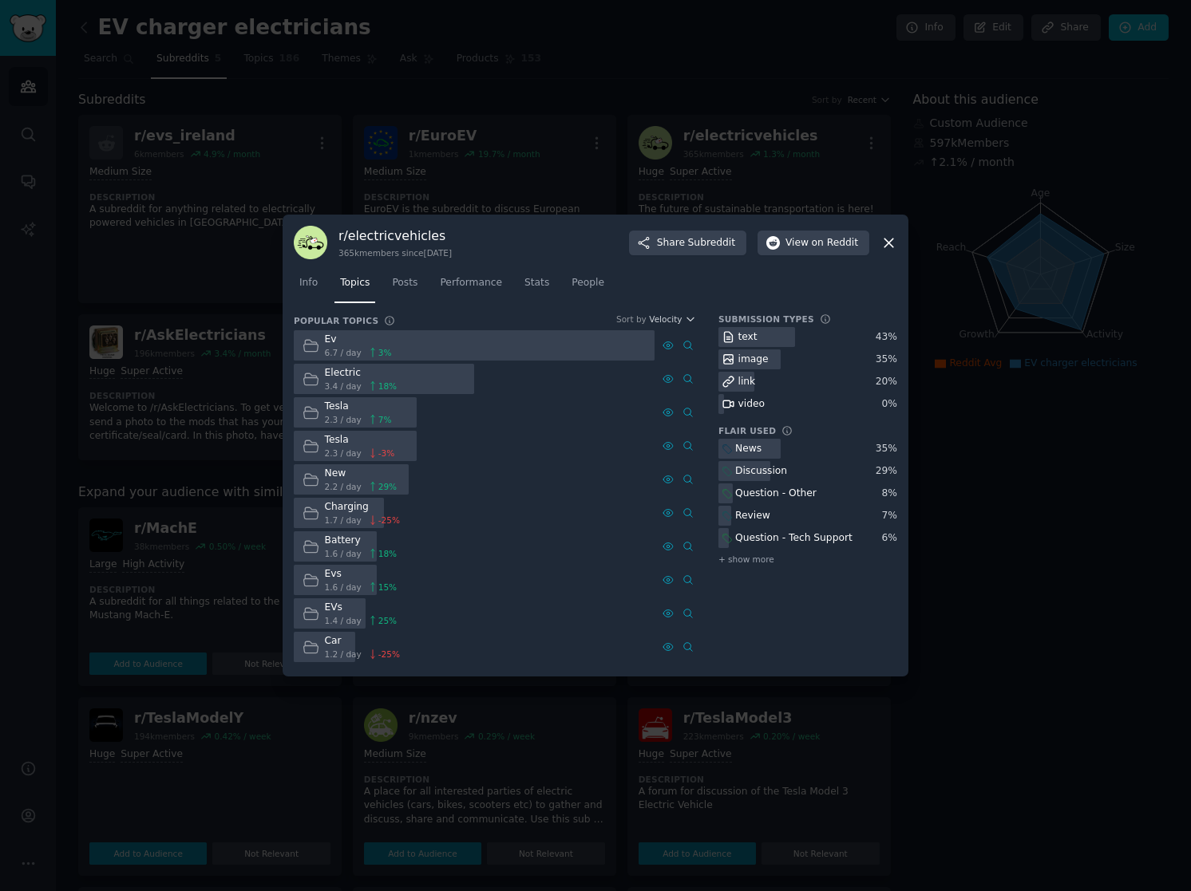
click at [433, 117] on div at bounding box center [595, 445] width 1191 height 891
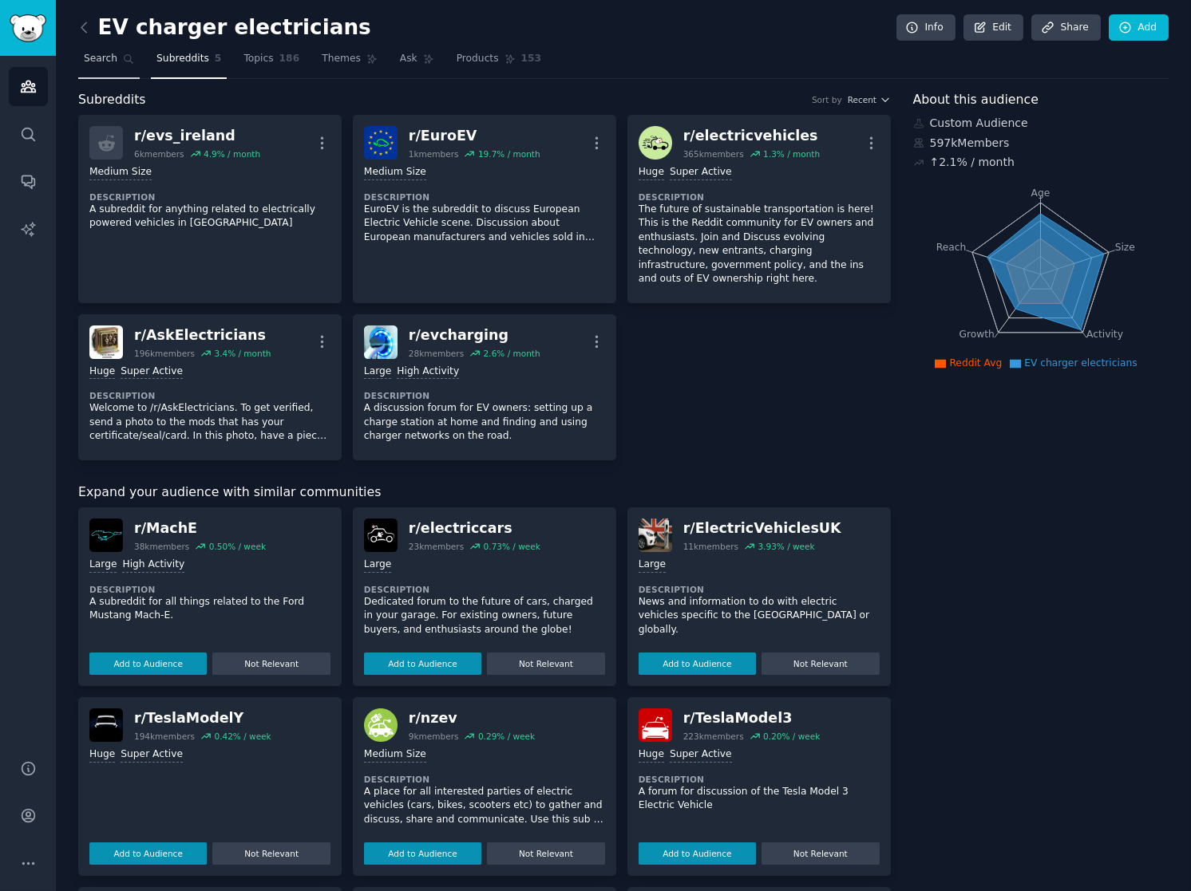
click at [124, 51] on link "Search" at bounding box center [108, 62] width 61 height 33
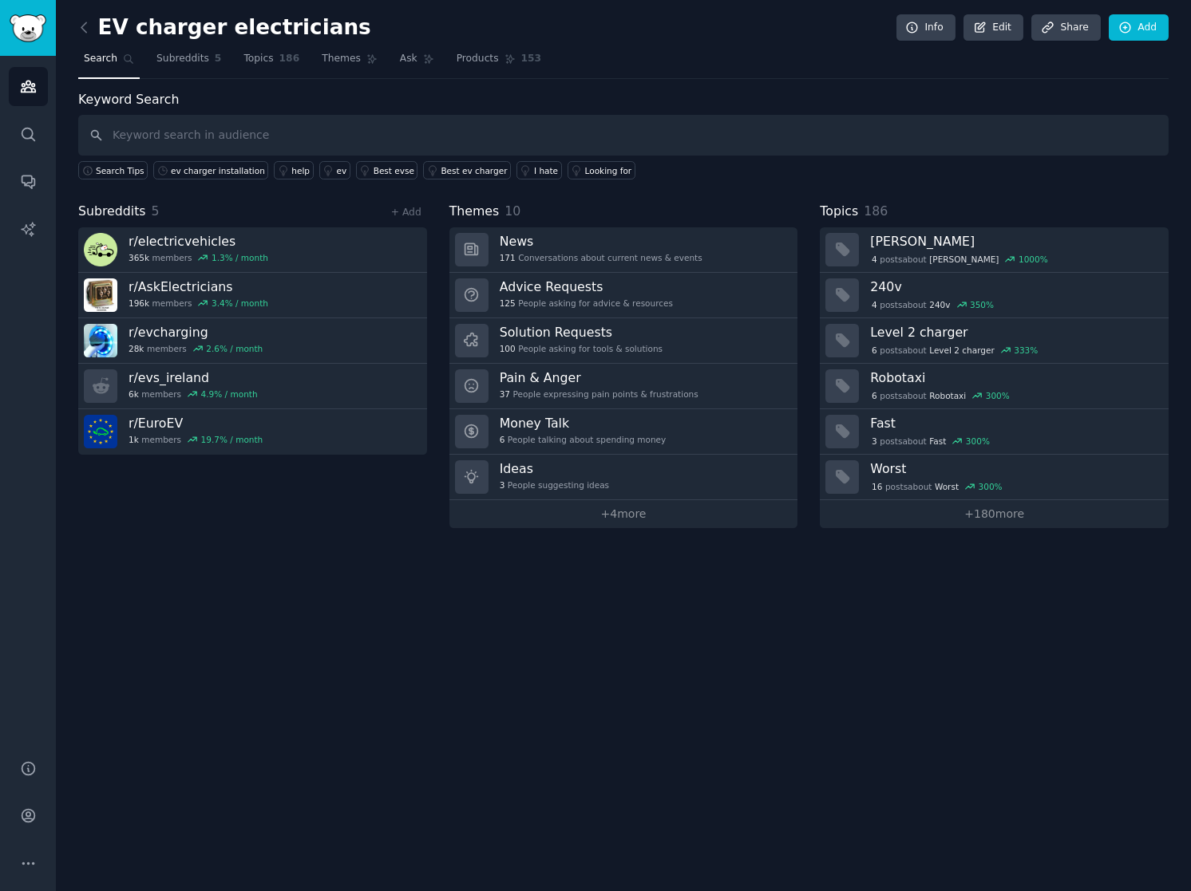
click at [189, 129] on input "text" at bounding box center [623, 135] width 1090 height 41
click at [742, 86] on div "EV charger electricians Info Edit Share Add Search Subreddits 5 Topics 186 Them…" at bounding box center [623, 275] width 1090 height 506
